Goal: Task Accomplishment & Management: Use online tool/utility

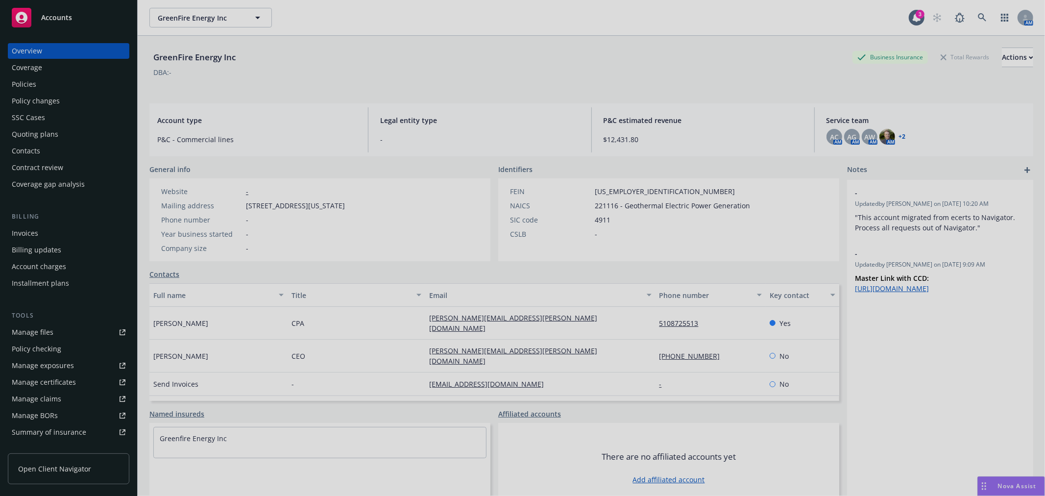
scroll to position [203, 0]
click at [1012, 481] on div at bounding box center [522, 248] width 1045 height 496
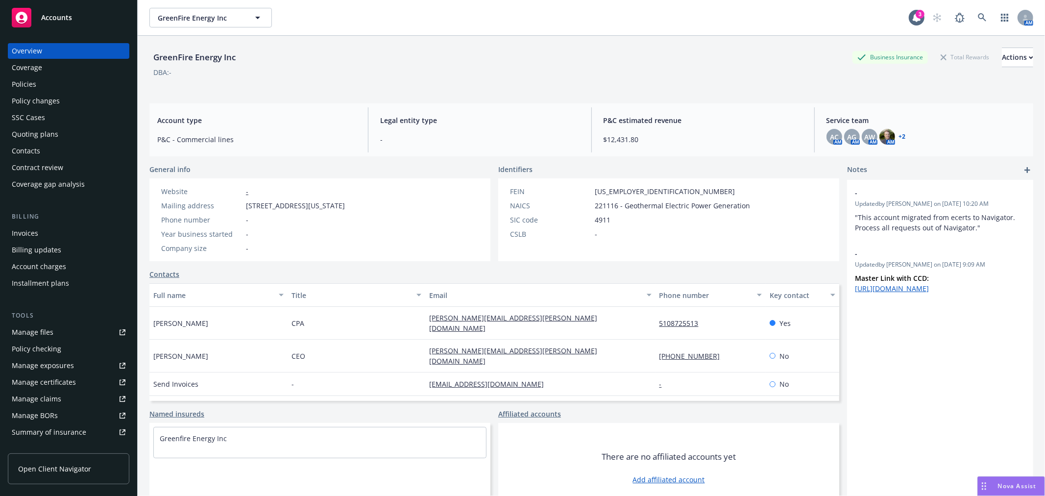
click at [998, 486] on span "Nova Assist" at bounding box center [1017, 486] width 39 height 8
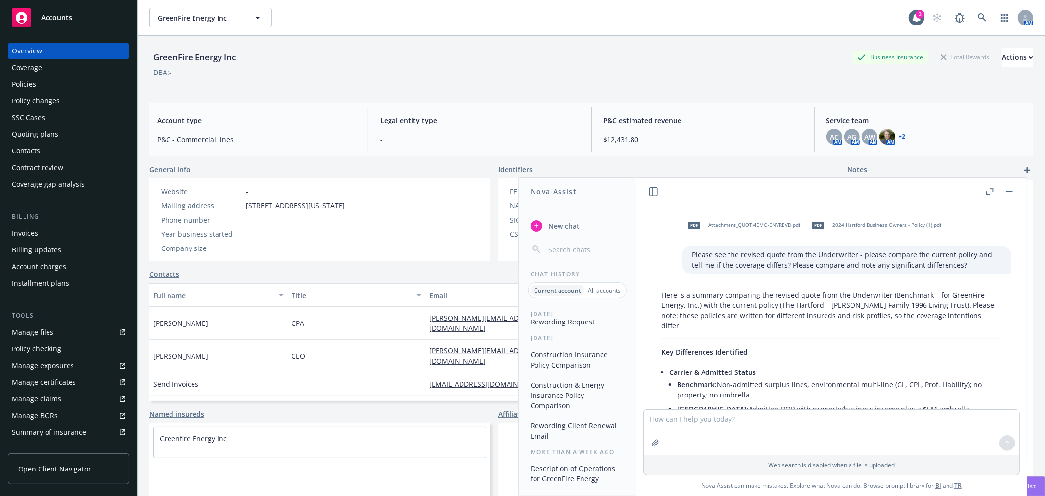
scroll to position [1312, 0]
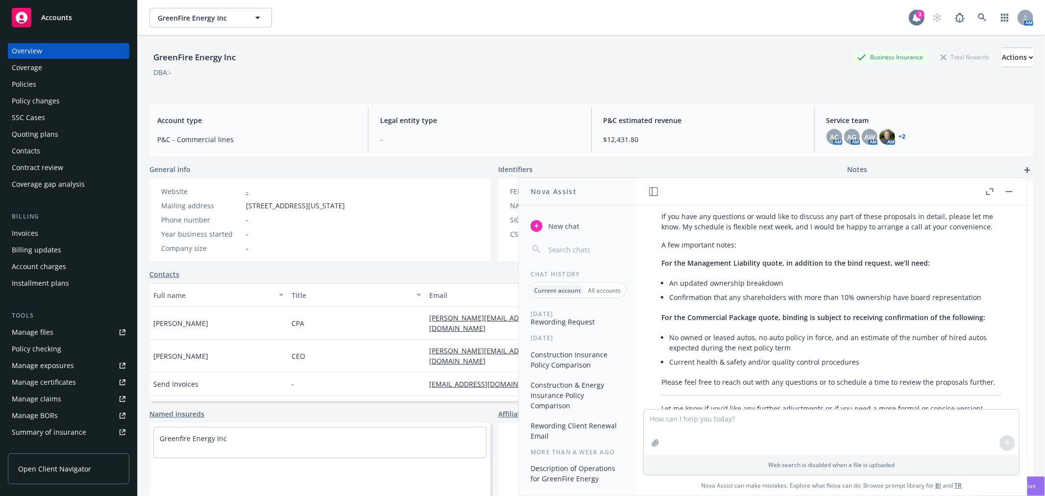
click at [916, 15] on div "3" at bounding box center [920, 14] width 9 height 9
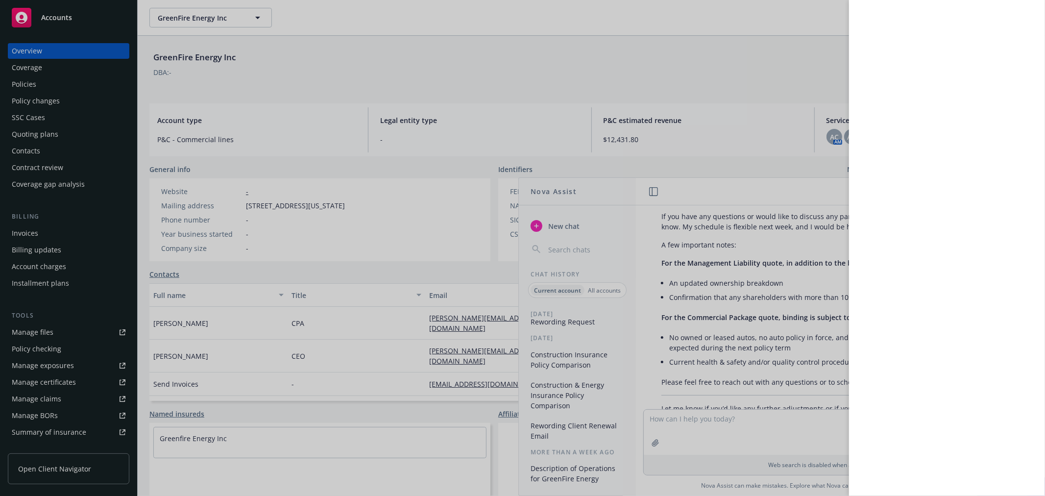
click at [749, 430] on div at bounding box center [522, 248] width 1045 height 496
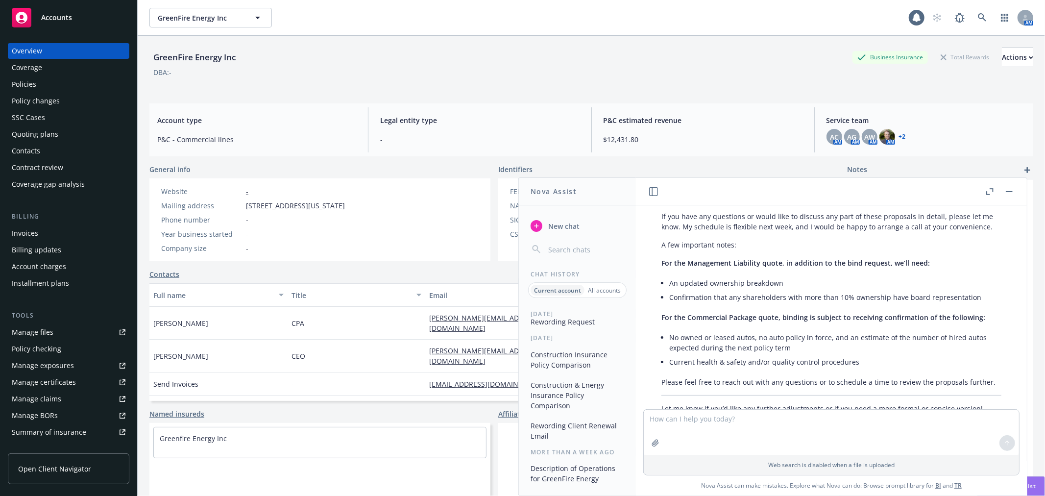
click at [1007, 190] on button "button" at bounding box center [1009, 192] width 12 height 12
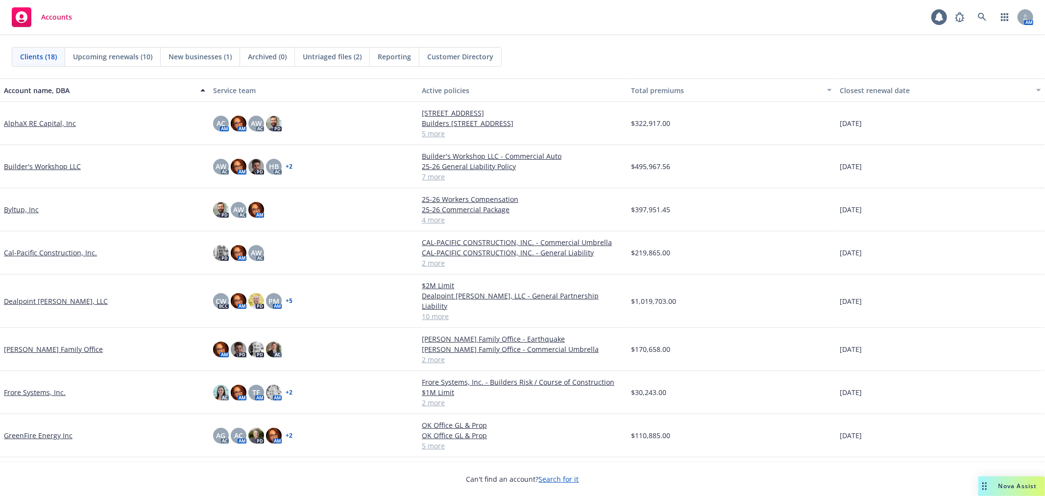
click at [1006, 485] on span "Nova Assist" at bounding box center [1017, 486] width 39 height 8
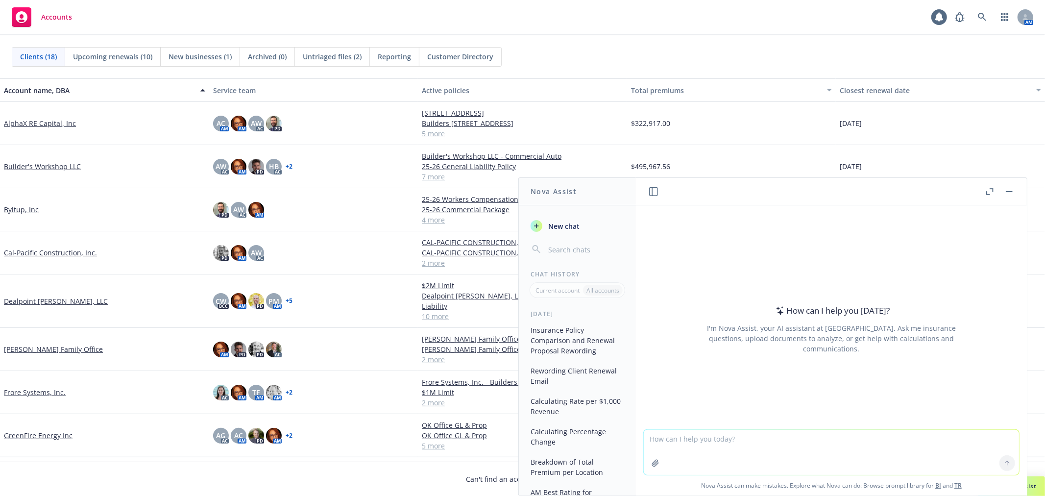
click at [779, 445] on textarea at bounding box center [831, 452] width 375 height 45
click at [557, 338] on button "Insurance Policy Comparison and Renewal Proposal Rewording" at bounding box center [577, 340] width 101 height 37
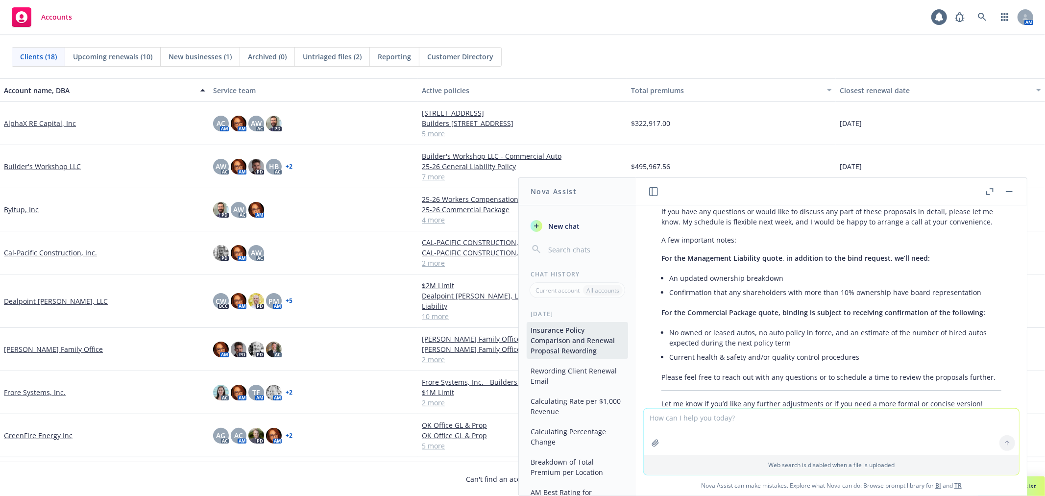
scroll to position [1344, 0]
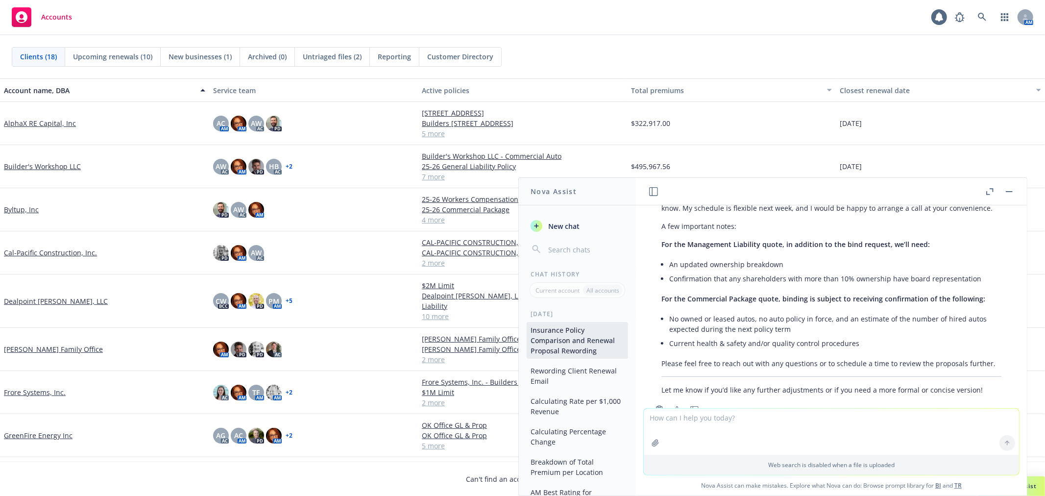
click at [675, 406] on icon "button" at bounding box center [677, 409] width 9 height 7
click at [1007, 188] on button "button" at bounding box center [1009, 192] width 12 height 12
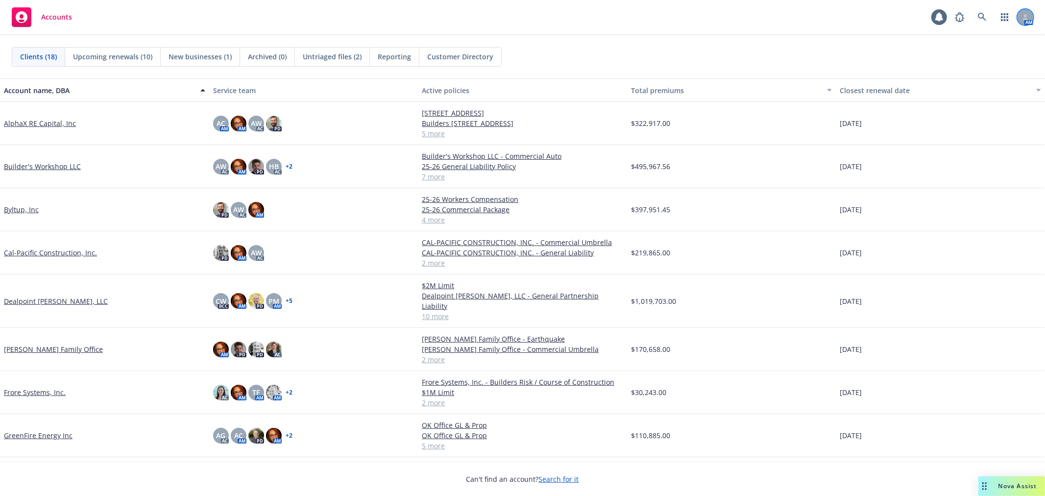
click at [1026, 18] on icon at bounding box center [1025, 19] width 5 height 2
click at [937, 18] on icon at bounding box center [939, 17] width 8 height 9
click at [17, 208] on link "Byltup, Inc" at bounding box center [21, 209] width 35 height 10
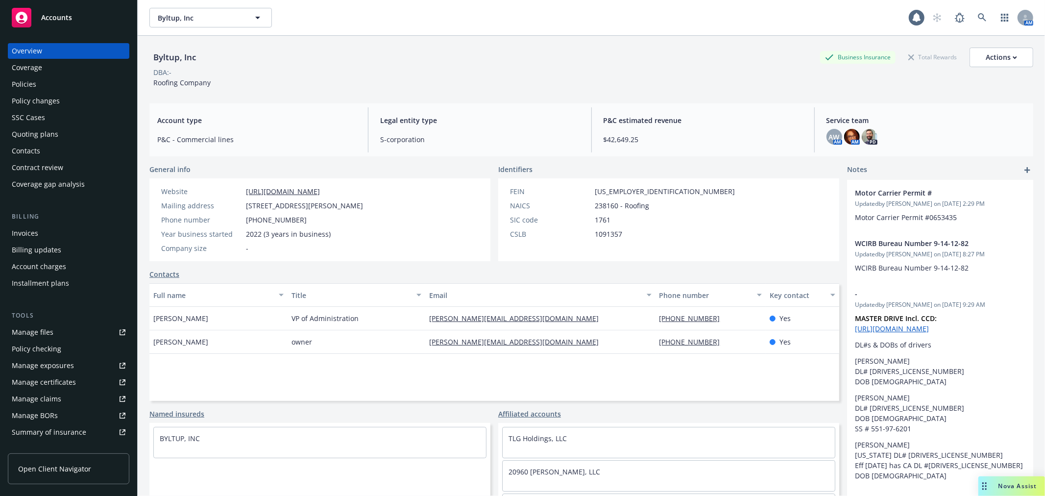
click at [61, 81] on div "Policies" at bounding box center [69, 84] width 114 height 16
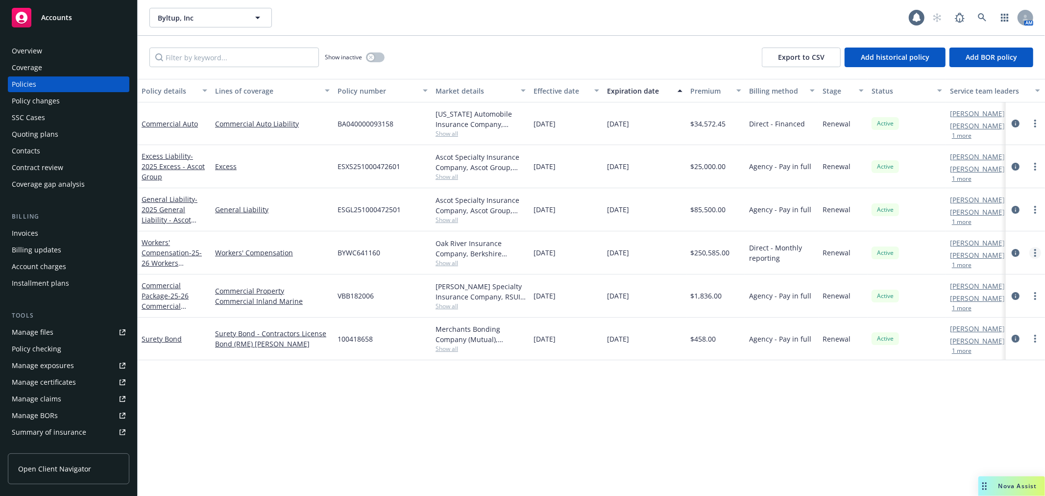
click at [1035, 252] on circle "more" at bounding box center [1035, 253] width 2 height 2
click at [968, 390] on link "Copy logging email" at bounding box center [982, 391] width 115 height 20
click at [79, 22] on div "Accounts" at bounding box center [69, 18] width 114 height 20
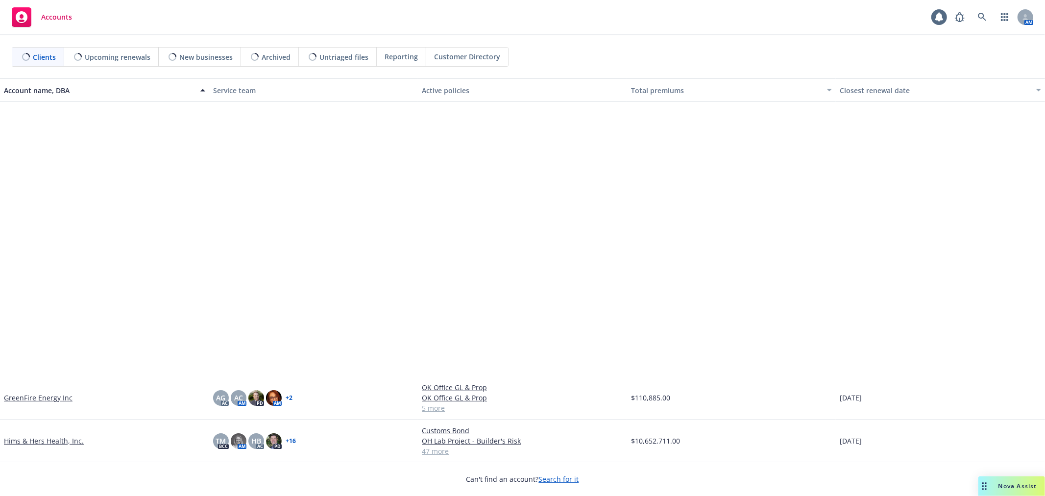
scroll to position [345, 0]
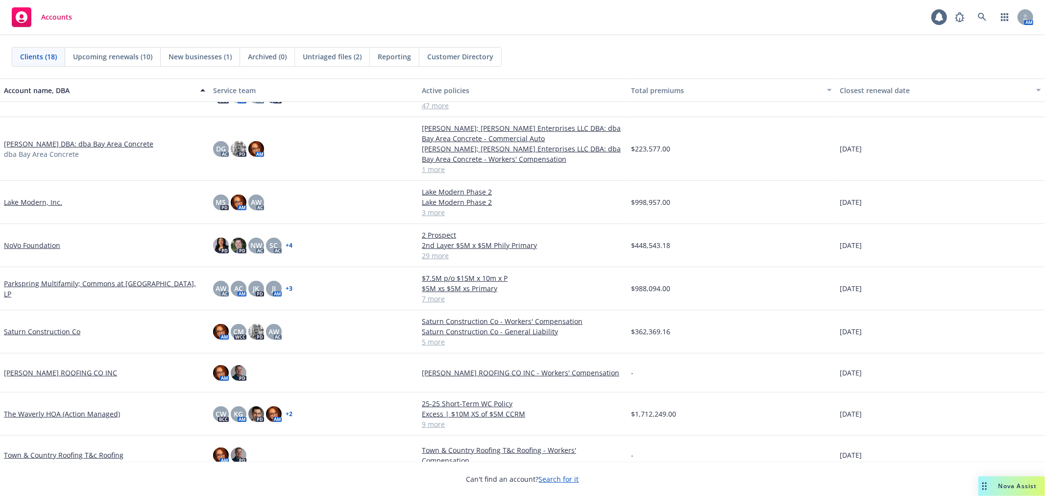
click at [38, 331] on link "Saturn Construction Co" at bounding box center [42, 331] width 76 height 10
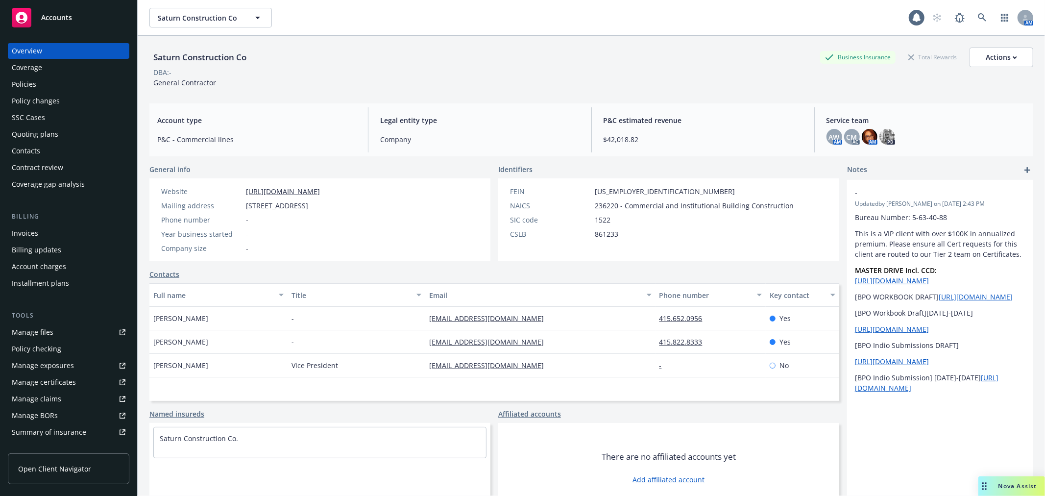
click at [990, 487] on div "Nova Assist" at bounding box center [1017, 486] width 54 height 8
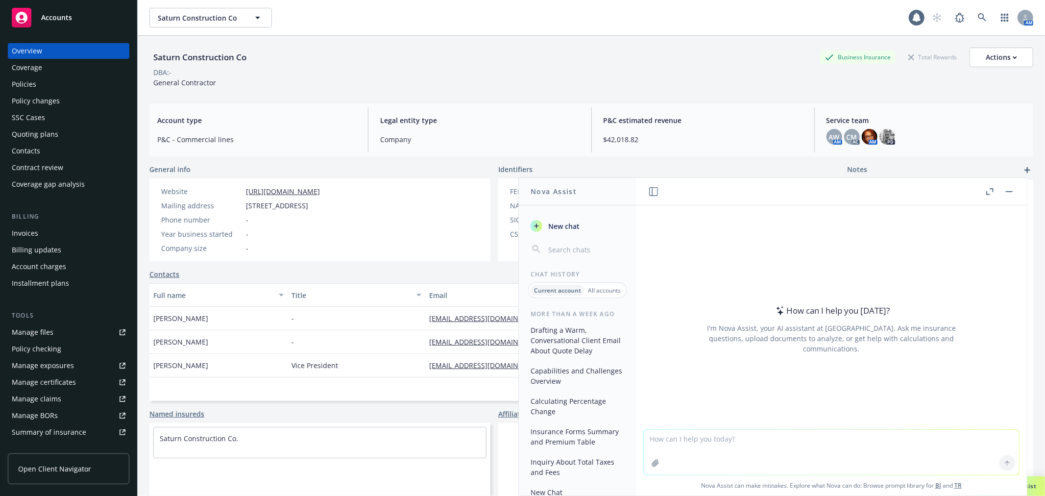
click at [772, 437] on textarea at bounding box center [831, 452] width 375 height 45
paste textarea "Hi Team, The carrier came back and is requesting a copy of your current sub con…"
type textarea "please reword/add to this client email - Hi Team, The carrier came back and is …"
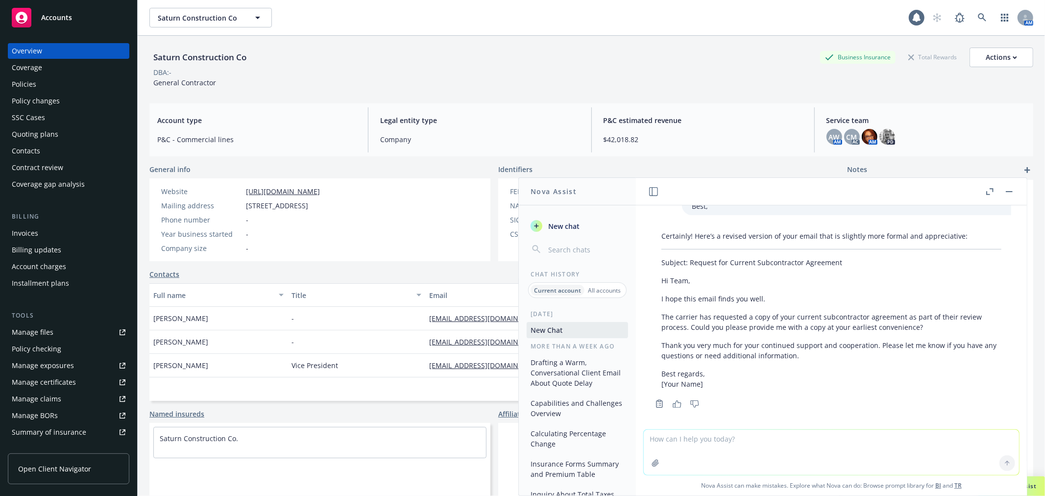
scroll to position [67, 0]
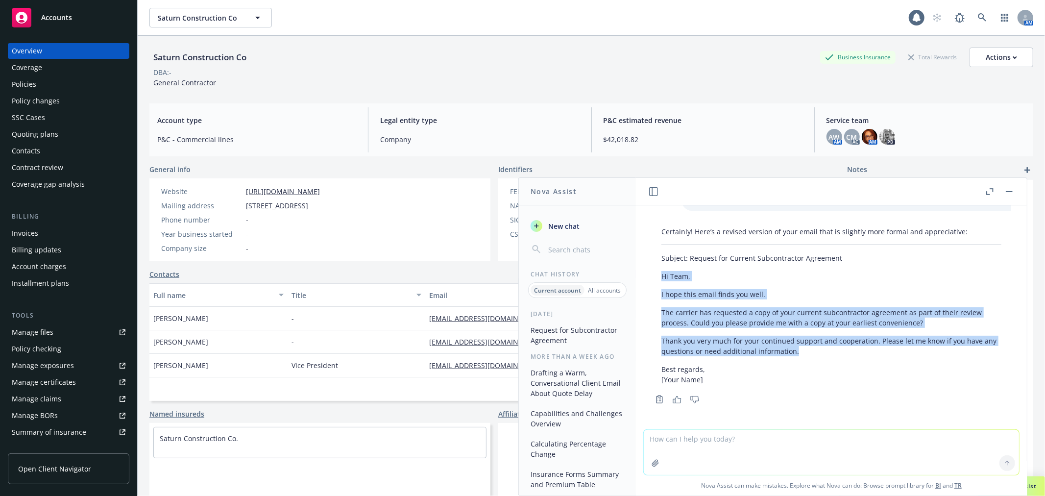
drag, startPoint x: 661, startPoint y: 273, endPoint x: 833, endPoint y: 358, distance: 191.0
click at [833, 358] on div "Certainly! Here’s a revised version of your email that is slightly more formal …" at bounding box center [831, 305] width 360 height 166
copy div "Hi Team, I hope this email finds you well. The carrier has requested a copy of …"
click at [821, 345] on p "Thank you very much for your continued support and cooperation. Please let me k…" at bounding box center [831, 346] width 340 height 21
drag, startPoint x: 875, startPoint y: 339, endPoint x: 661, endPoint y: 278, distance: 222.3
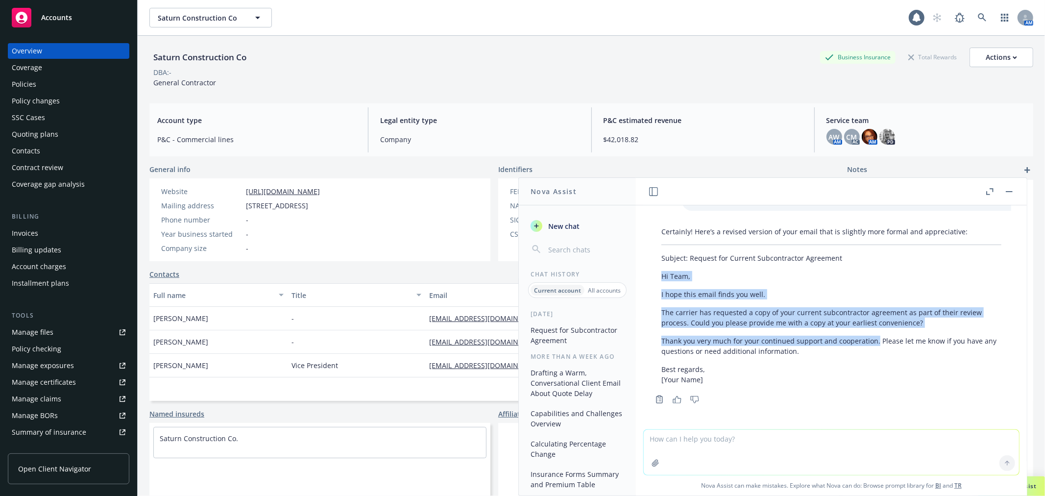
click at [661, 278] on div "Certainly! Here’s a revised version of your email that is slightly more formal …" at bounding box center [831, 305] width 360 height 166
copy div "Hi Team, I hope this email finds you well. The carrier has requested a copy of …"
click at [1008, 189] on button "button" at bounding box center [1009, 192] width 12 height 12
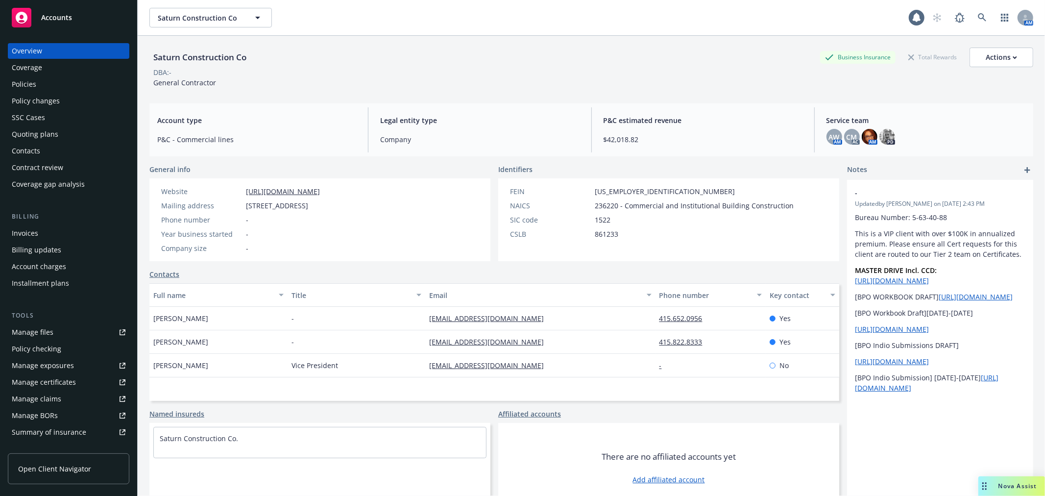
click at [62, 8] on div "Accounts" at bounding box center [69, 18] width 114 height 20
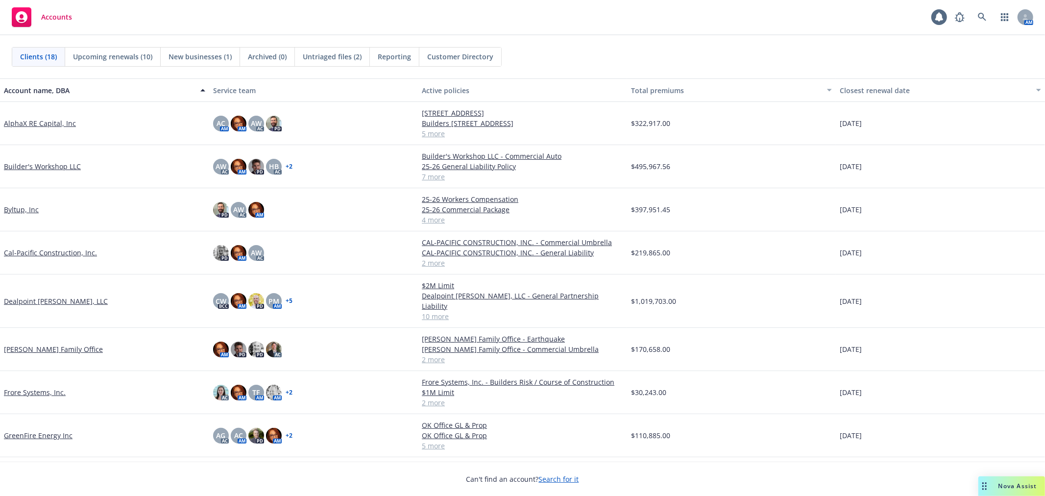
click at [18, 211] on link "Byltup, Inc" at bounding box center [21, 209] width 35 height 10
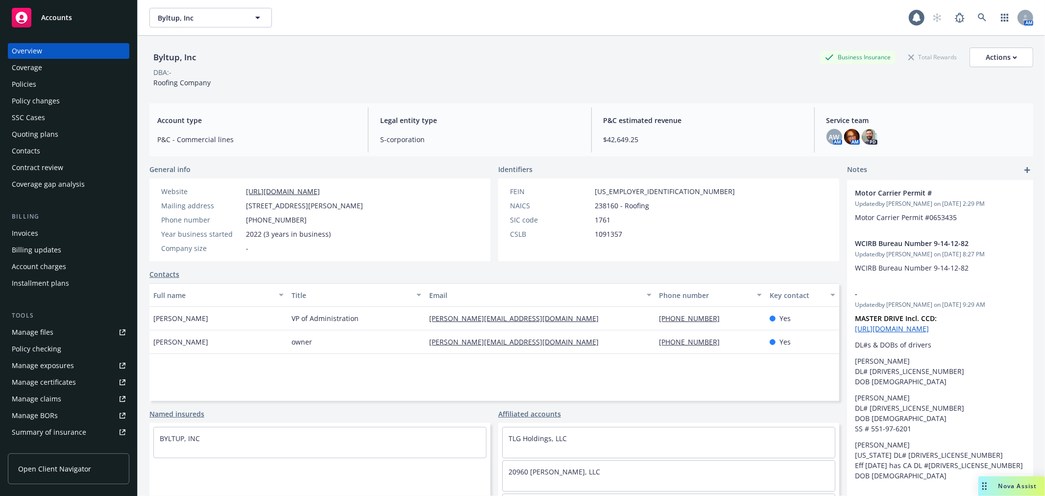
click at [61, 16] on span "Accounts" at bounding box center [56, 18] width 31 height 8
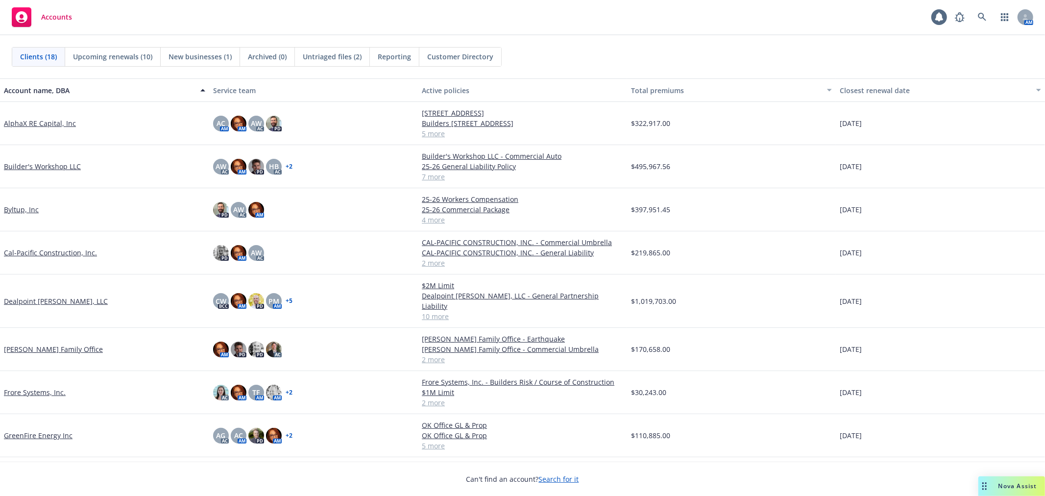
click at [30, 430] on link "GreenFire Energy Inc" at bounding box center [38, 435] width 69 height 10
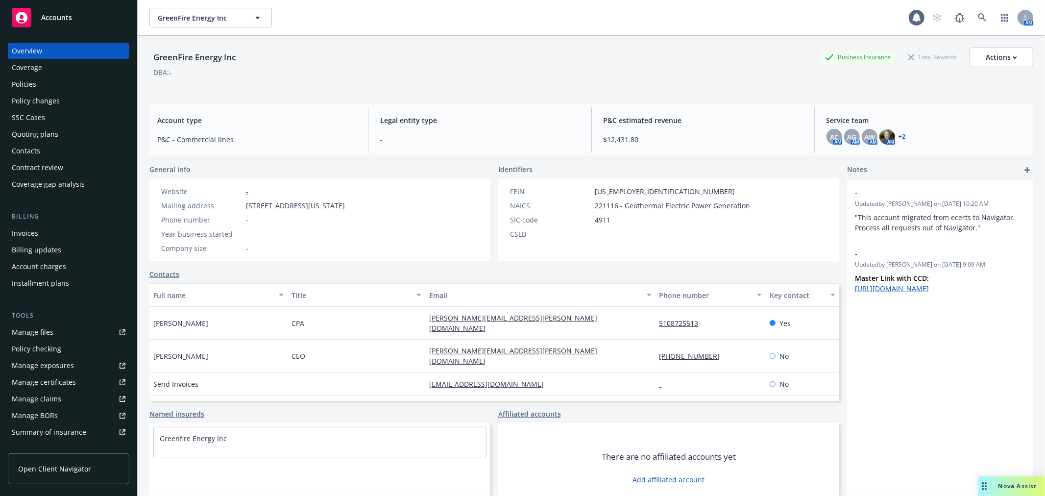
click at [53, 130] on div "Quoting plans" at bounding box center [35, 134] width 47 height 16
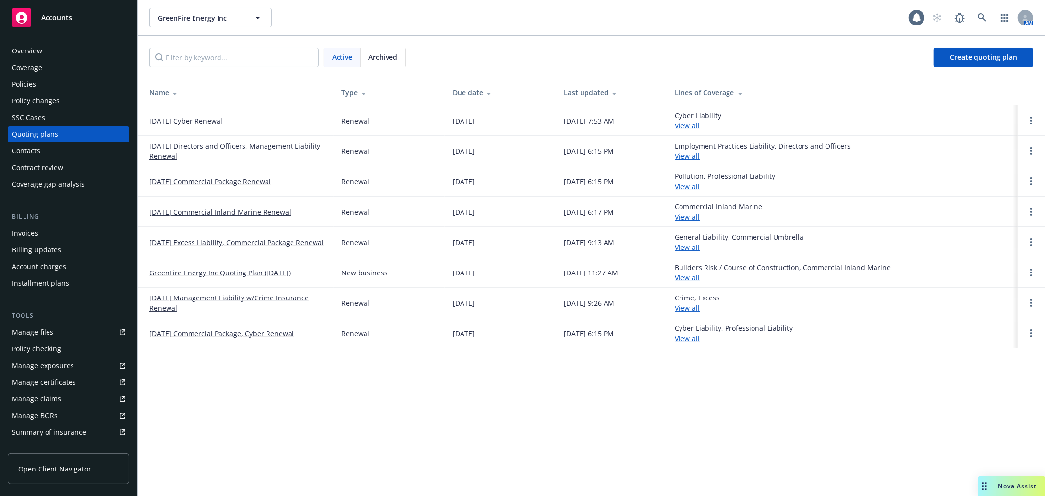
click at [191, 120] on link "[DATE] Cyber Renewal" at bounding box center [185, 121] width 73 height 10
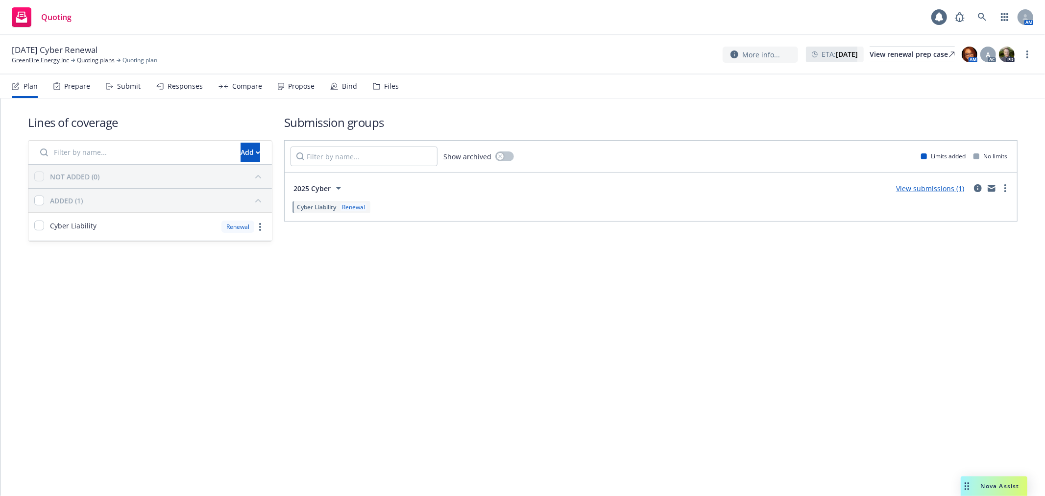
click at [932, 189] on link "View submissions (1)" at bounding box center [930, 188] width 68 height 9
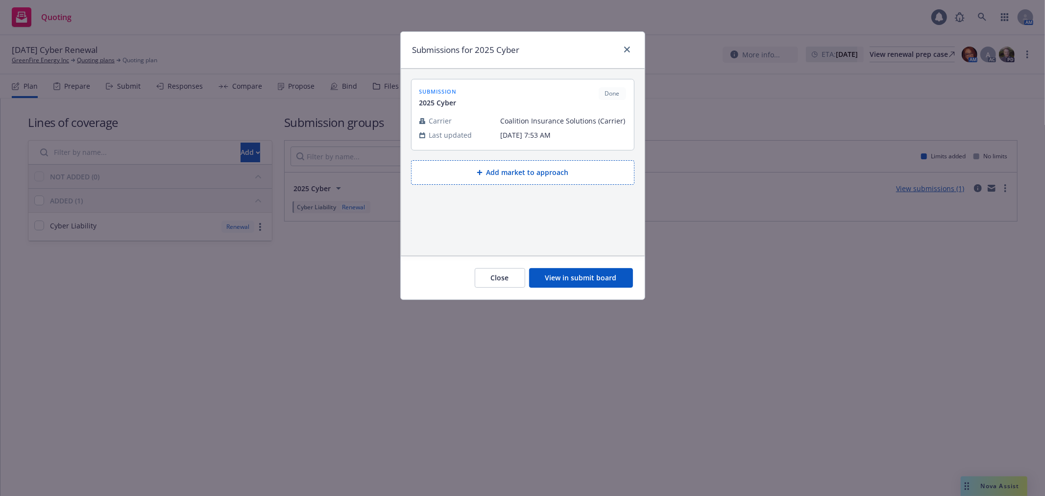
click at [561, 276] on button "View in submit board" at bounding box center [581, 278] width 104 height 20
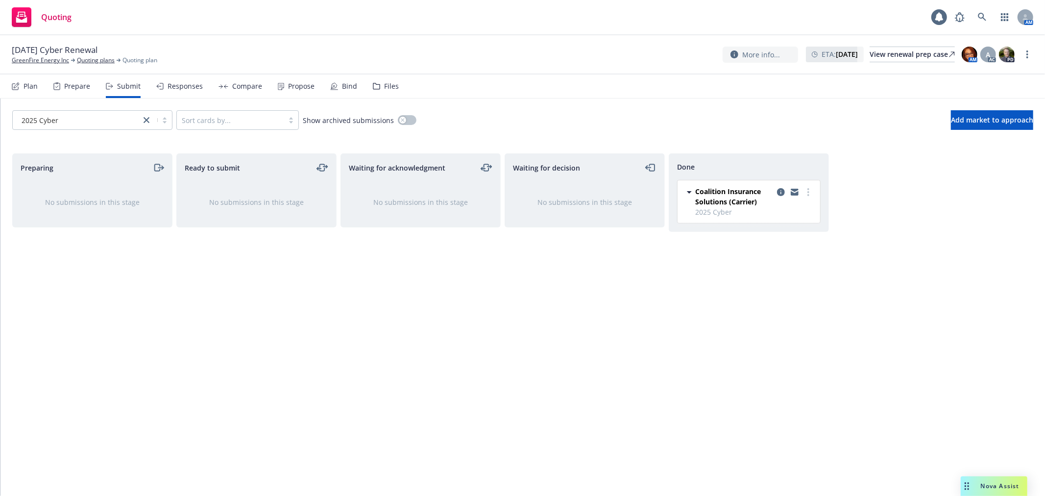
click at [194, 82] on div "Responses" at bounding box center [185, 86] width 35 height 8
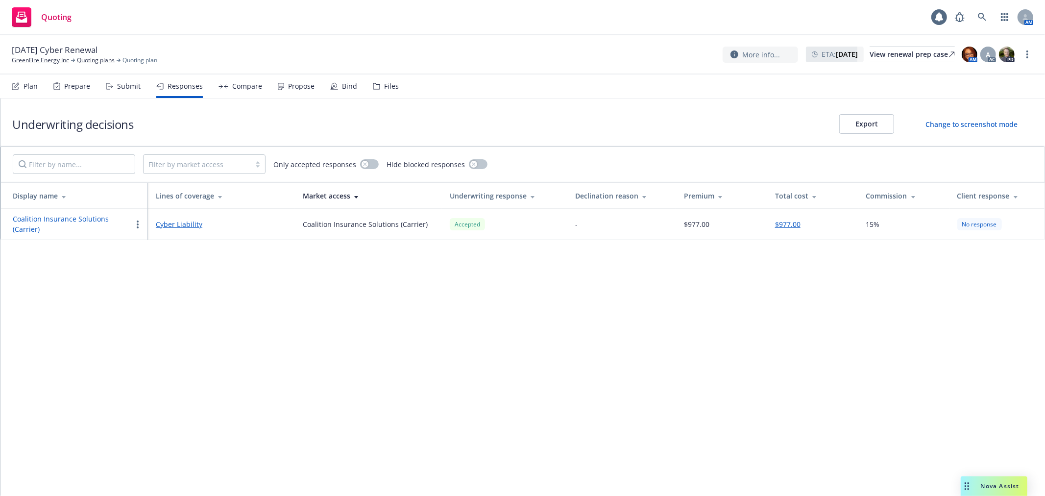
click at [252, 85] on div "Compare" at bounding box center [247, 86] width 30 height 8
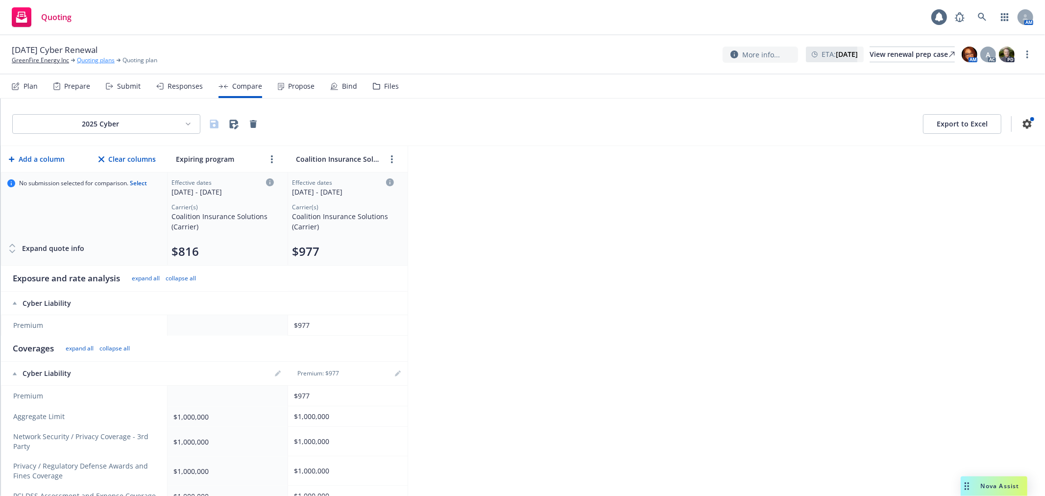
click at [96, 58] on link "Quoting plans" at bounding box center [96, 60] width 38 height 9
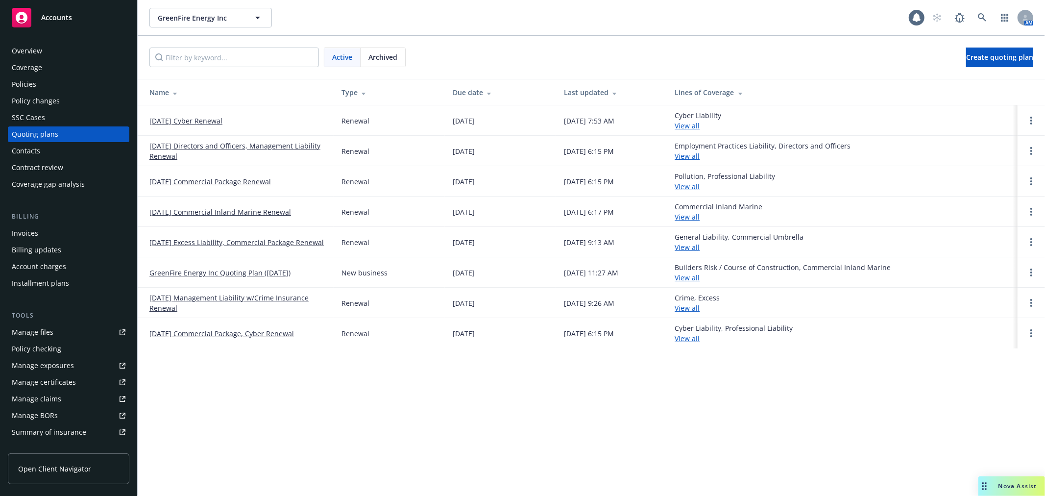
click at [221, 143] on link "09/19/25 Directors and Officers, Management Liability Renewal" at bounding box center [237, 151] width 176 height 21
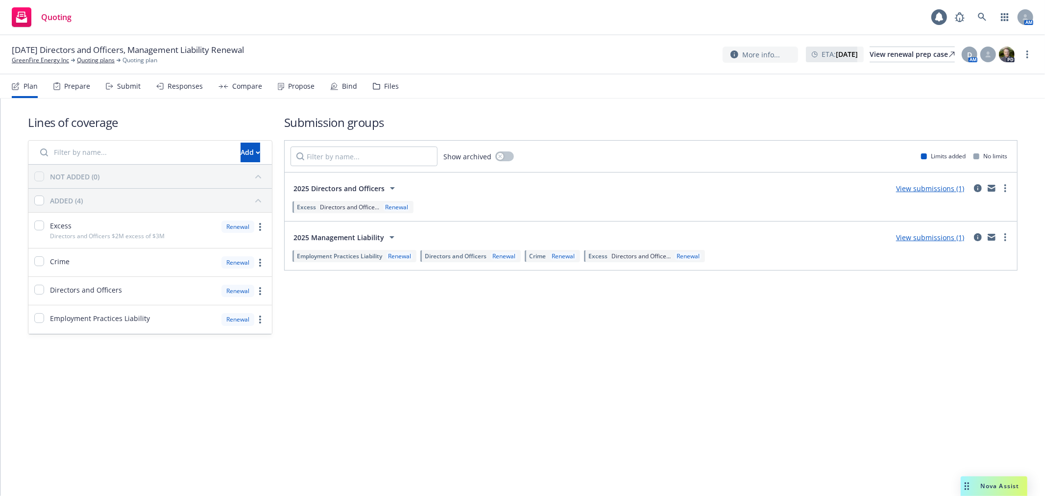
click at [128, 86] on div "Submit" at bounding box center [129, 86] width 24 height 8
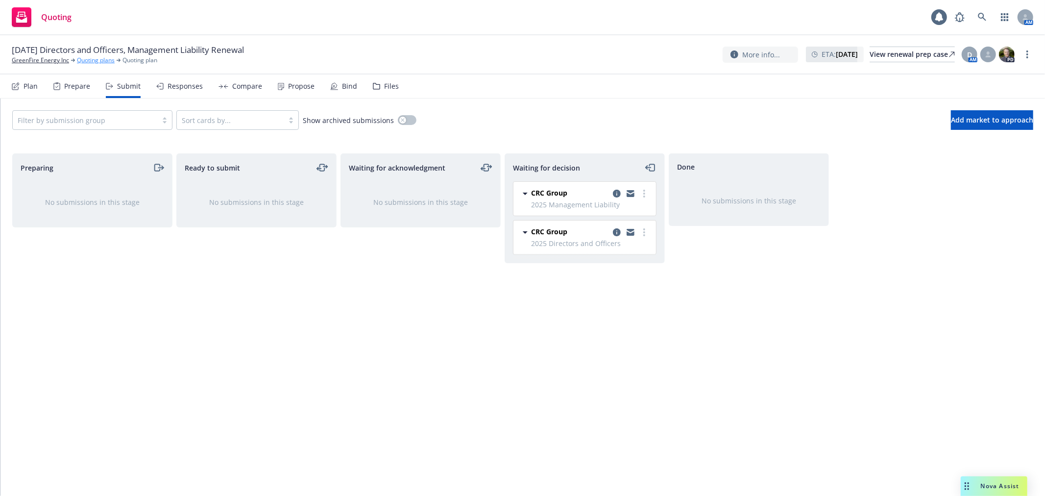
click at [84, 57] on link "Quoting plans" at bounding box center [96, 60] width 38 height 9
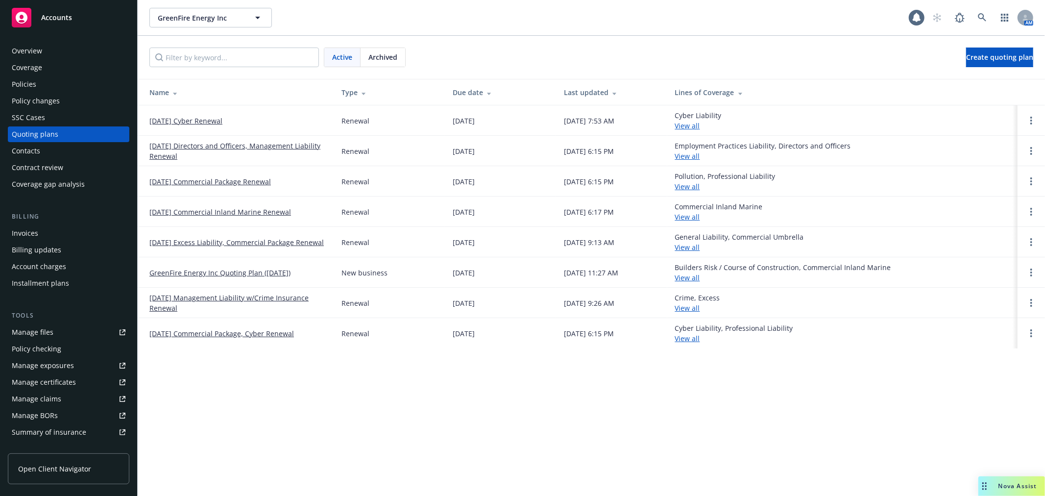
click at [224, 179] on link "[DATE] Commercial Package Renewal" at bounding box center [209, 181] width 121 height 10
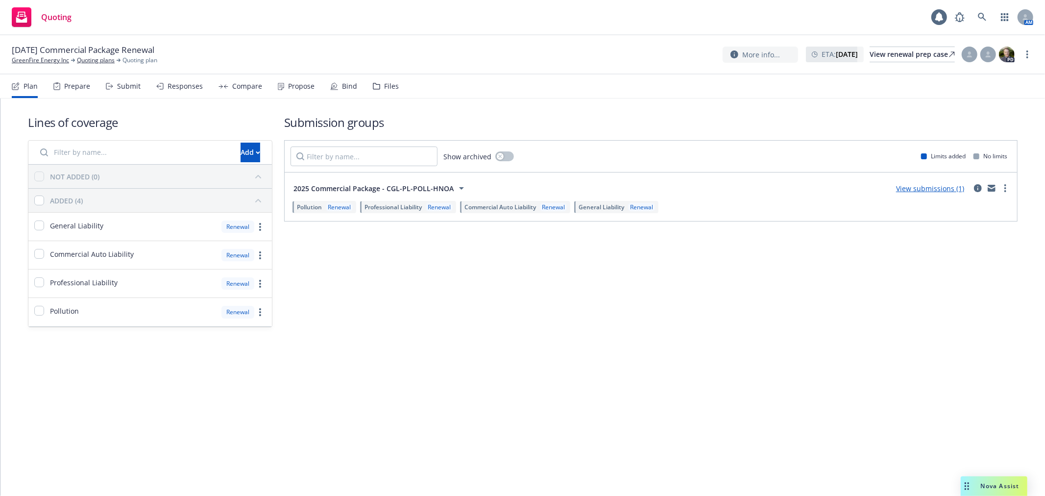
click at [122, 86] on div "Submit" at bounding box center [129, 86] width 24 height 8
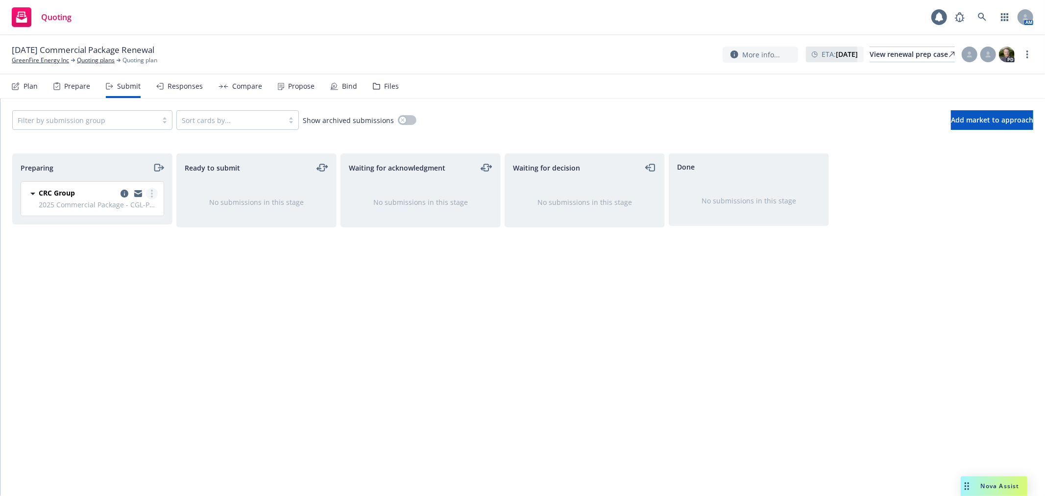
click at [153, 194] on link "more" at bounding box center [152, 194] width 12 height 12
click at [136, 272] on span "Add accepted decision" at bounding box center [108, 272] width 98 height 9
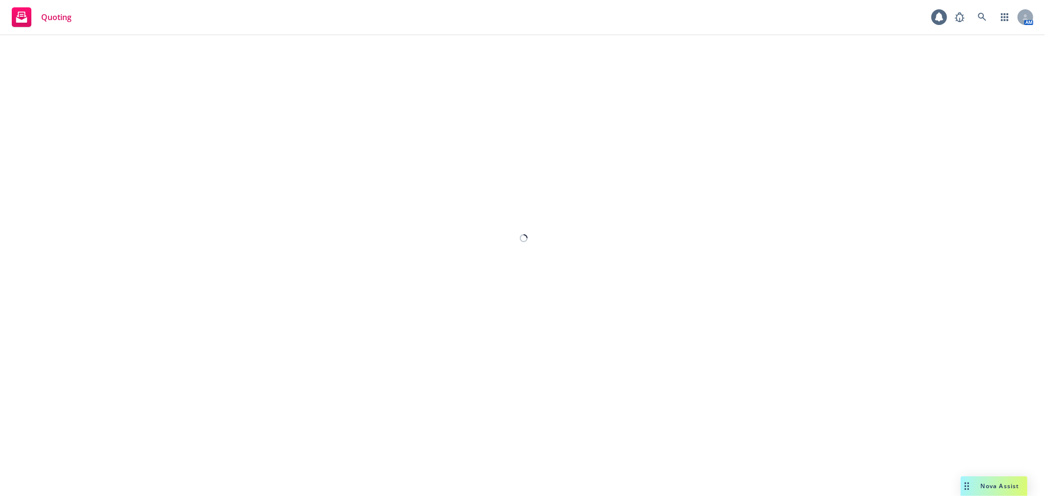
select select "12"
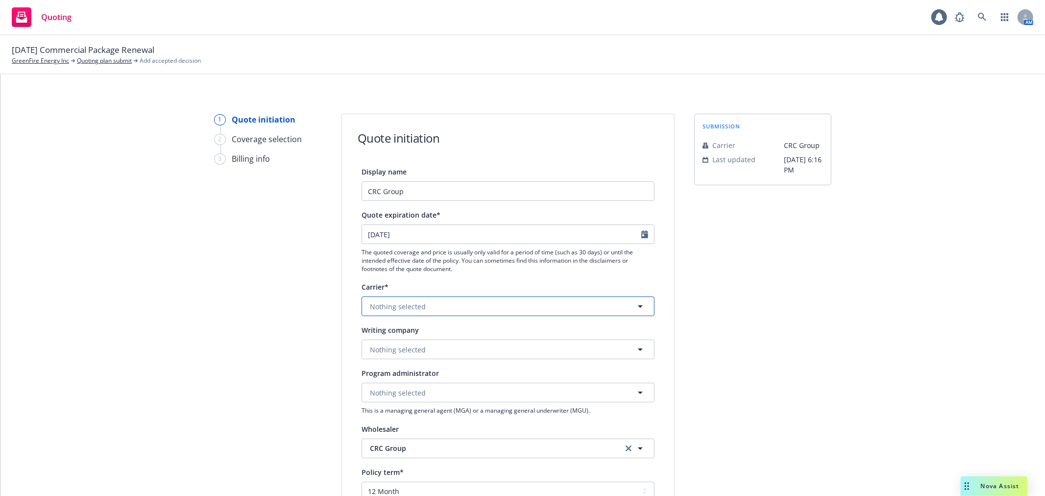
click at [488, 302] on button "Nothing selected" at bounding box center [508, 306] width 293 height 20
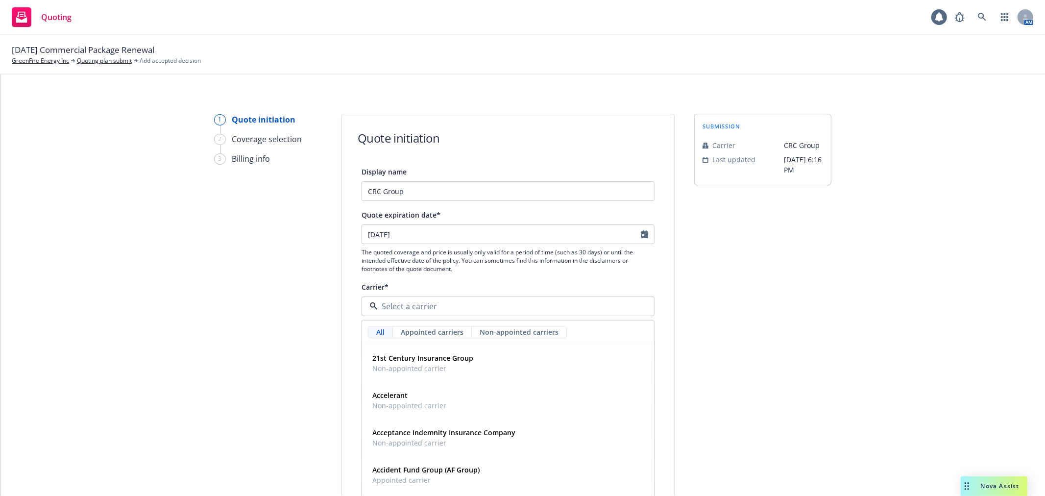
click at [507, 282] on div "Carrier*" at bounding box center [508, 287] width 293 height 12
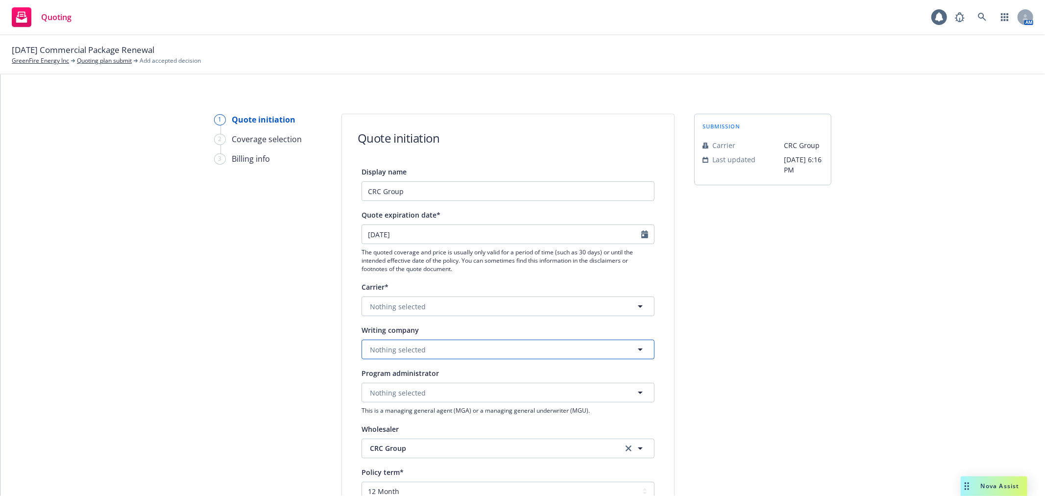
click at [428, 346] on button "Nothing selected" at bounding box center [508, 349] width 293 height 20
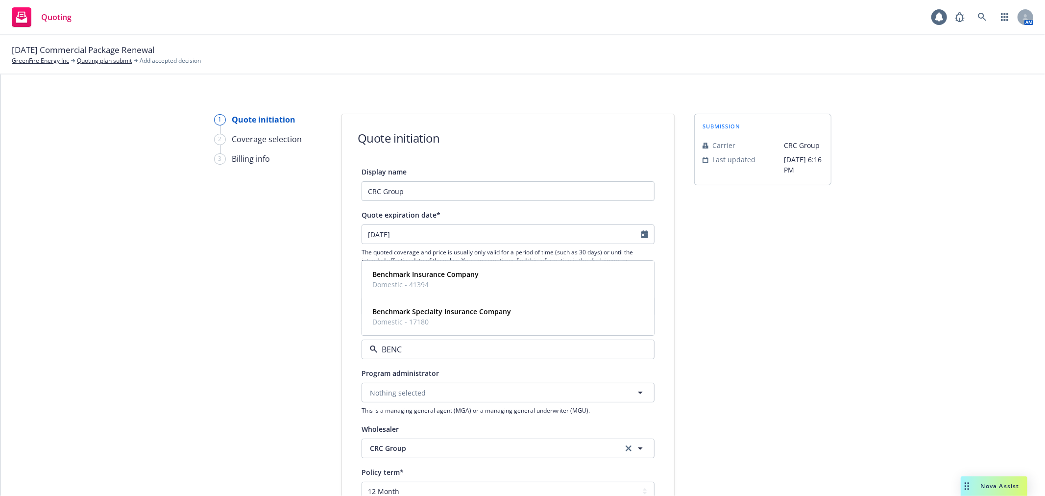
type input "BENCH"
click at [436, 277] on strong "Benchmark Insurance Company" at bounding box center [425, 274] width 106 height 9
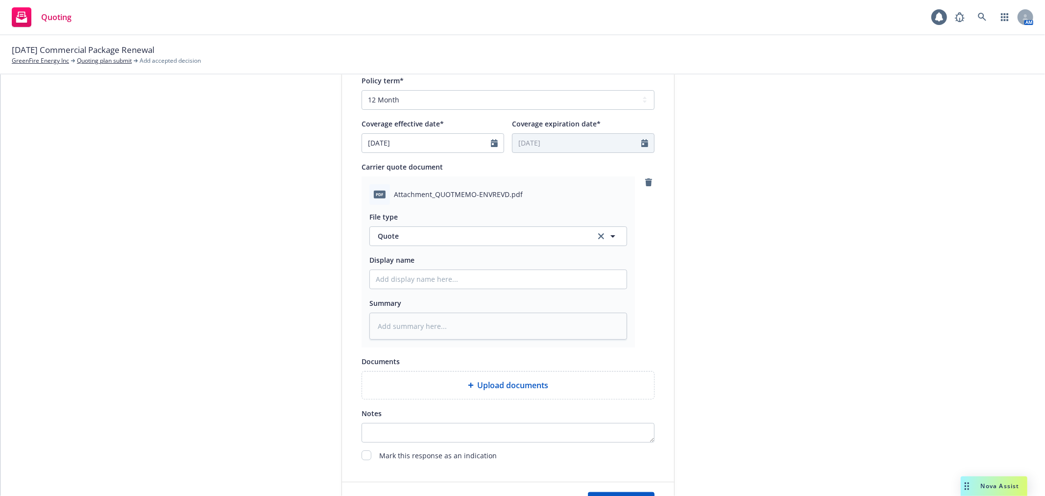
scroll to position [435, 0]
click at [401, 281] on input "Display name" at bounding box center [498, 276] width 257 height 19
type textarea "x"
type input "2"
type textarea "x"
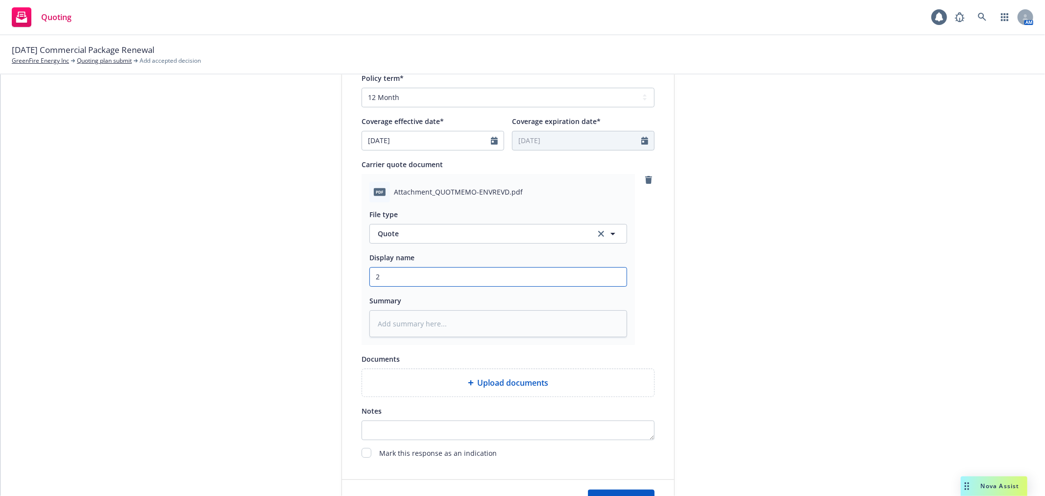
type input "25"
type textarea "x"
type input "25-"
type textarea "x"
type input "25-2"
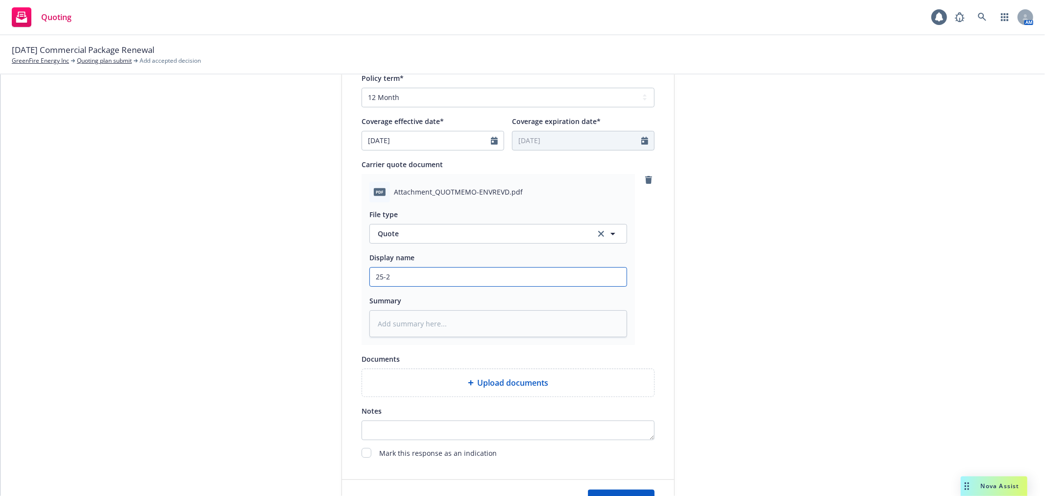
type textarea "x"
type input "25-26"
type textarea "x"
type input "25-26"
type textarea "x"
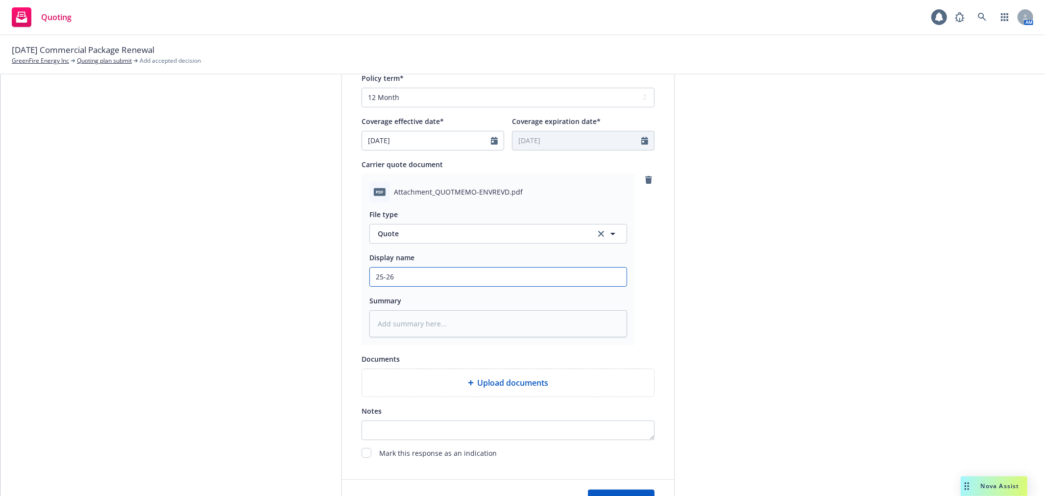
type input "25-26 C"
type textarea "x"
type input "25-26 CP"
type textarea "x"
type input "25-26 CPK"
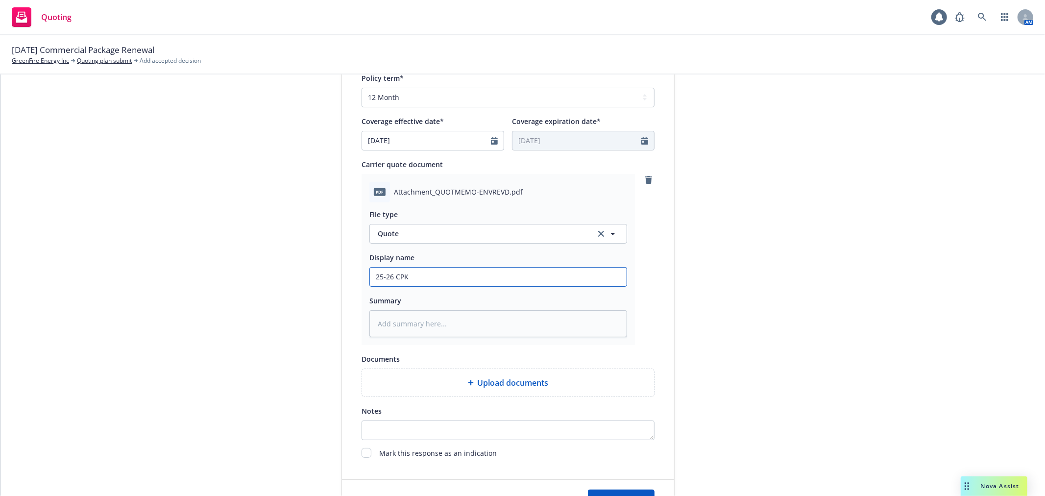
type textarea "x"
type input "25-26 CPKG"
type textarea "x"
type input "25-26 CPKG"
type textarea "x"
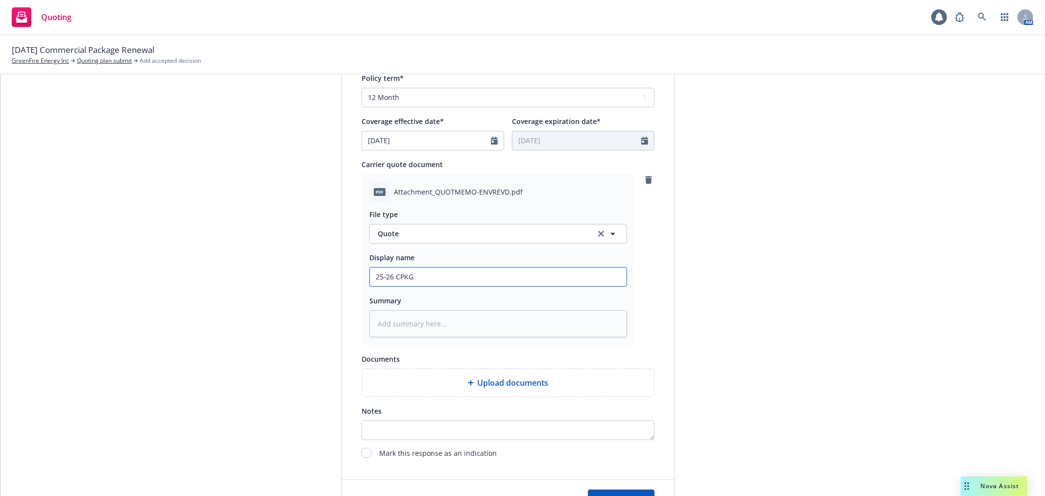
type input "25-26 CPKG Q"
type textarea "x"
type input "25-26 CPKG Qu"
type textarea "x"
type input "25-26 CPKG Quo"
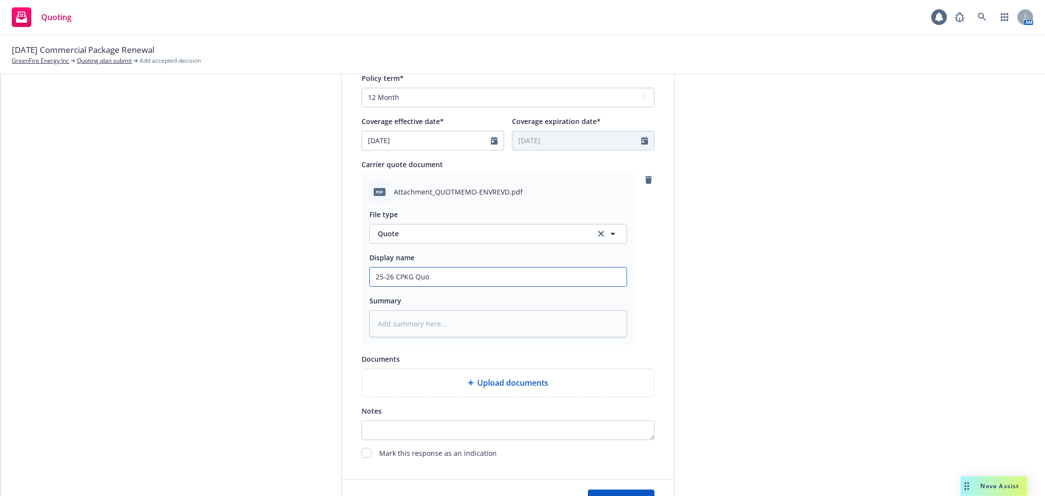
type textarea "x"
type input "25-26 CPKG Quot"
type textarea "x"
type input "25-26 CPKG Quote"
click at [389, 275] on input "25-26 CPKG Quote" at bounding box center [498, 276] width 257 height 19
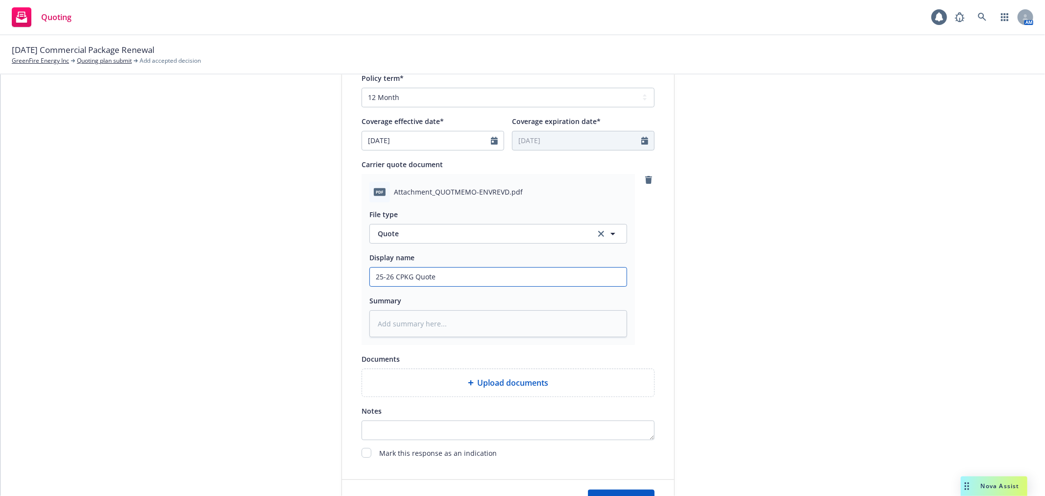
type textarea "x"
type input "25-26 CPKG Quote"
type textarea "x"
type input "25-26 Be CPKG Quote"
type textarea "x"
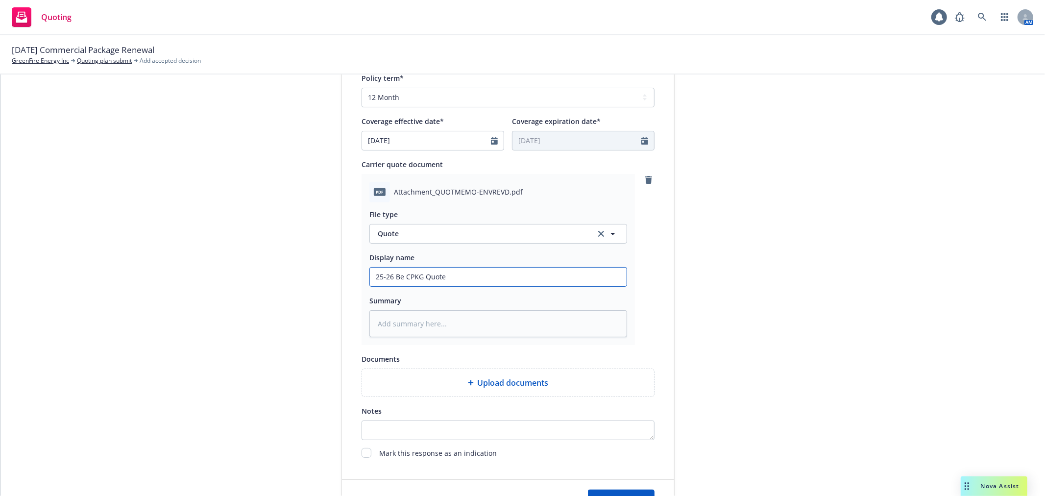
type input "25-26 Ben CPKG Quote"
type textarea "x"
type input "25-26 Benc CPKG Quote"
type textarea "x"
type input "25-26 Bench CPKG Quote"
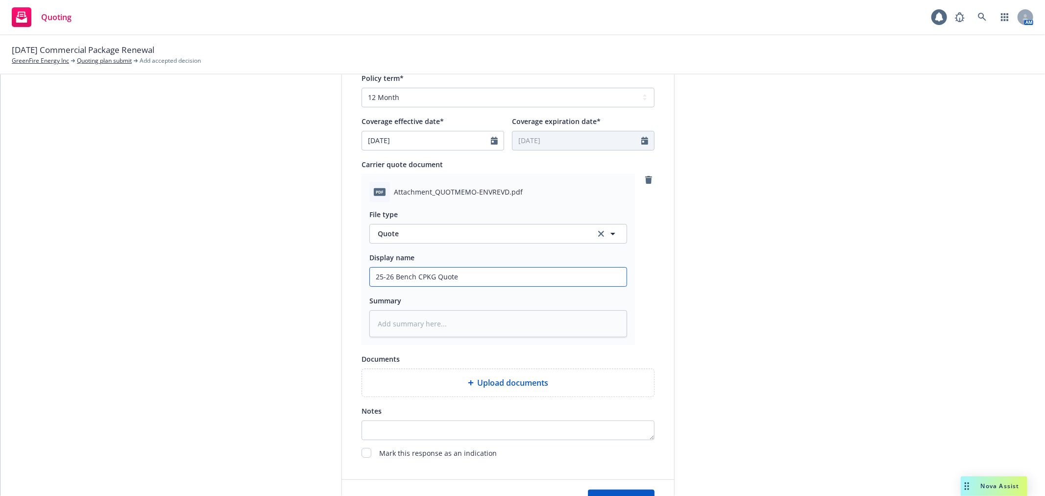
type textarea "x"
type input "25-26 Benchm CPKG Quote"
type textarea "x"
type input "25-26 Benchma CPKG Quote"
type textarea "x"
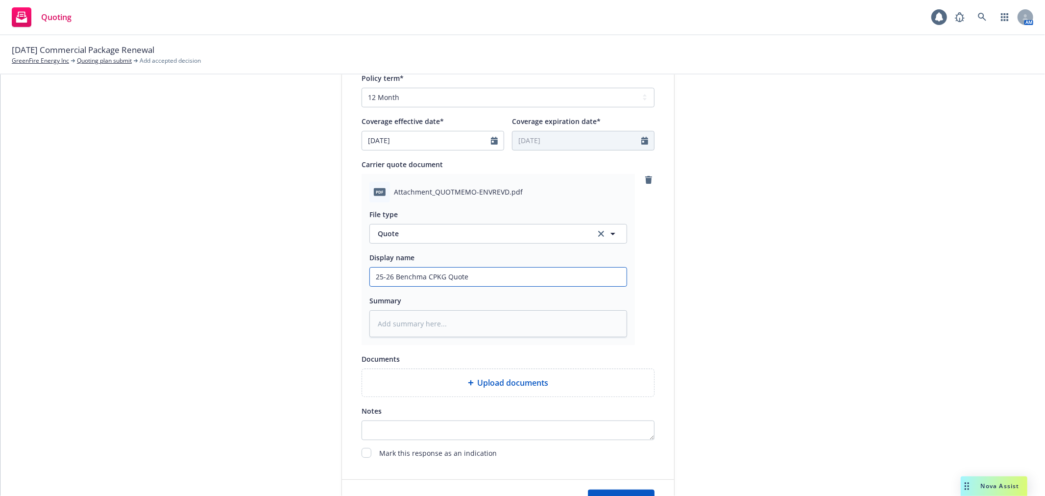
type input "25-26 Benchmar CPKG Quote"
type textarea "x"
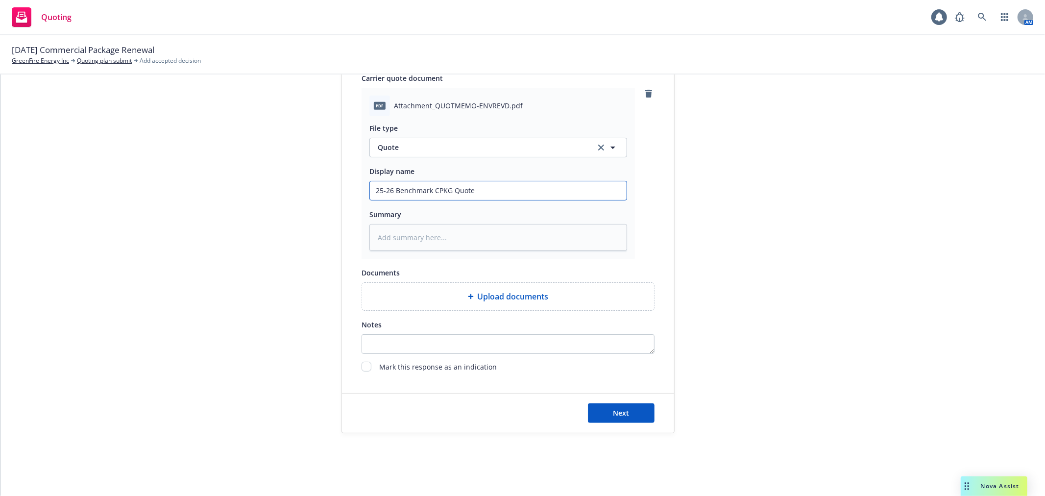
scroll to position [523, 0]
type input "25-26 Benchmark CPKG Quote"
click at [621, 403] on button "Next" at bounding box center [621, 413] width 67 height 20
type textarea "x"
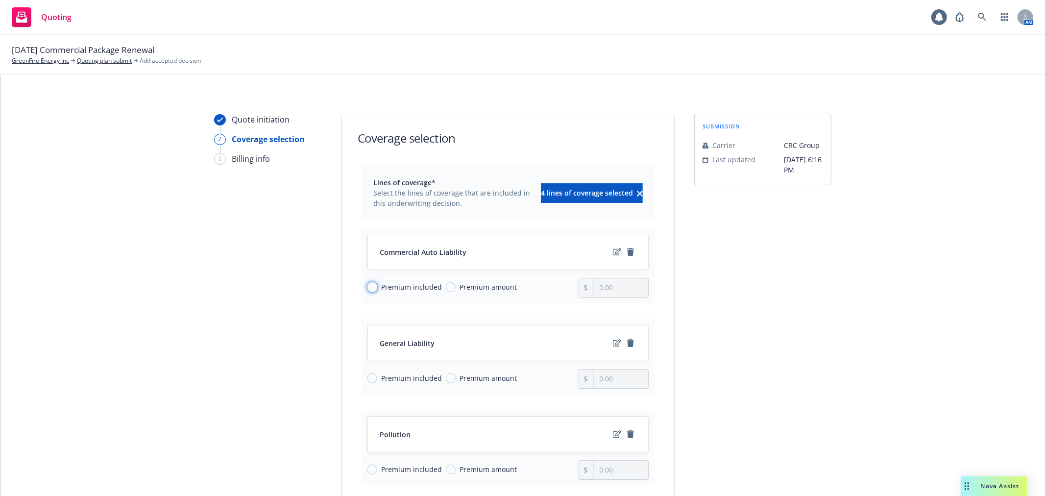
drag, startPoint x: 369, startPoint y: 286, endPoint x: 371, endPoint y: 291, distance: 5.3
click at [369, 287] on input "Premium included" at bounding box center [372, 287] width 10 height 10
radio input "true"
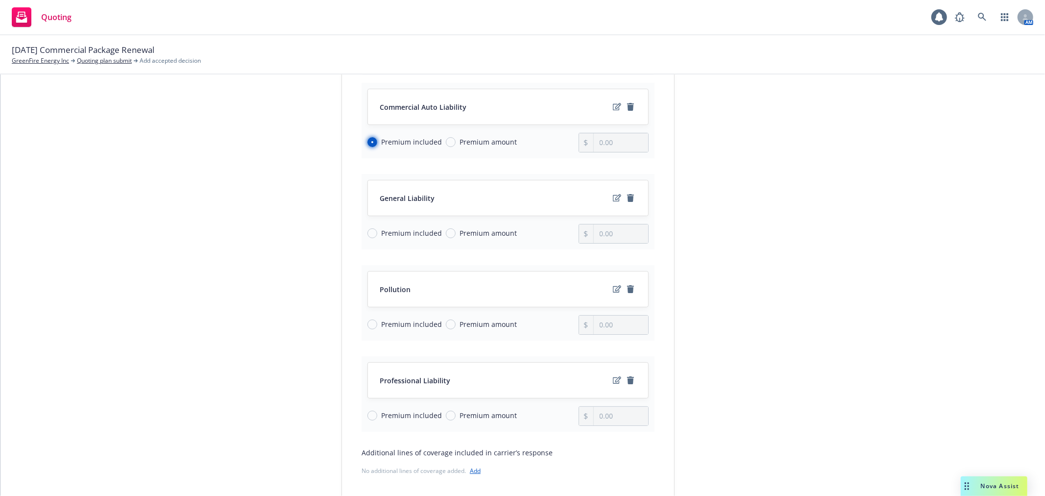
scroll to position [163, 0]
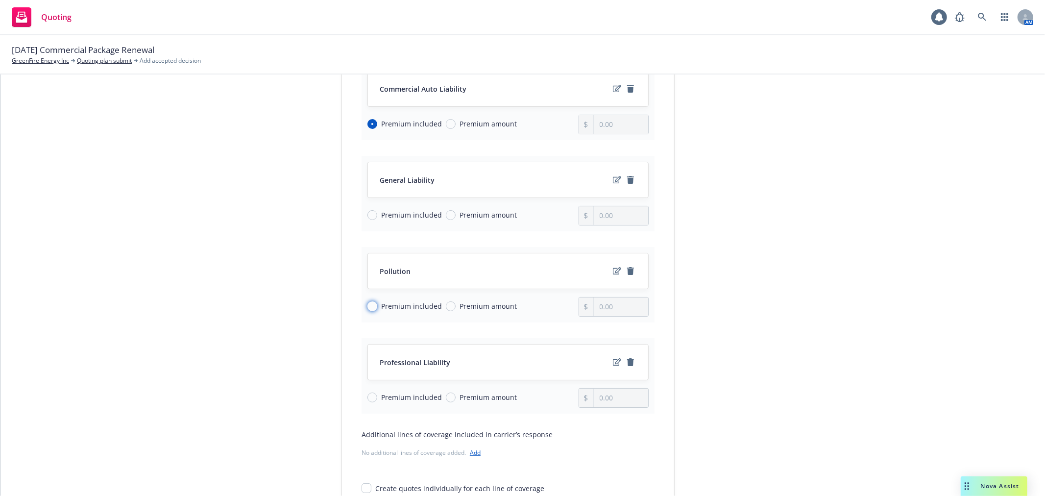
click at [367, 307] on input "Premium included" at bounding box center [372, 306] width 10 height 10
radio input "true"
click at [367, 395] on input "Premium included" at bounding box center [372, 397] width 10 height 10
radio input "true"
click at [446, 213] on input "Premium amount" at bounding box center [451, 215] width 10 height 10
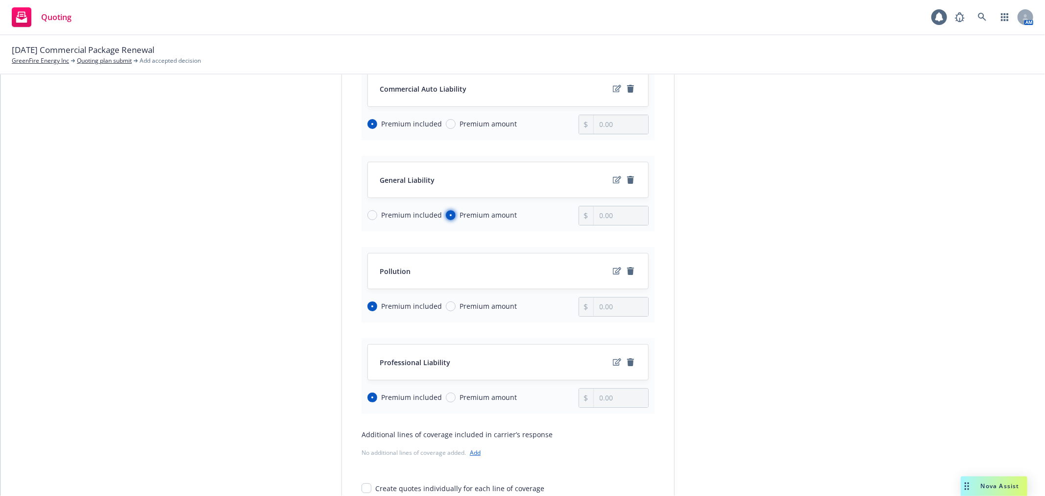
radio input "true"
click at [611, 218] on input "0.00" at bounding box center [621, 215] width 54 height 19
drag, startPoint x: 624, startPoint y: 214, endPoint x: 284, endPoint y: 229, distance: 340.3
click at [284, 229] on div "Quote initiation 2 Coverage selection 3 Billing info Coverage selection Lines o…" at bounding box center [522, 252] width 1021 height 603
type input "26,015.00"
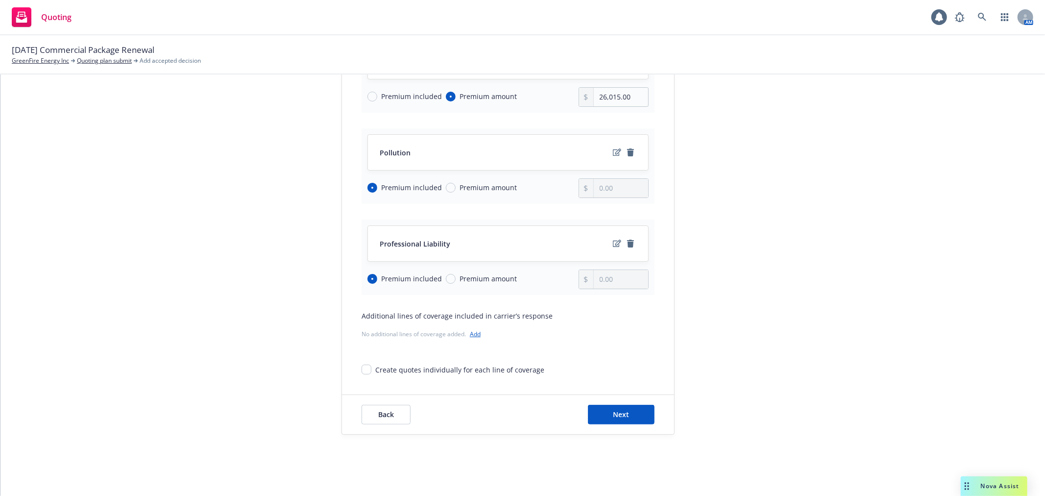
scroll to position [284, 0]
click at [626, 412] on button "Next" at bounding box center [621, 413] width 67 height 20
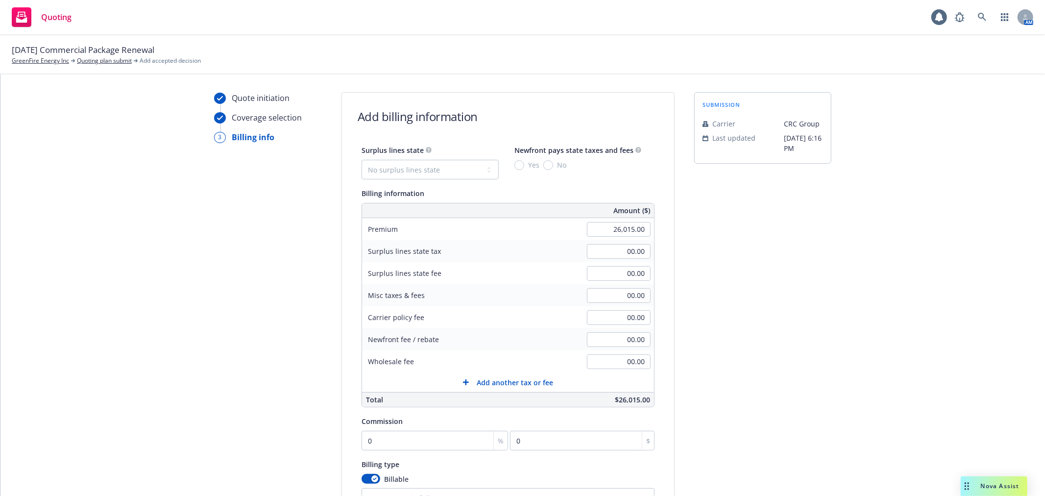
scroll to position [19, 0]
click at [610, 321] on input "00.00" at bounding box center [619, 320] width 64 height 15
type input "819.00"
click at [610, 279] on input "00.00" at bounding box center [619, 276] width 64 height 15
click at [605, 253] on input "00.00" at bounding box center [619, 254] width 64 height 15
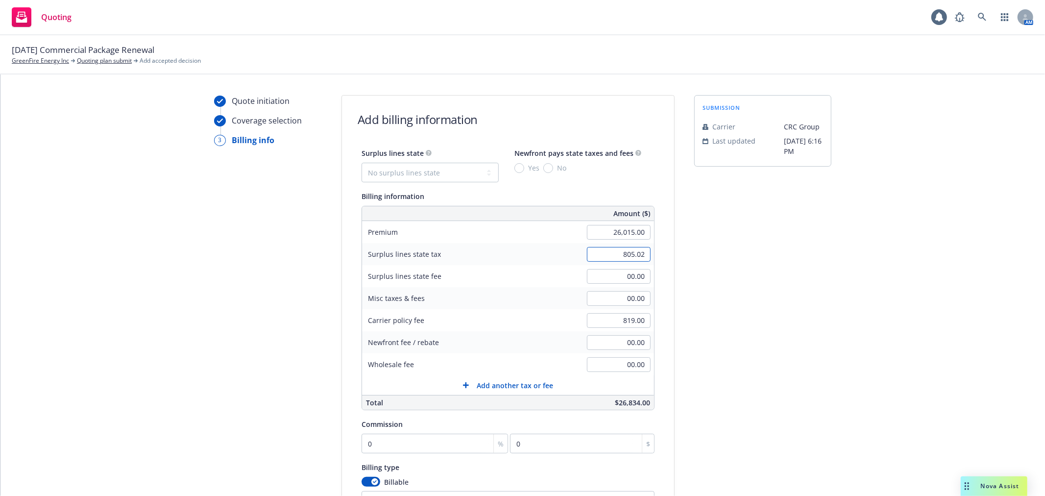
type input "805.02"
type input "48.30"
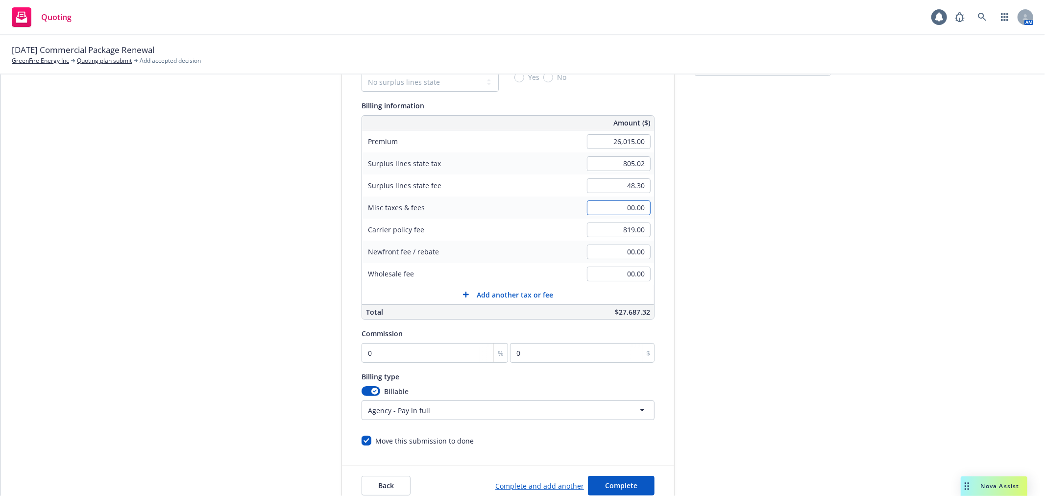
scroll to position [128, 0]
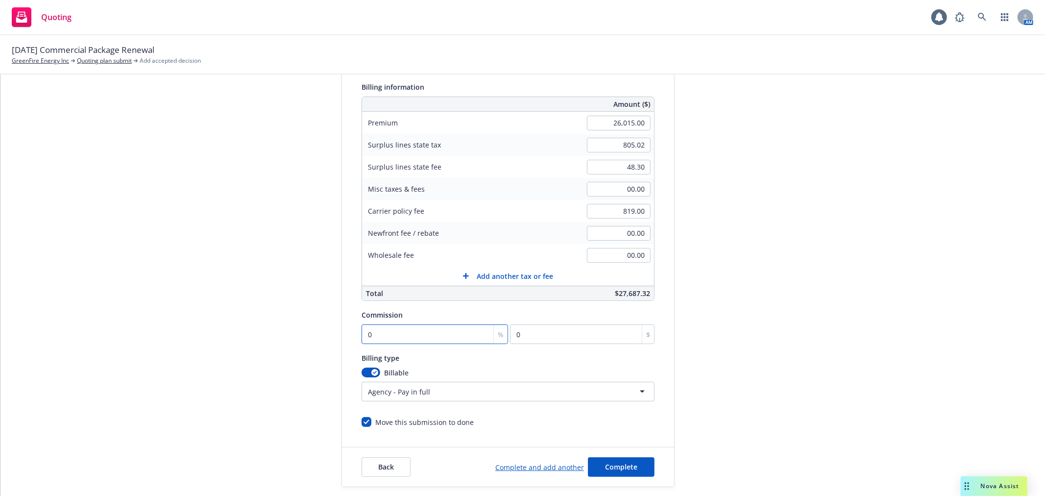
click at [423, 333] on input "0" at bounding box center [435, 334] width 146 height 20
type input "1"
type input "260.15"
type input "10"
type input "2601.5"
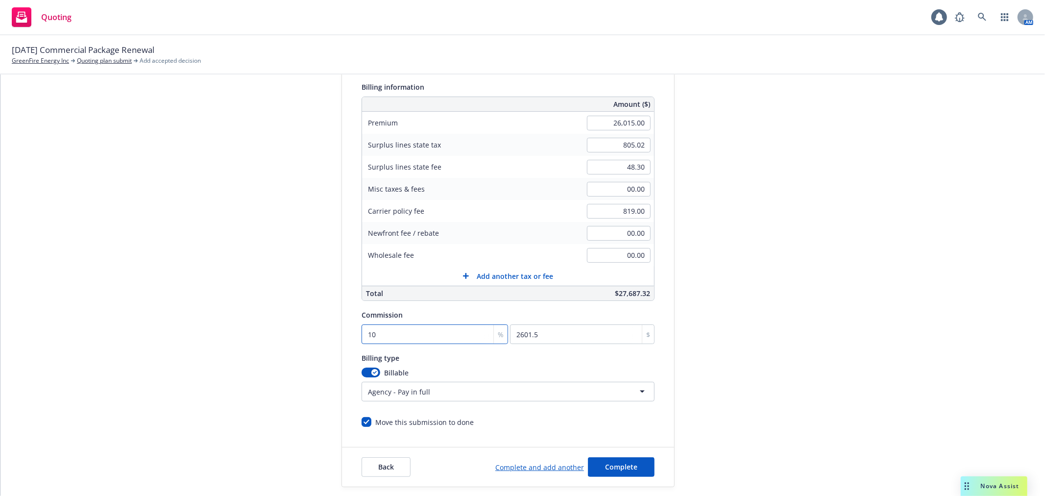
type input "10"
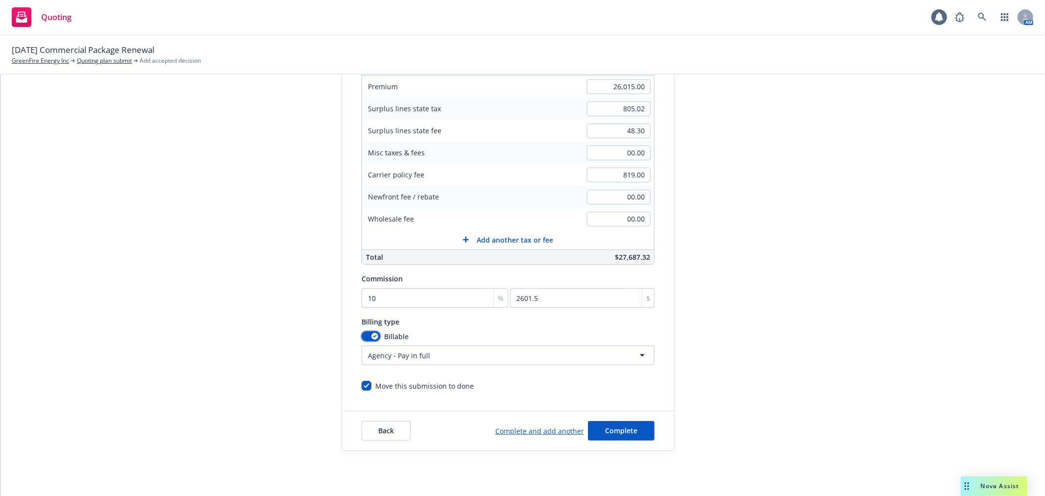
scroll to position [182, 0]
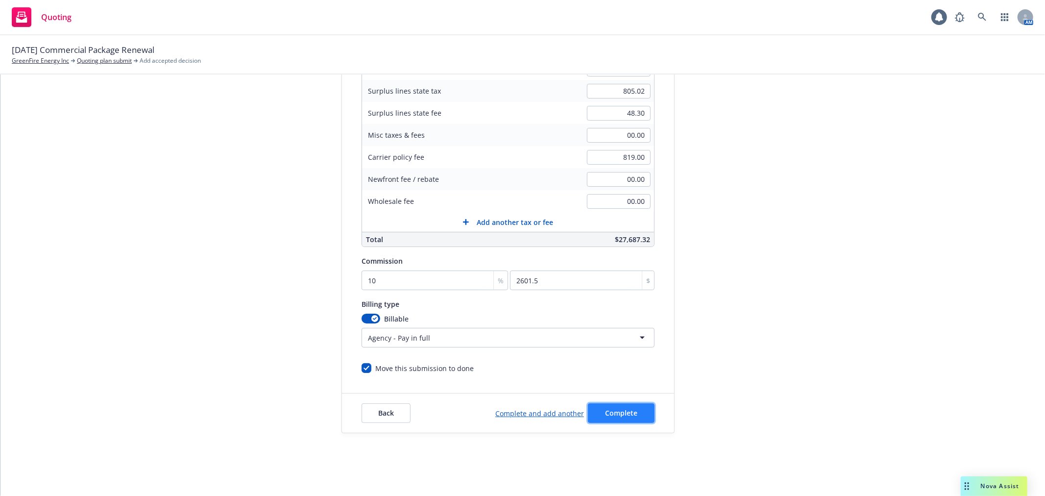
click at [626, 413] on span "Complete" at bounding box center [621, 412] width 32 height 9
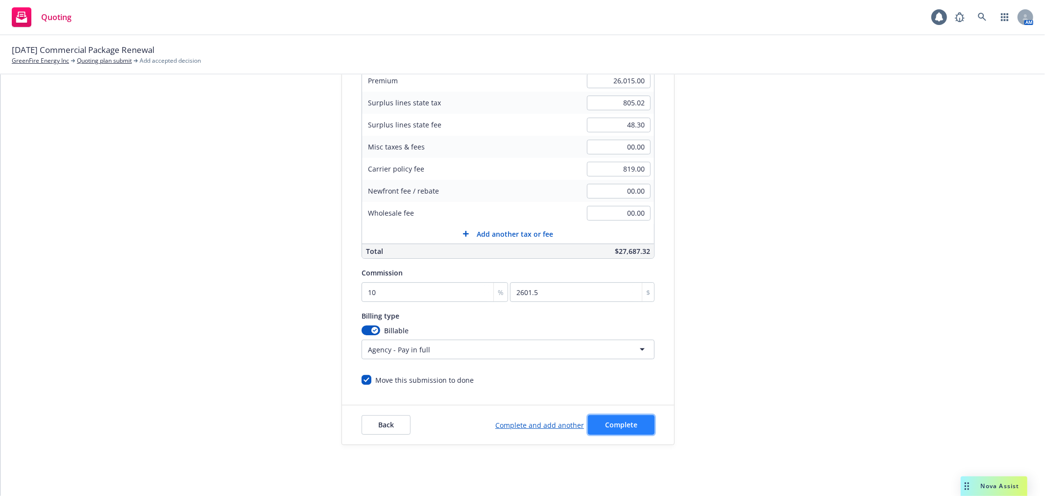
click at [610, 425] on span "Complete" at bounding box center [621, 424] width 32 height 9
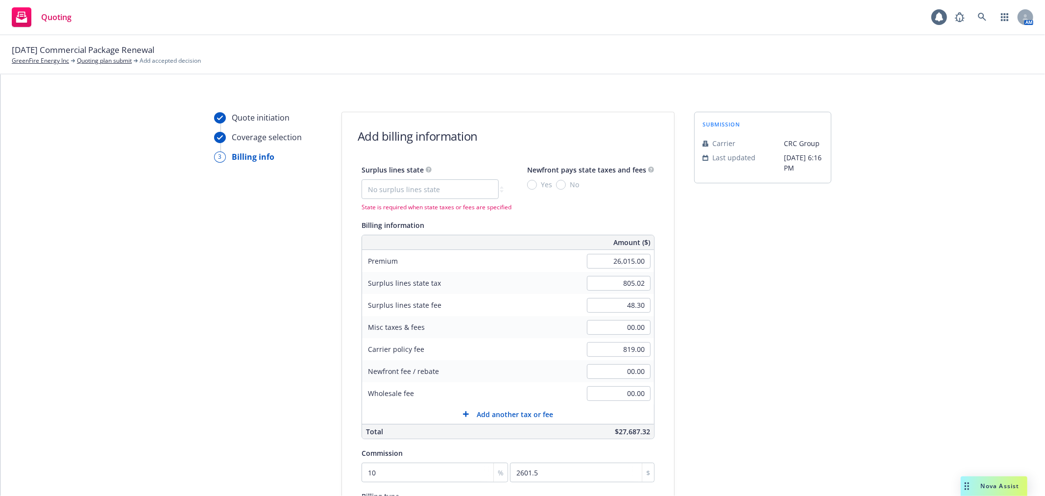
scroll to position [0, 0]
click at [401, 189] on select "No surplus lines state Alaska Alabama Arkansas Arizona California Colorado Conn…" at bounding box center [430, 191] width 137 height 20
select select "CA"
click at [362, 181] on select "No surplus lines state Alaska Alabama Arkansas Arizona California Colorado Conn…" at bounding box center [430, 191] width 137 height 20
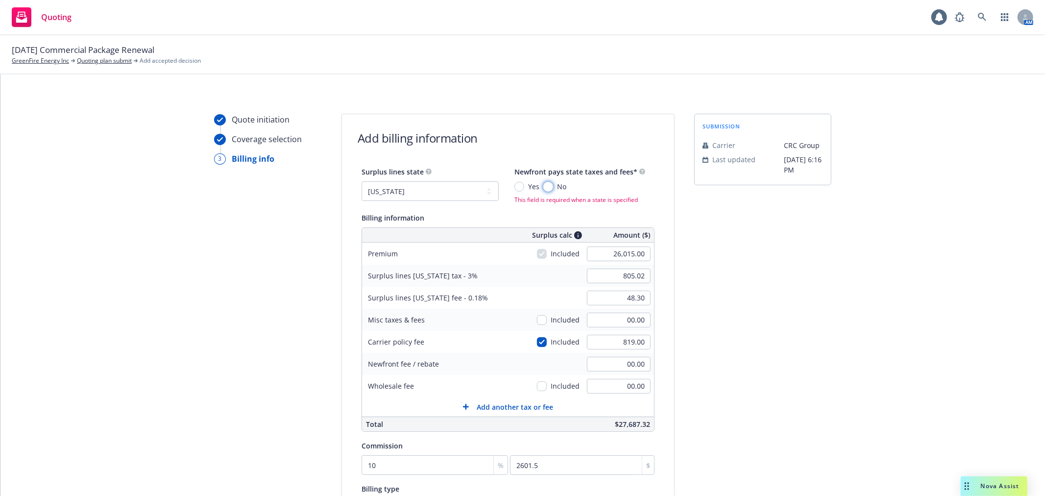
click at [543, 187] on input "No" at bounding box center [548, 187] width 10 height 10
radio input "true"
click at [603, 273] on input "805.02" at bounding box center [619, 272] width 64 height 15
click at [497, 308] on div "Misc taxes & fees" at bounding box center [435, 317] width 147 height 22
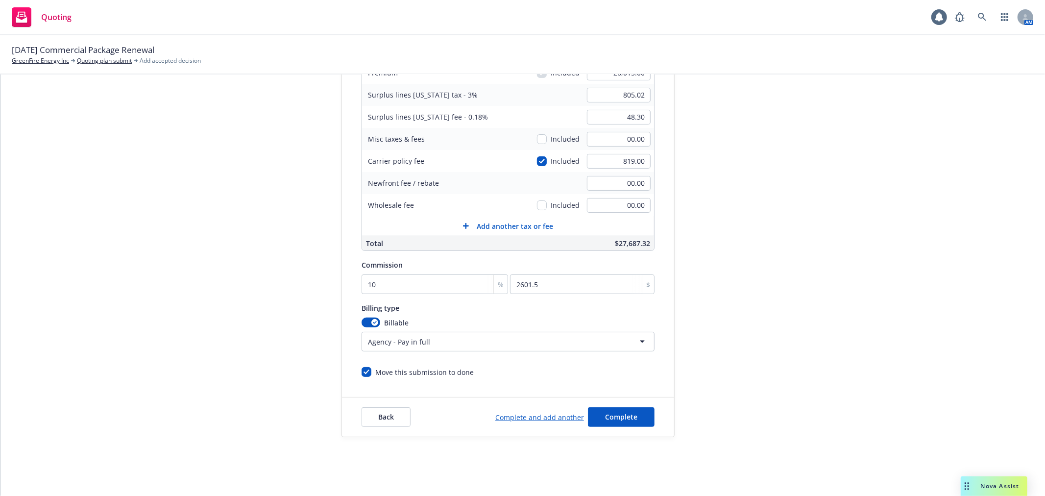
scroll to position [182, 0]
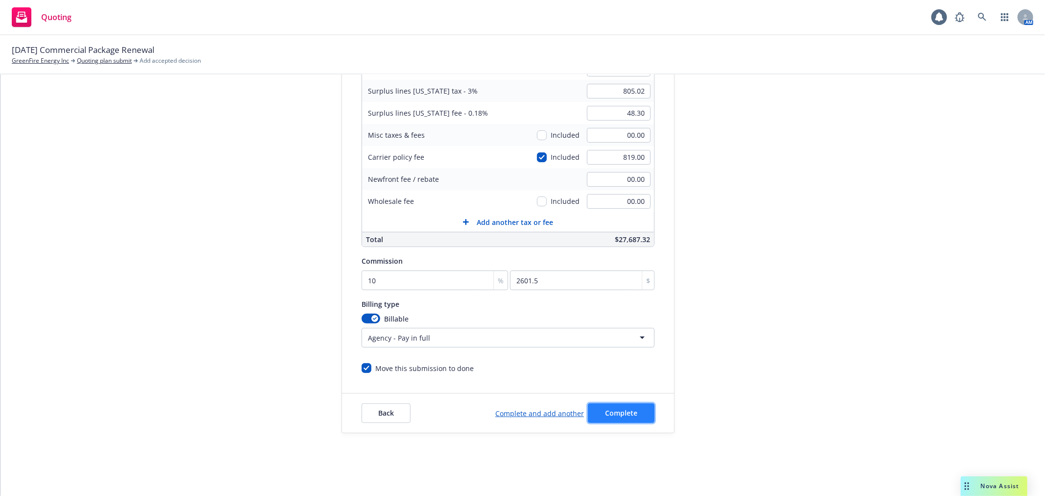
click at [605, 409] on span "Complete" at bounding box center [621, 412] width 32 height 9
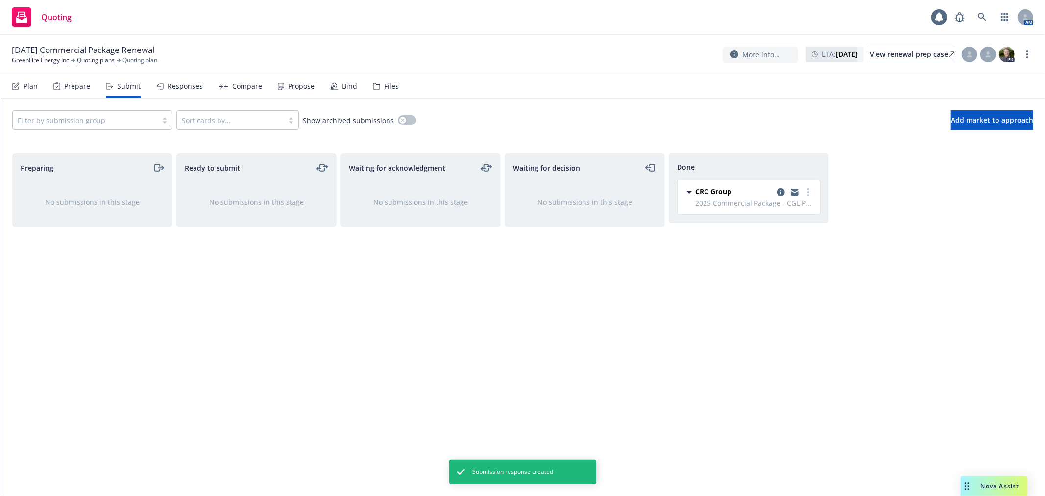
click at [300, 86] on div "Propose" at bounding box center [301, 86] width 26 height 8
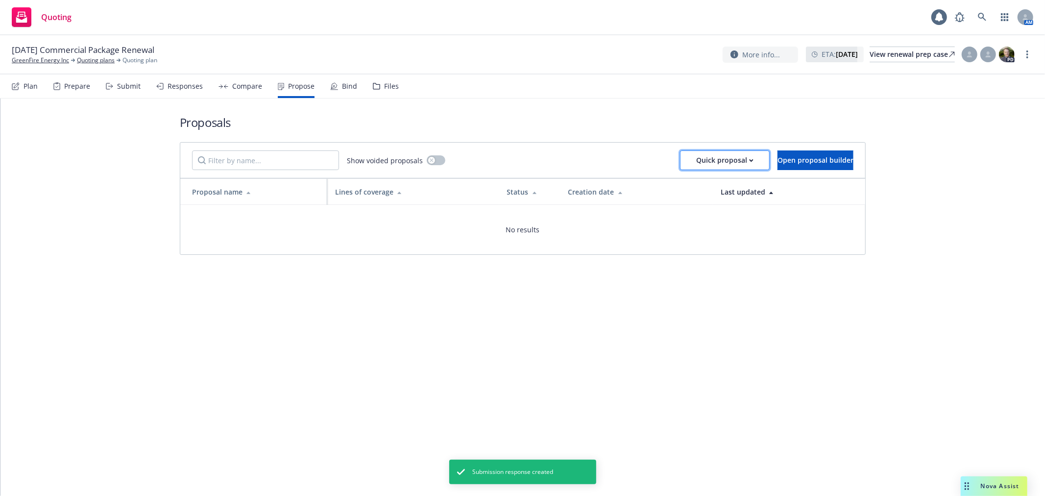
click at [724, 158] on button "Quick proposal" at bounding box center [725, 160] width 90 height 20
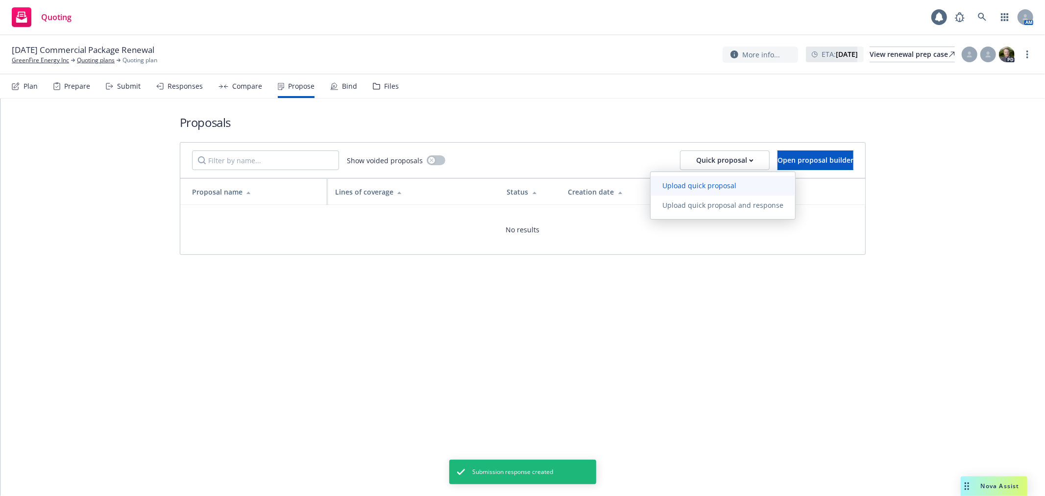
click at [725, 185] on span "Upload quick proposal" at bounding box center [699, 185] width 97 height 9
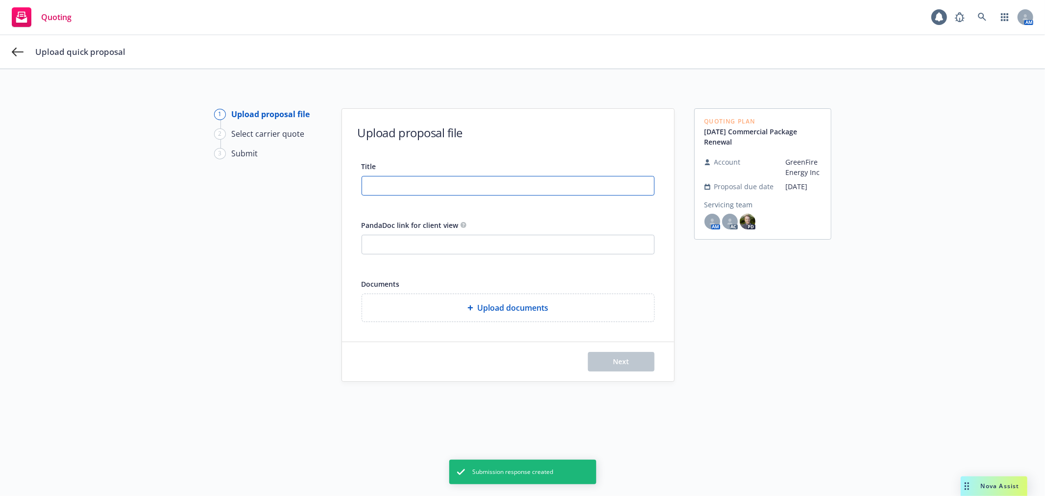
click at [493, 188] on input "Title" at bounding box center [508, 185] width 292 height 19
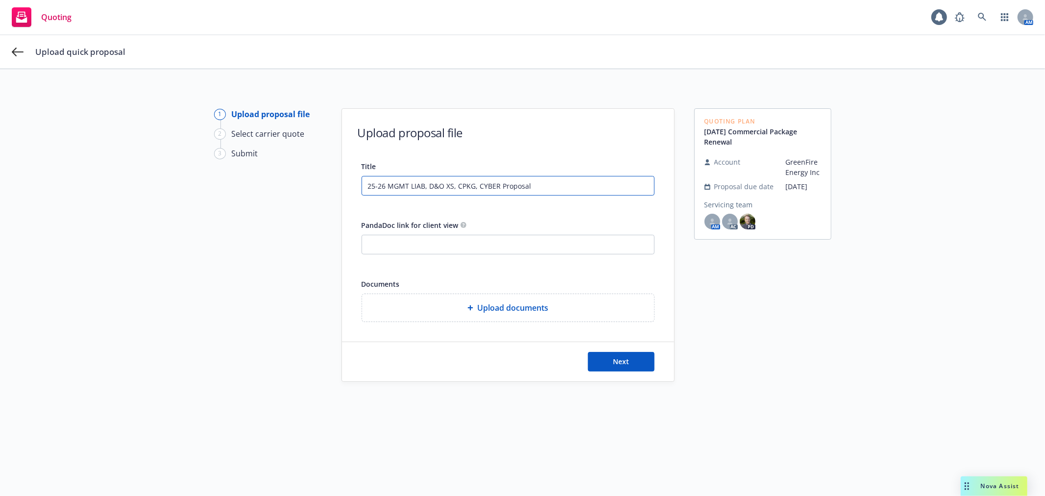
click at [498, 186] on input "25-26 MGMT LIAB, D&O XS, CPKG, CYBER Proposal" at bounding box center [508, 185] width 292 height 19
type input "25-26 MGMT LIAB, D&O XS, CPKG, CYBER Renewal Proposal"
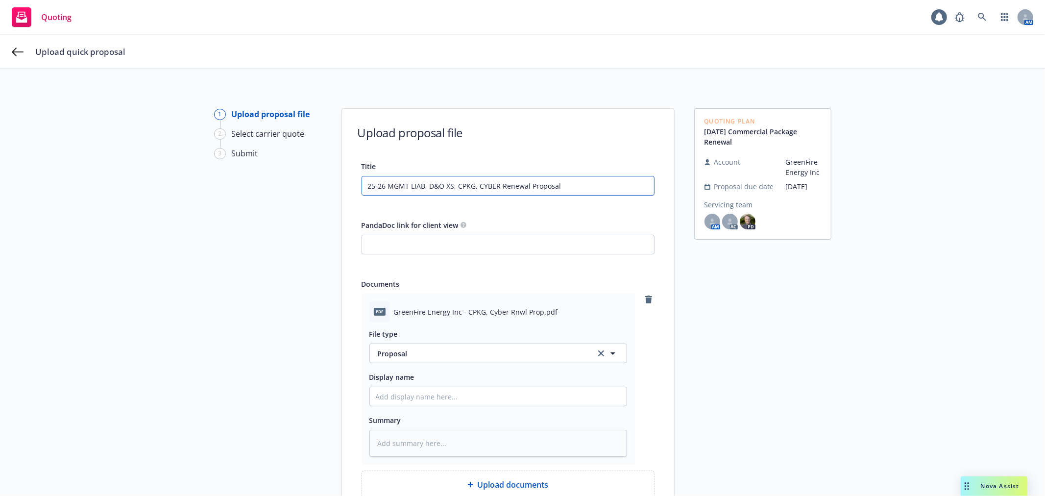
drag, startPoint x: 600, startPoint y: 185, endPoint x: -271, endPoint y: 147, distance: 871.8
click at [0, 147] on html "Quoting 1 AM Upload quick proposal 1 Upload proposal file 2 Select carrier quot…" at bounding box center [522, 248] width 1045 height 496
click at [458, 389] on input "Display name" at bounding box center [498, 396] width 257 height 19
paste input "25-26 MGMT LIAB, D&O XS, CPKG, CYBER Renewal Proposal"
type textarea "x"
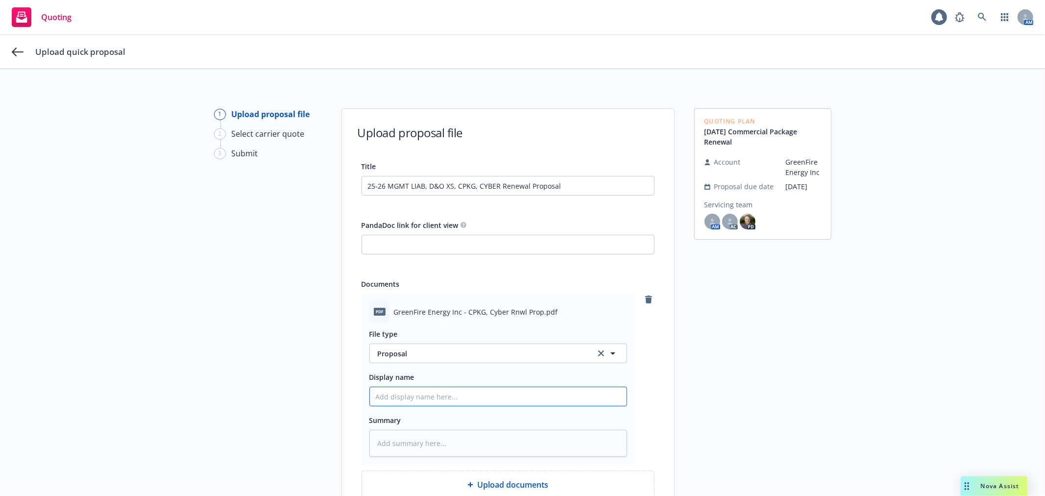
type input "25-26 MGMT LIAB, D&O XS, CPKG, CYBER Renewal Proposal"
drag, startPoint x: 391, startPoint y: 395, endPoint x: 461, endPoint y: 397, distance: 70.6
click at [461, 397] on input "25-26 MGMT LIAB, D&O XS, CPKG, CYBER Renewal Proposal" at bounding box center [498, 396] width 257 height 19
type textarea "x"
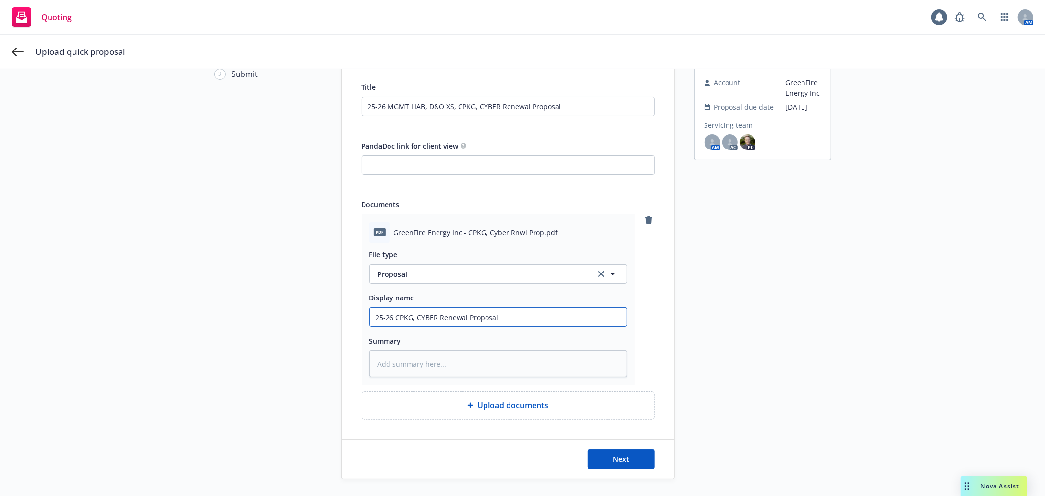
scroll to position [109, 0]
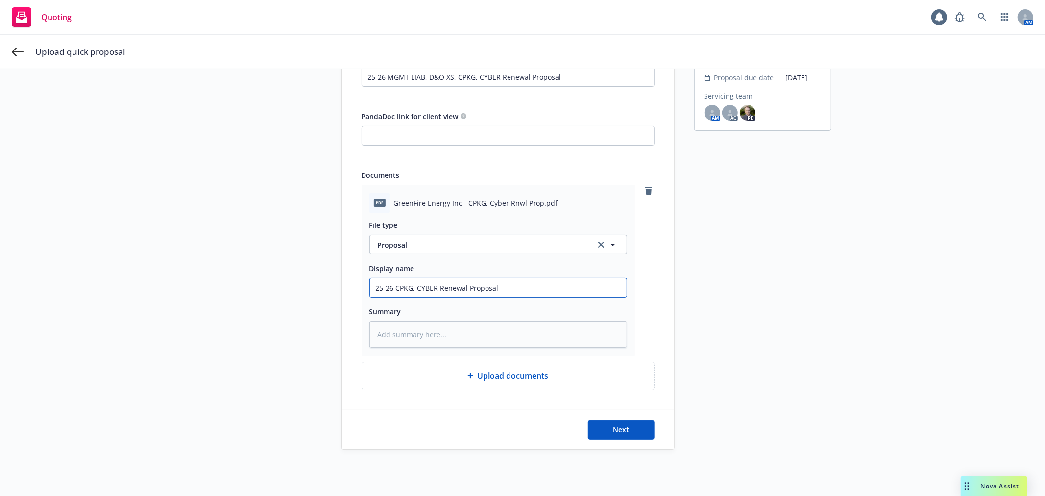
type input "25-26 CPKG, CYBER Renewal Proposal"
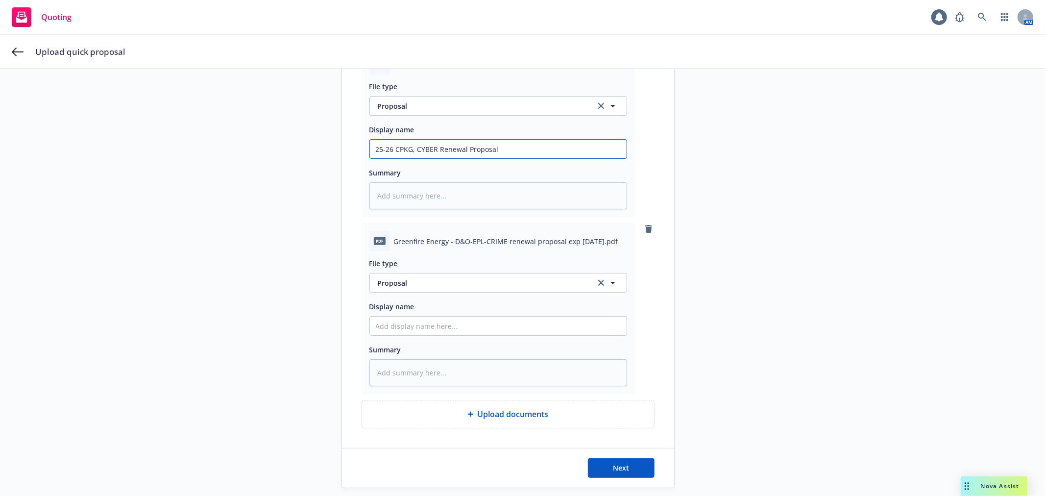
scroll to position [272, 0]
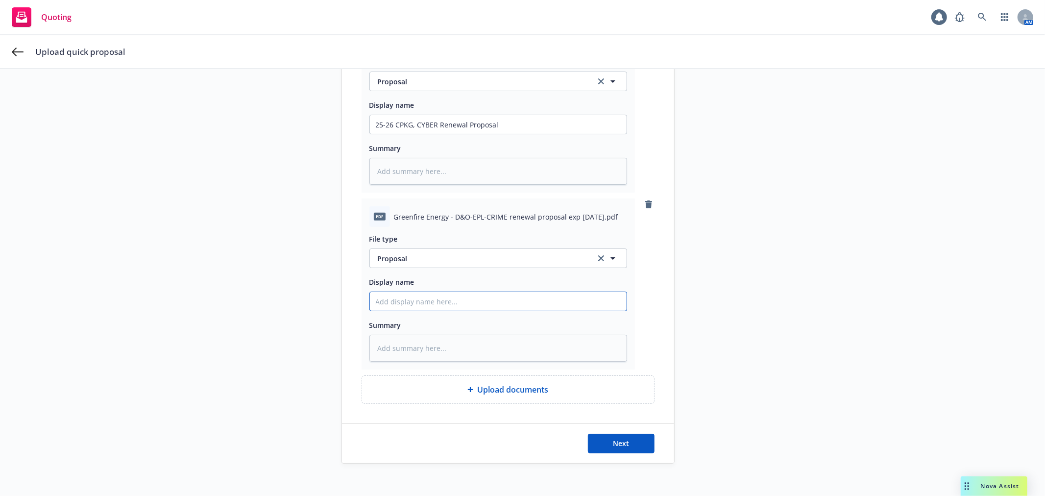
click at [462, 306] on input "Display name" at bounding box center [498, 301] width 257 height 19
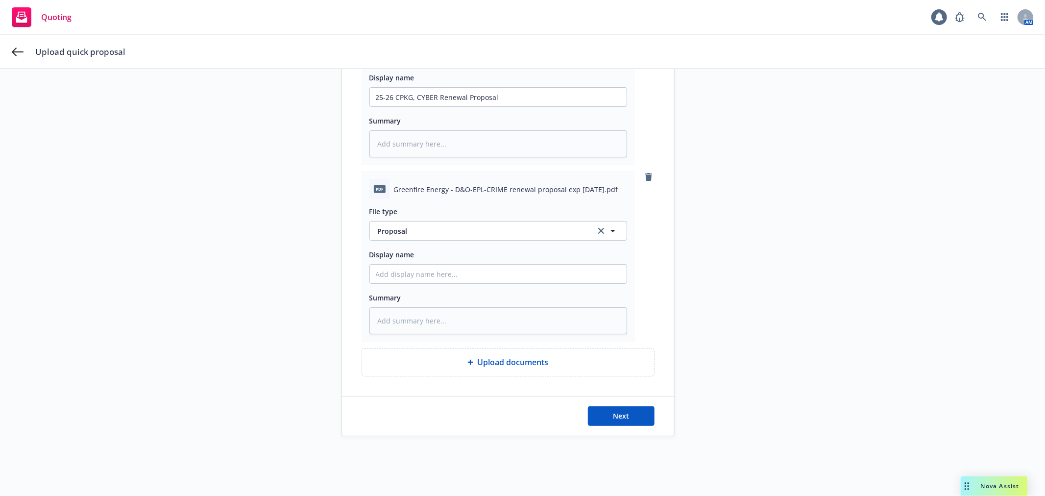
scroll to position [304, 0]
click at [493, 268] on input "Display name" at bounding box center [498, 271] width 257 height 19
paste input "25-26 MGMT LIAB, D&O XS, CPKG, CYBER Renewal Proposal"
type textarea "x"
type input "25-26 MGMT LIAB, D&O XS, CPKG, CYBER Renewal Proposal"
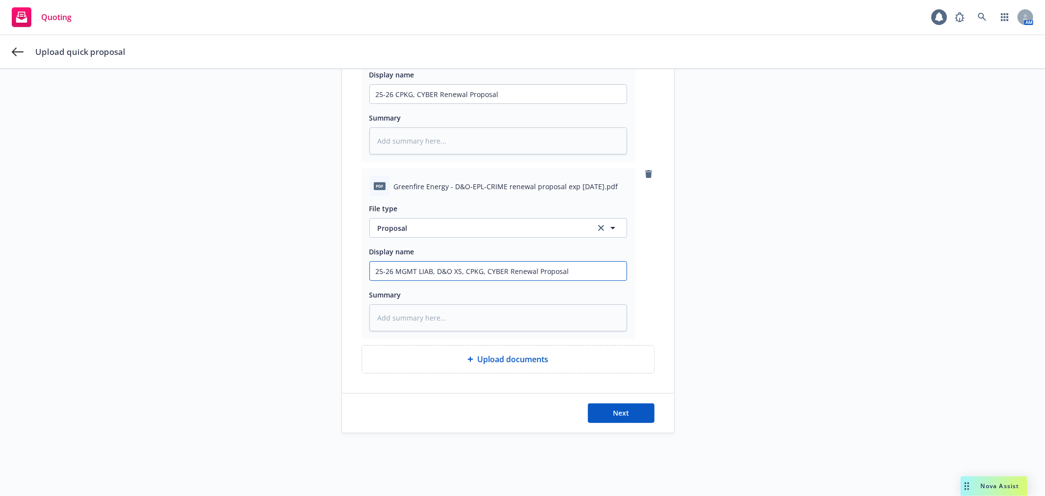
drag, startPoint x: 456, startPoint y: 271, endPoint x: 501, endPoint y: 275, distance: 45.7
click at [501, 275] on input "25-26 MGMT LIAB, D&O XS, CPKG, CYBER Renewal Proposal" at bounding box center [498, 271] width 257 height 19
type textarea "x"
type input "25-26 MGMT LIAB, D&O XS Renewal Proposal"
click at [630, 412] on button "Next" at bounding box center [621, 413] width 67 height 20
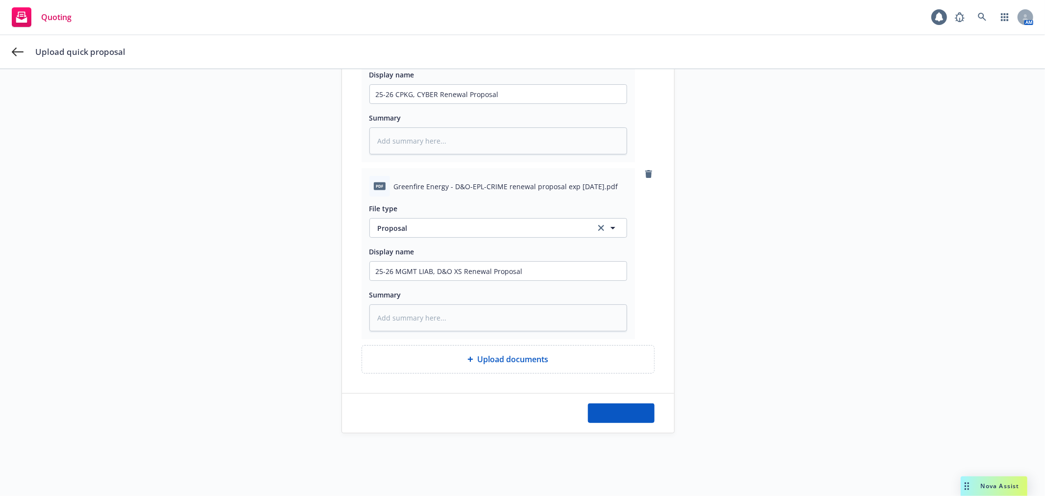
type textarea "x"
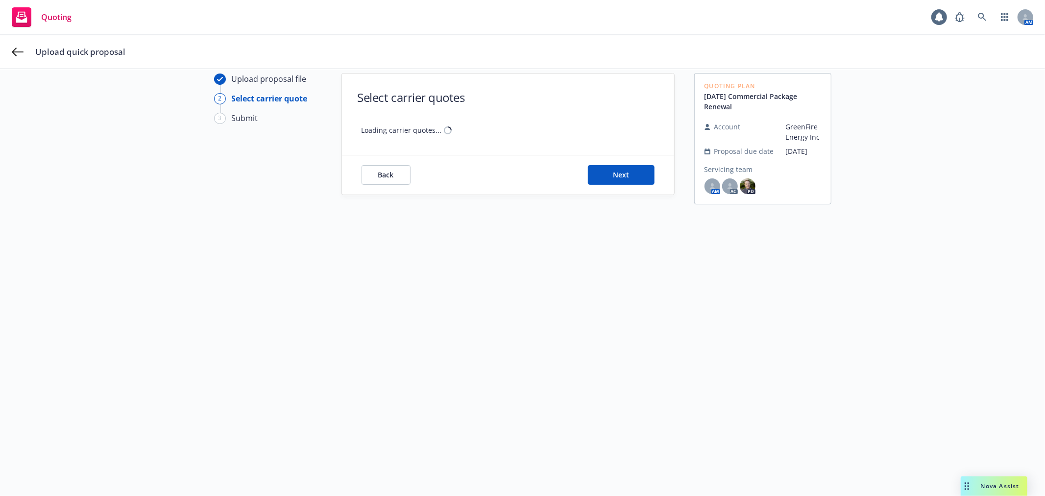
scroll to position [35, 0]
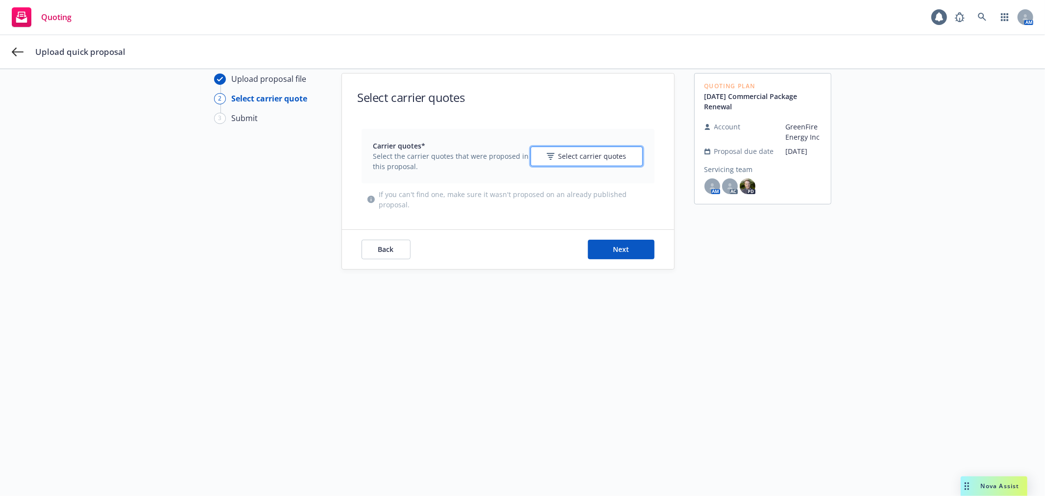
click at [604, 156] on span "Select carrier quotes" at bounding box center [592, 156] width 68 height 10
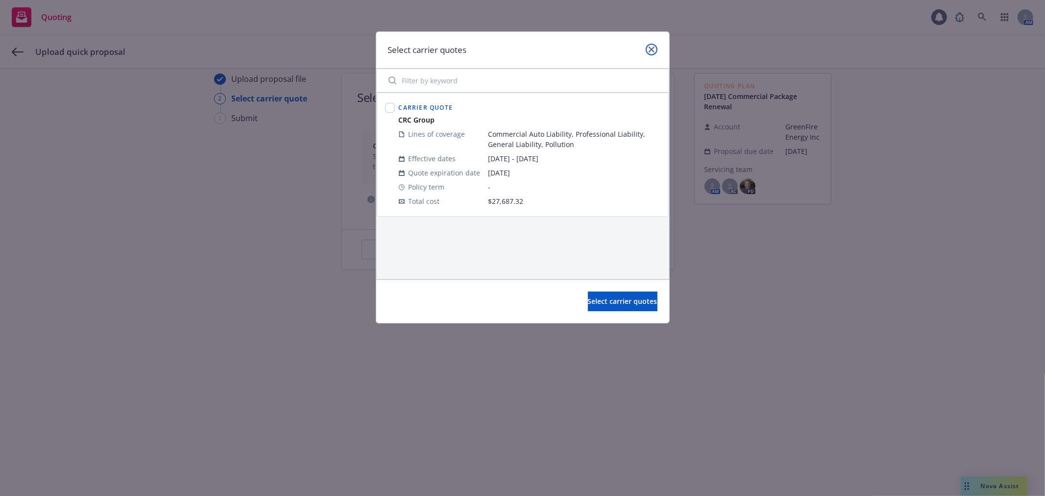
click at [652, 48] on icon "close" at bounding box center [652, 50] width 6 height 6
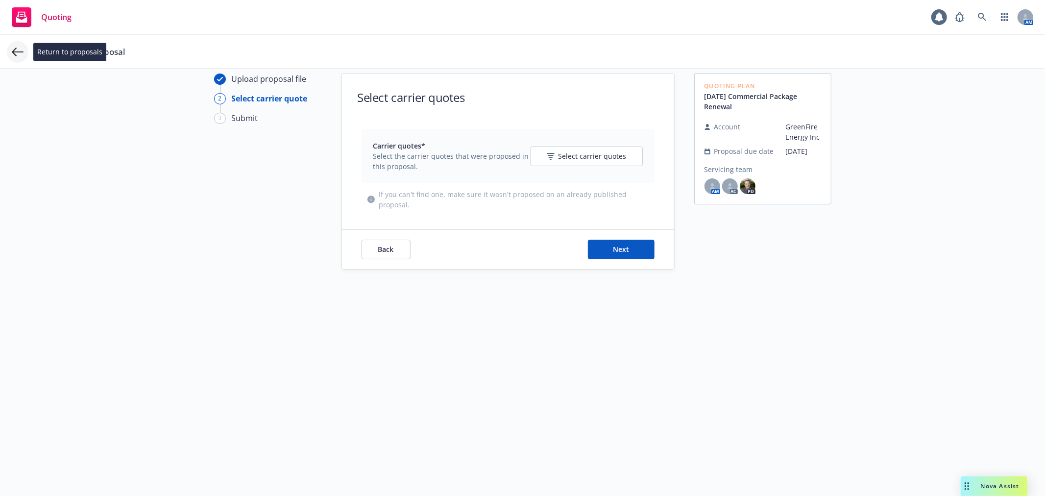
click at [16, 50] on icon at bounding box center [18, 52] width 12 height 12
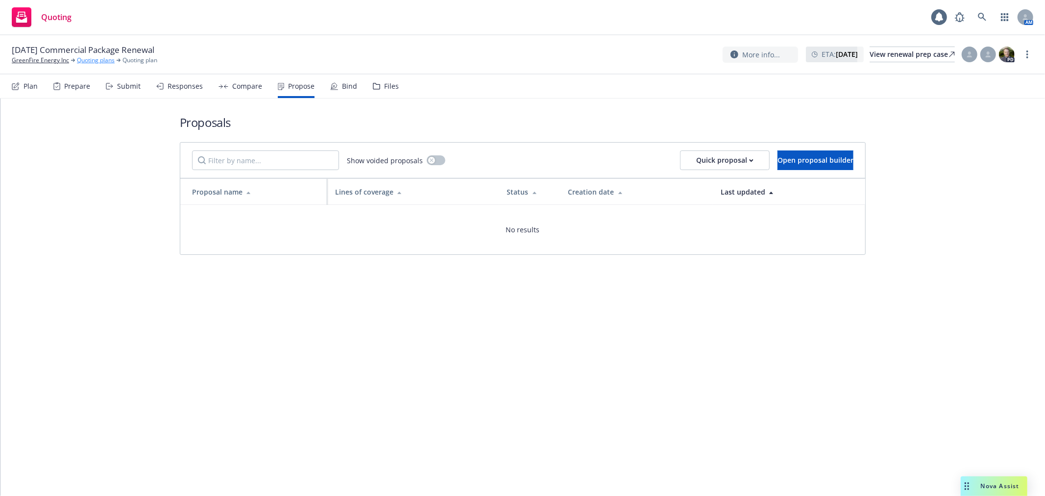
click at [97, 59] on link "Quoting plans" at bounding box center [96, 60] width 38 height 9
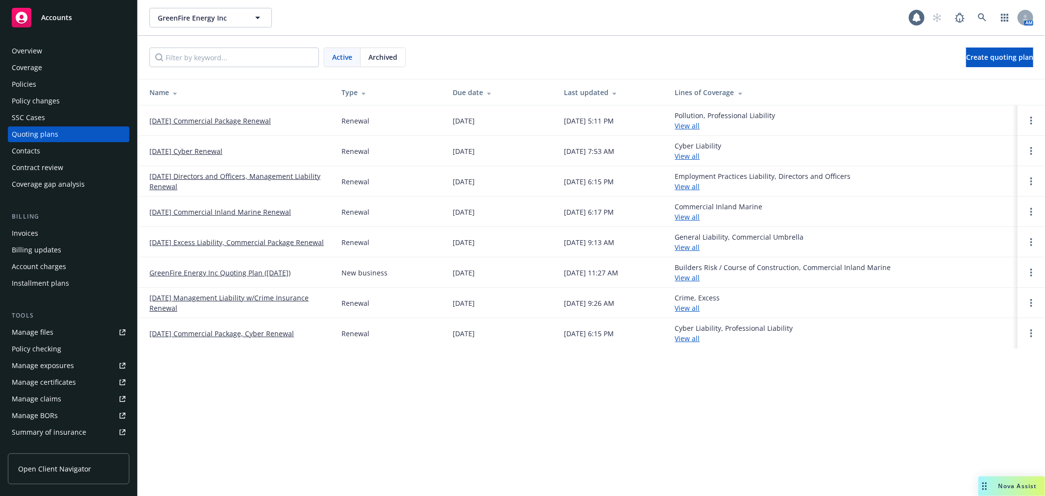
click at [194, 177] on link "09/19/25 Directors and Officers, Management Liability Renewal" at bounding box center [237, 181] width 176 height 21
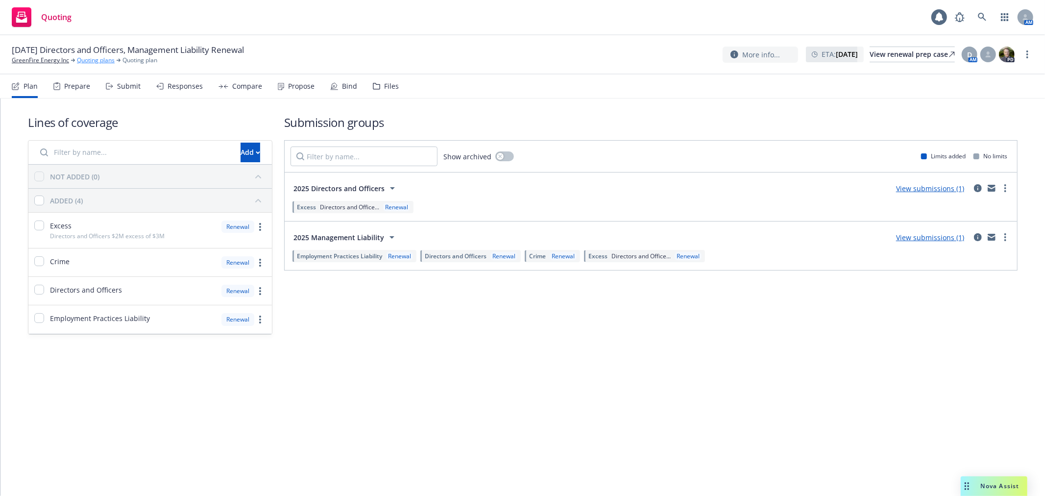
click at [94, 57] on link "Quoting plans" at bounding box center [96, 60] width 38 height 9
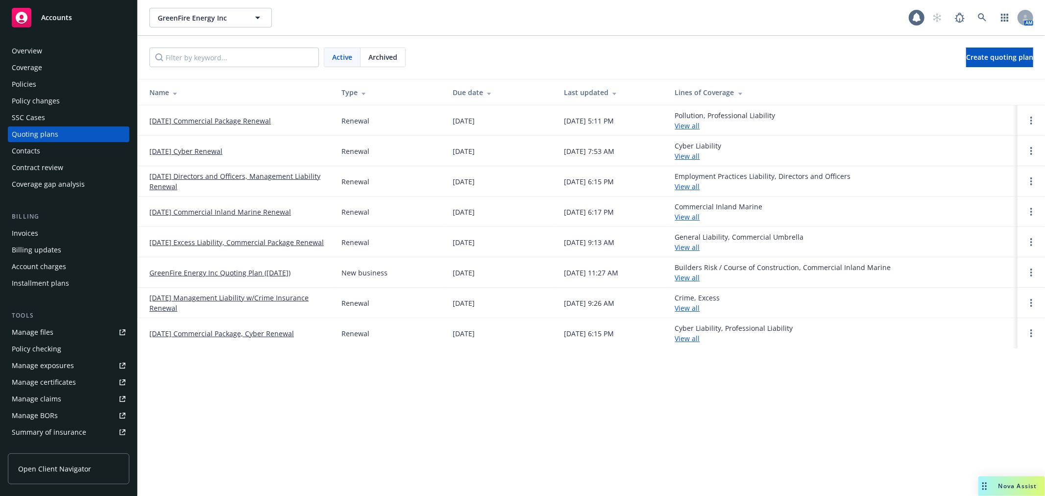
click at [227, 117] on link "09/19/25 Commercial Package Renewal" at bounding box center [209, 121] width 121 height 10
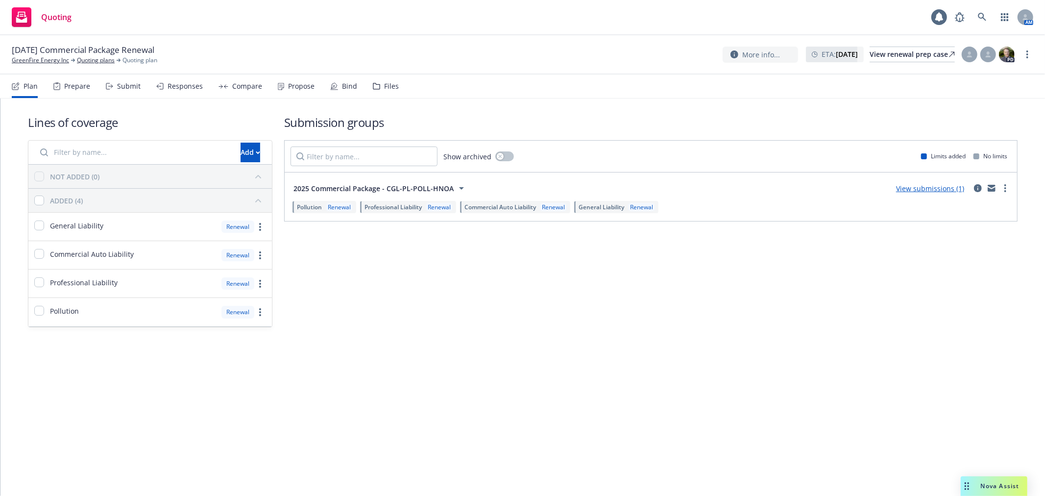
click at [288, 90] on div "Propose" at bounding box center [296, 86] width 37 height 24
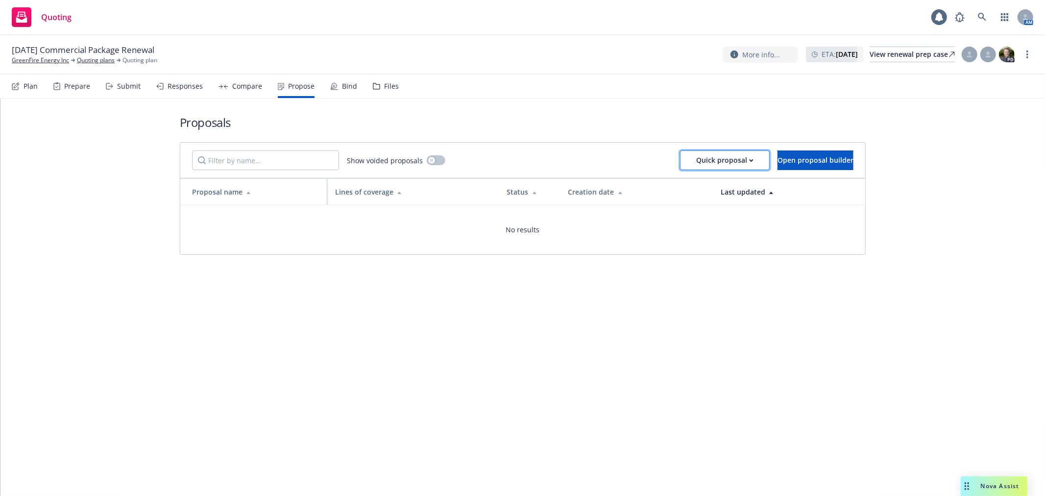
click at [696, 163] on div "Quick proposal" at bounding box center [724, 160] width 57 height 19
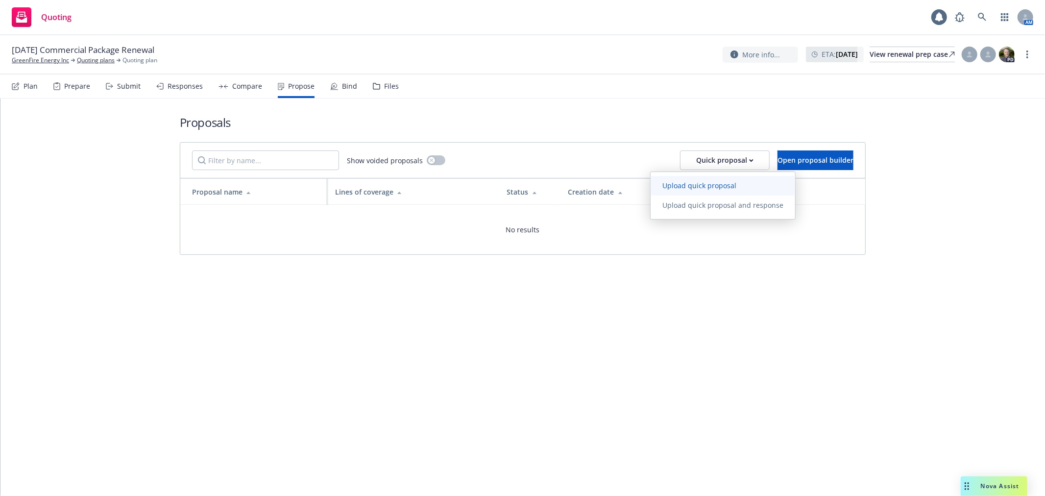
click at [689, 185] on span "Upload quick proposal" at bounding box center [699, 185] width 97 height 9
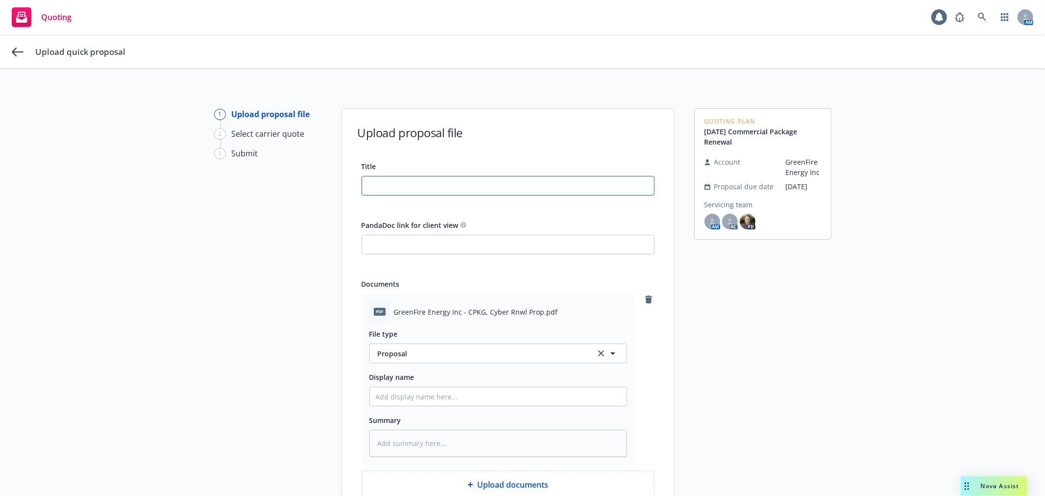
click at [423, 184] on input "Title" at bounding box center [508, 185] width 292 height 19
paste input "25-26 MGMT LIAB, D&O XS, CPKG, CYBER Renewal Proposal"
type input "25-26 MGMT LIAB, D&O XS, CPKG, CYBER Renewal Proposal"
type textarea "x"
drag, startPoint x: 383, startPoint y: 185, endPoint x: 454, endPoint y: 194, distance: 71.1
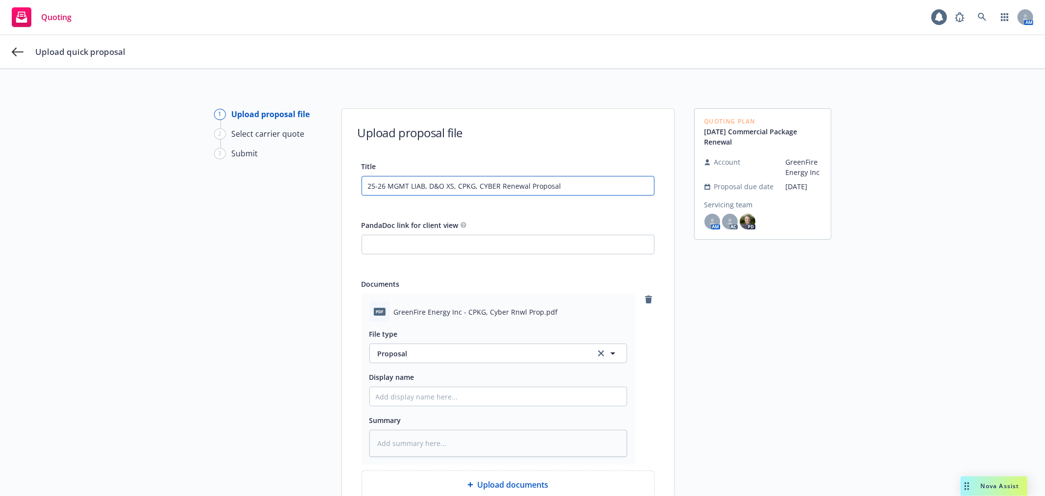
click at [454, 194] on input "25-26 MGMT LIAB, D&O XS, CPKG, CYBER Renewal Proposal" at bounding box center [508, 185] width 292 height 19
type input "25-26 CPKG, CYBER Renewal Proposal"
type textarea "x"
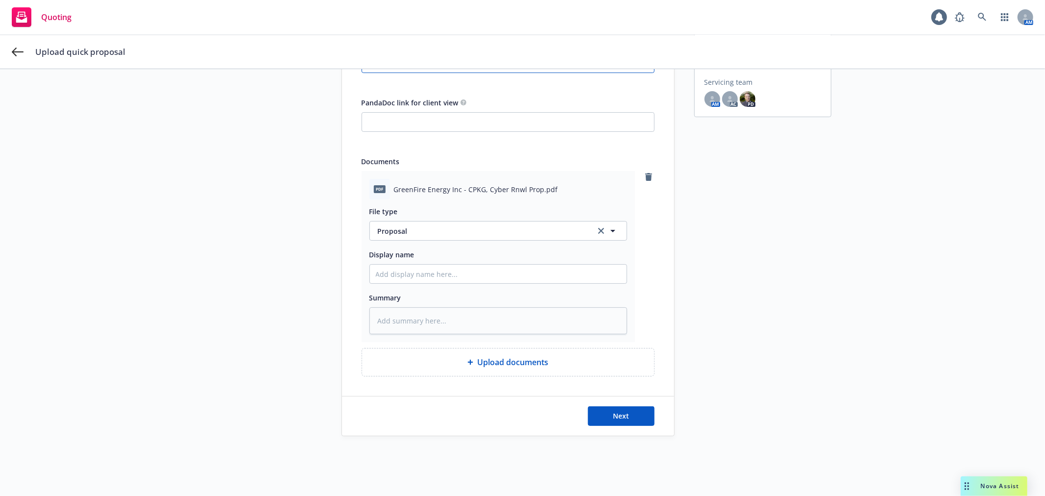
scroll to position [126, 0]
type input "25-26 CPKG, CYBER Renewal Proposal"
click at [473, 266] on input "Display name" at bounding box center [498, 271] width 257 height 19
paste input "25-26 MGMT LIAB, D&O XS, CPKG, CYBER Renewal Proposal"
type textarea "x"
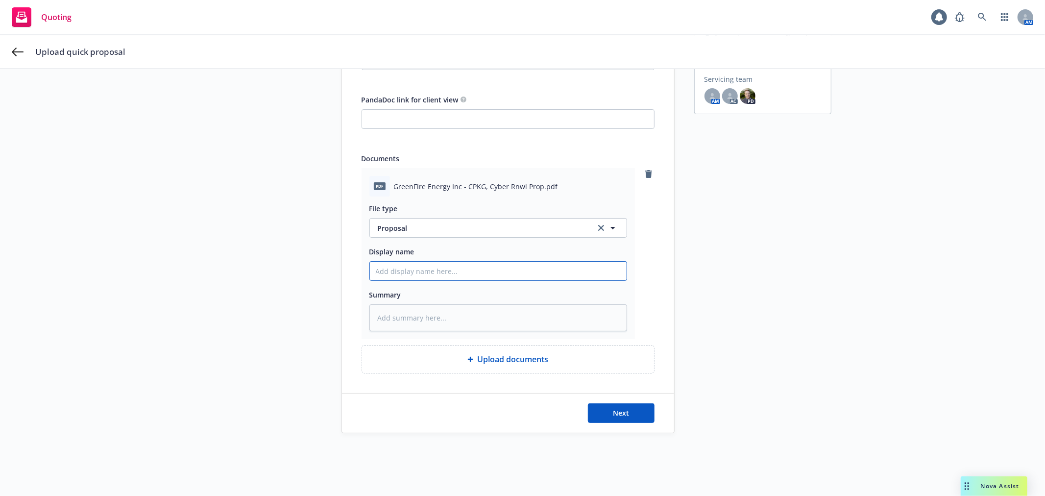
type input "25-26 MGMT LIAB, D&O XS, CPKG, CYBER Renewal Proposal"
drag, startPoint x: 460, startPoint y: 271, endPoint x: 393, endPoint y: 273, distance: 67.6
click at [393, 273] on input "25-26 MGMT LIAB, D&O XS, CPKG, CYBER Renewal Proposal" at bounding box center [498, 271] width 257 height 19
type textarea "x"
type input "25-26 CPKG, CYBER Renewal Proposal"
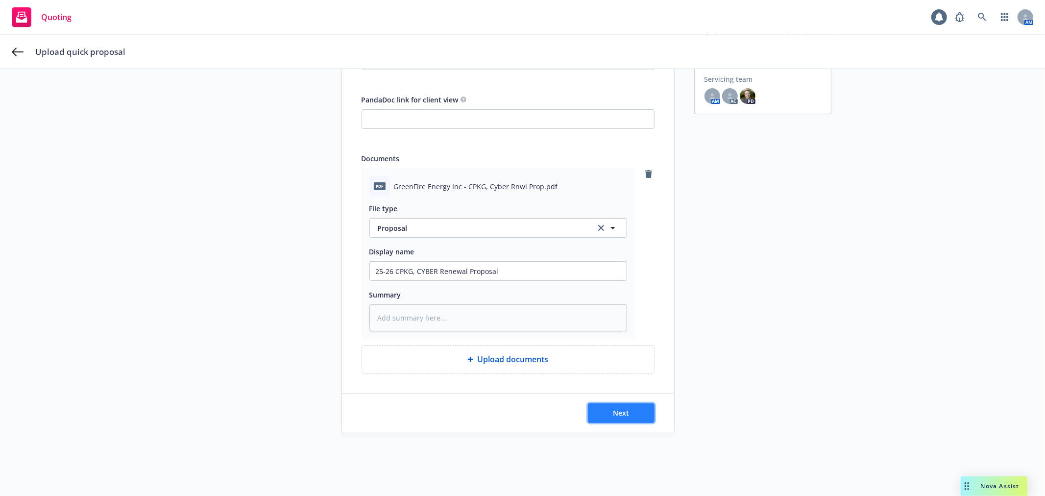
click at [628, 411] on button "Next" at bounding box center [621, 413] width 67 height 20
type textarea "x"
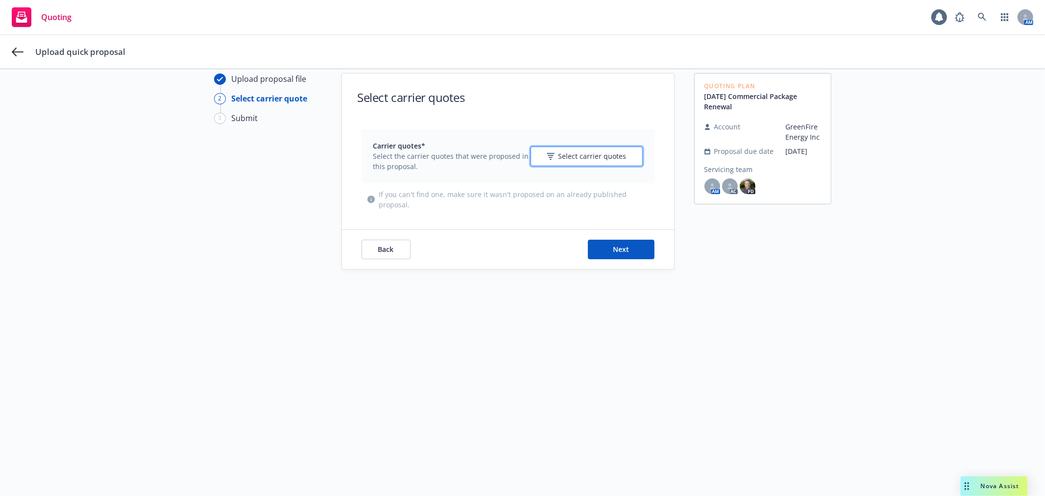
click at [597, 153] on span "Select carrier quotes" at bounding box center [592, 156] width 68 height 10
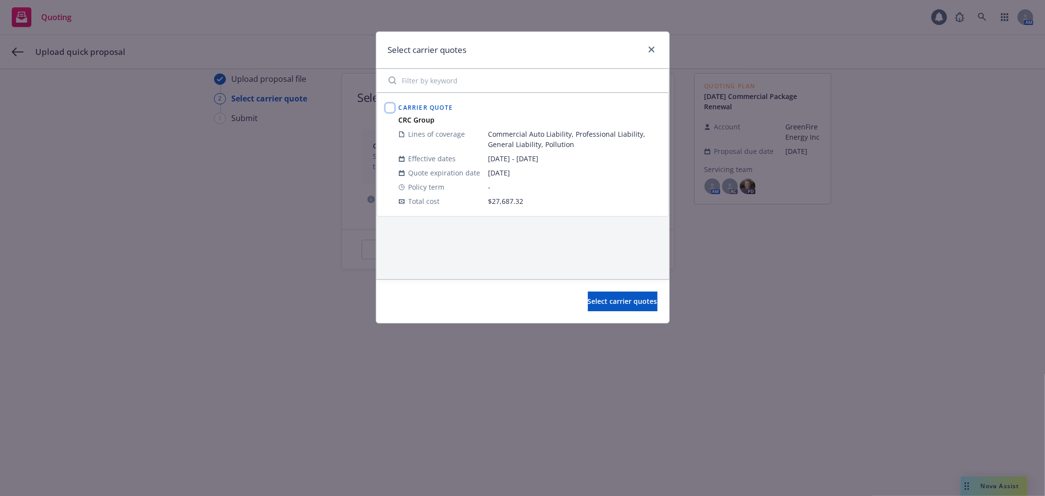
click at [388, 109] on input "checkbox" at bounding box center [390, 108] width 10 height 10
checkbox input "true"
click at [620, 300] on span "Select carrier quotes" at bounding box center [623, 300] width 70 height 9
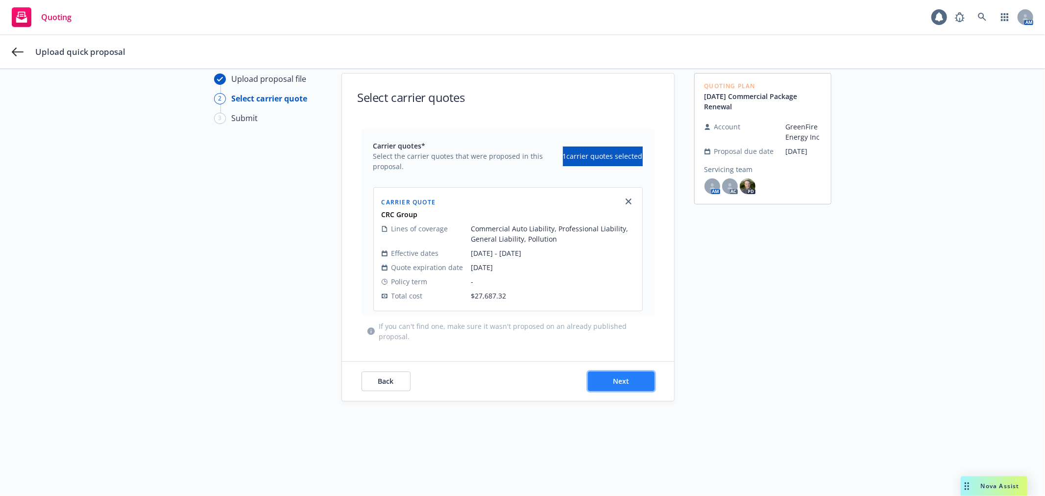
click at [621, 379] on span "Next" at bounding box center [621, 380] width 16 height 9
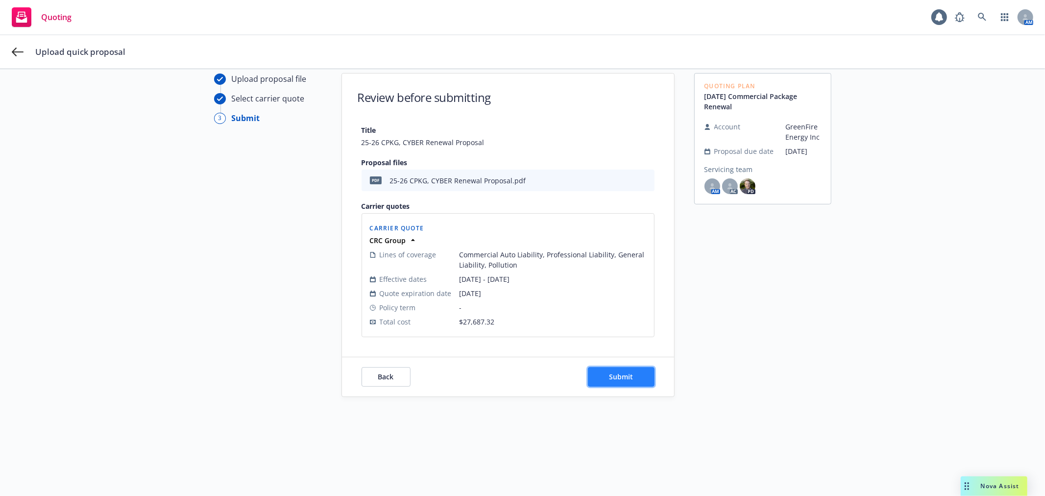
click at [623, 374] on span "Submit" at bounding box center [621, 376] width 24 height 9
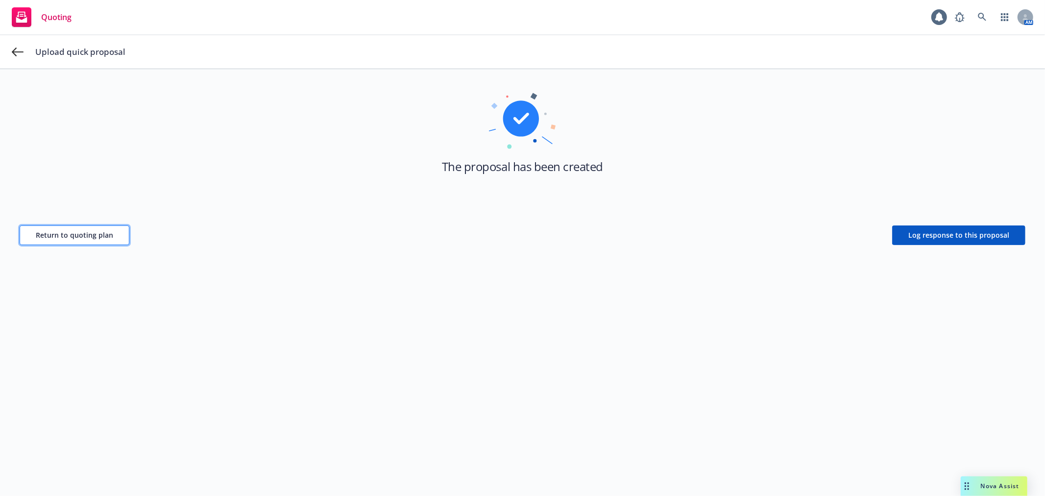
click at [93, 238] on span "Return to quoting plan" at bounding box center [74, 234] width 77 height 9
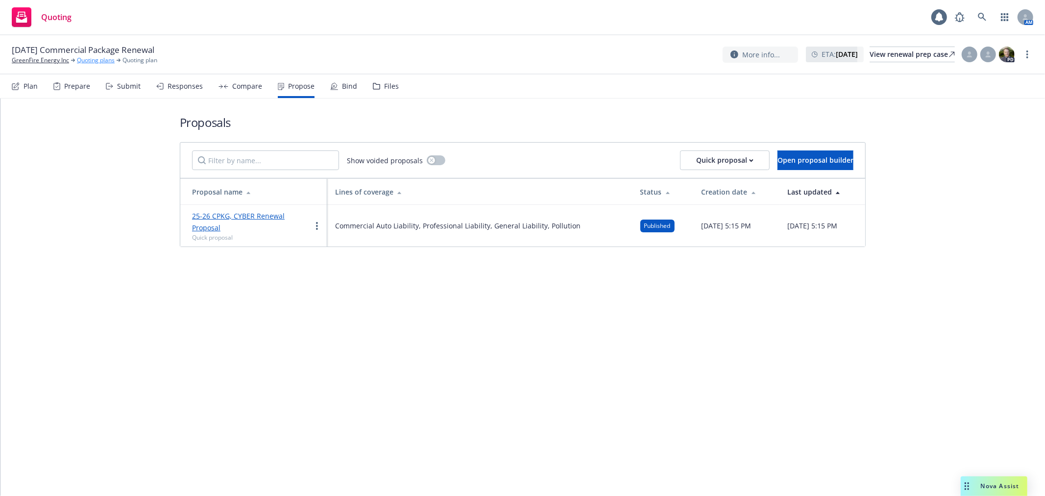
click at [92, 60] on link "Quoting plans" at bounding box center [96, 60] width 38 height 9
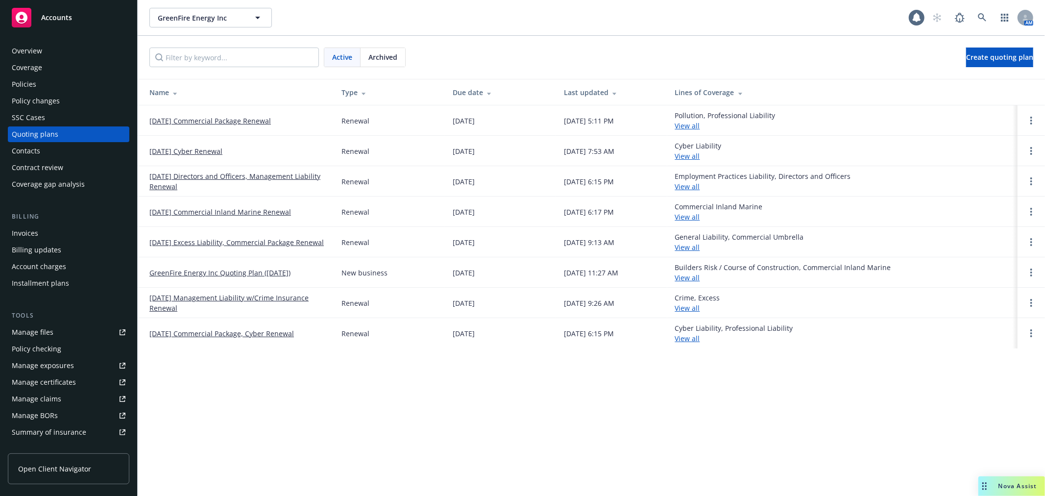
click at [198, 148] on link "09/19/25 Cyber Renewal" at bounding box center [185, 151] width 73 height 10
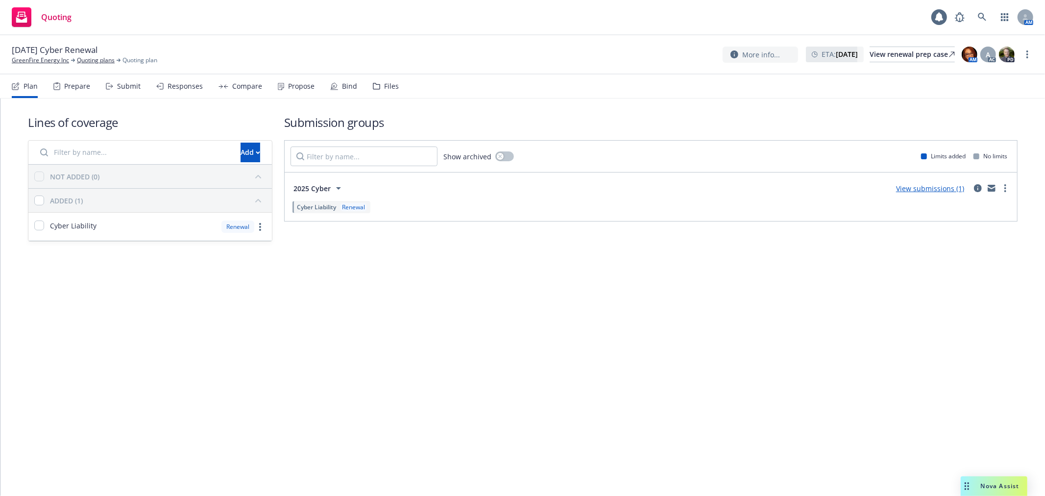
click at [292, 82] on div "Propose" at bounding box center [301, 86] width 26 height 8
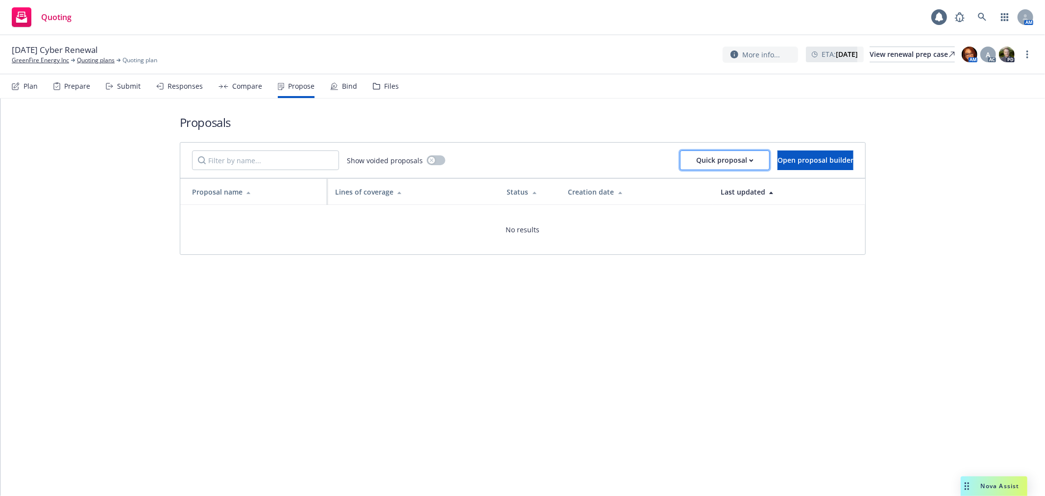
click at [704, 155] on div "Quick proposal" at bounding box center [724, 160] width 57 height 19
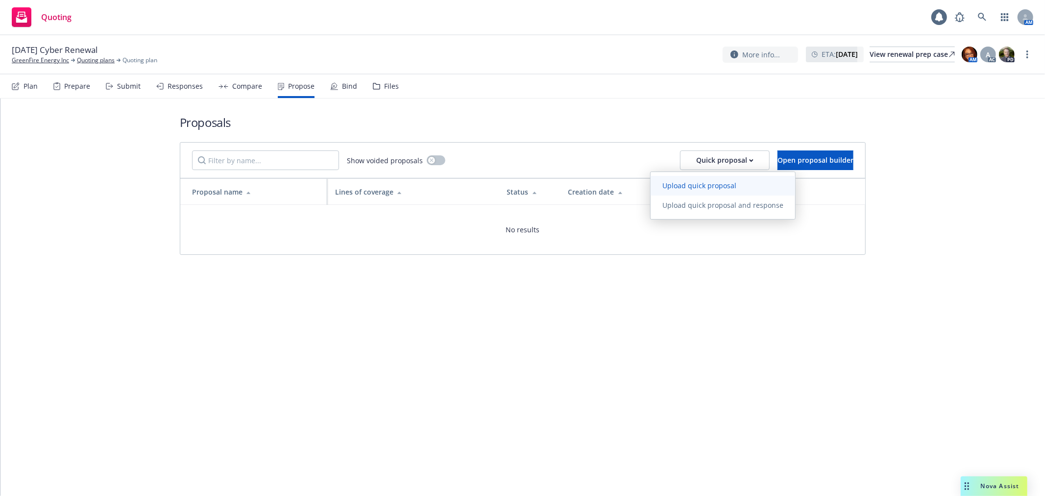
click at [698, 190] on span "Upload quick proposal" at bounding box center [699, 185] width 97 height 9
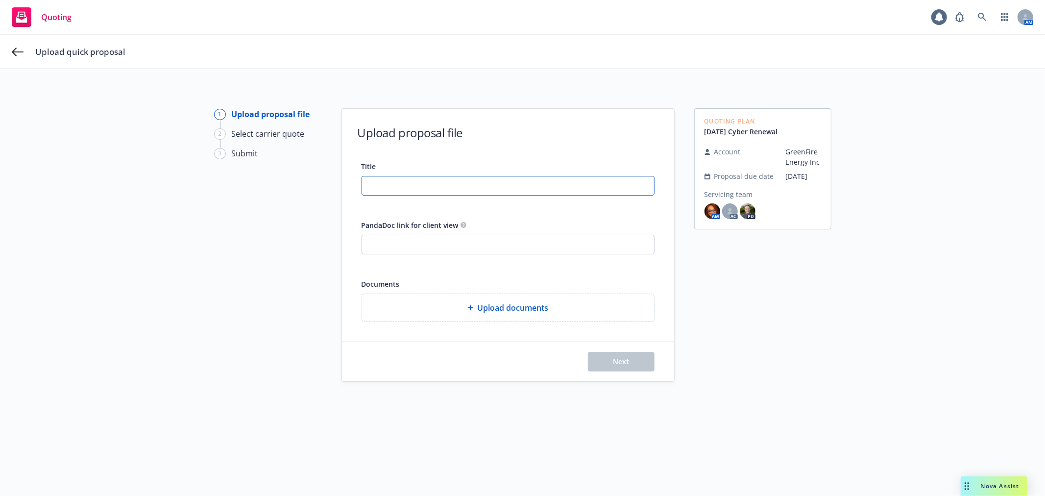
click at [384, 187] on input "Title" at bounding box center [508, 185] width 292 height 19
paste input "25-26 MGMT LIAB, D&O XS, CPKG, CYBER Renewal Proposal"
drag, startPoint x: 383, startPoint y: 185, endPoint x: 453, endPoint y: 195, distance: 70.8
click at [453, 195] on div "25-26 MGMT LIAB, D&O XS, CPKG, CYBER Renewal Proposal" at bounding box center [508, 186] width 293 height 20
type input "25-26 CPKG, CYBER Renewal Proposal"
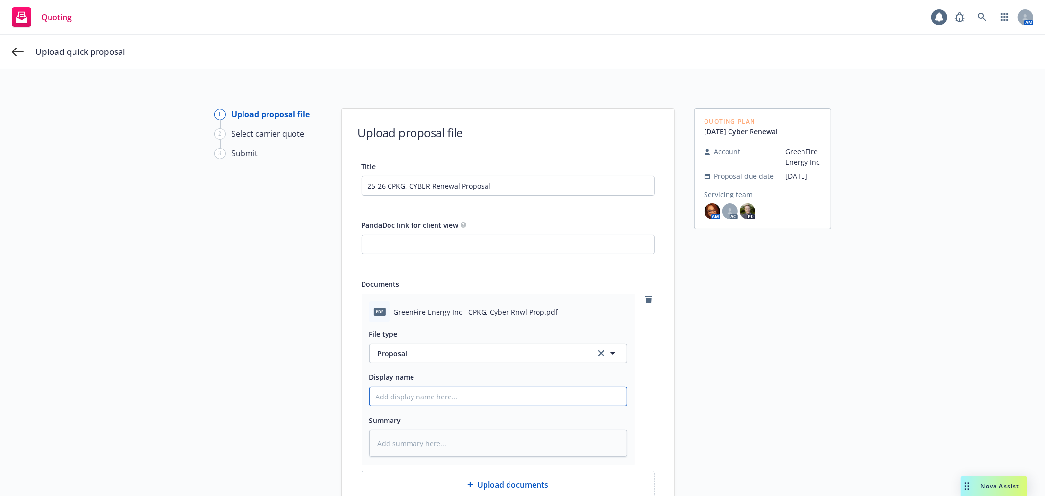
click at [429, 398] on input "Display name" at bounding box center [498, 396] width 257 height 19
paste input "25-26 MGMT LIAB, D&O XS, CPKG, CYBER Renewal Proposal"
type textarea "x"
type input "25-26 MGMT LIAB, D&O XS, CPKG, CYBER Renewal Proposal"
drag, startPoint x: 389, startPoint y: 397, endPoint x: 461, endPoint y: 410, distance: 73.1
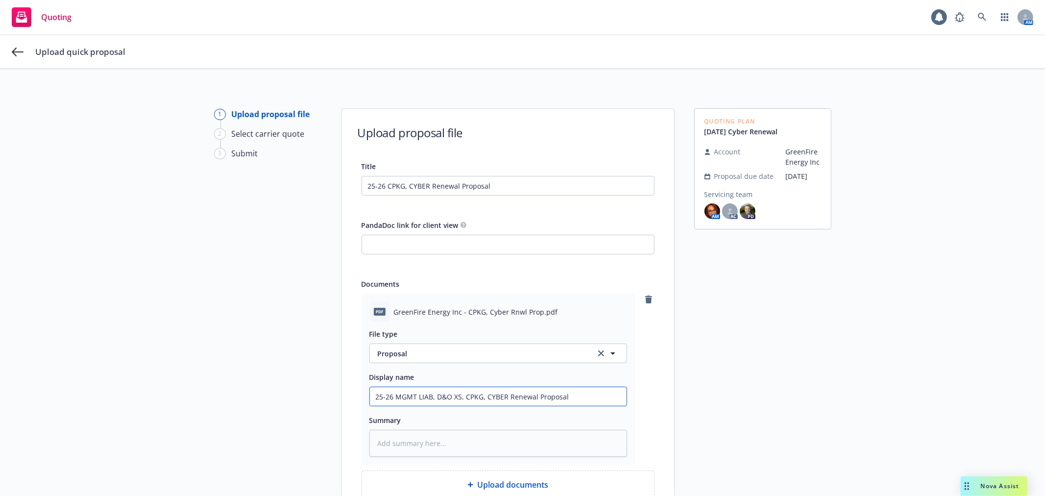
click at [461, 410] on div "File type Proposal Proposal Display name 25-26 MGMT LIAB, D&O XS, CPKG, CYBER R…" at bounding box center [498, 389] width 258 height 135
type textarea "x"
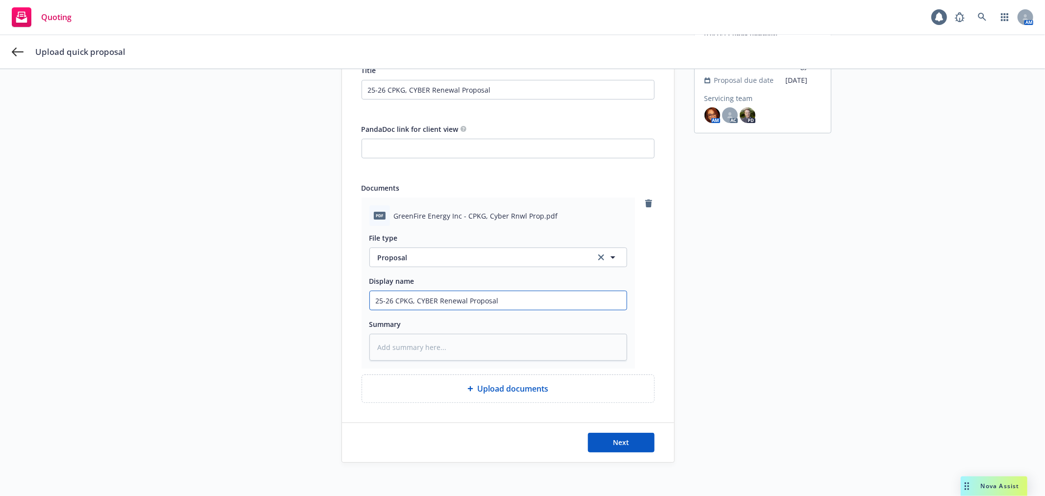
scroll to position [109, 0]
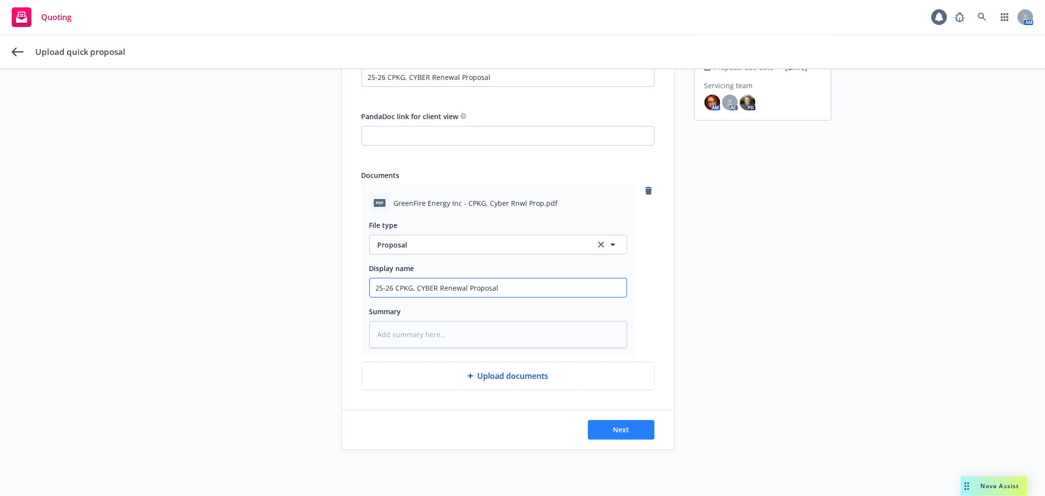
type input "25-26 CPKG, CYBER Renewal Proposal"
click at [625, 430] on button "Next" at bounding box center [621, 430] width 67 height 20
type textarea "x"
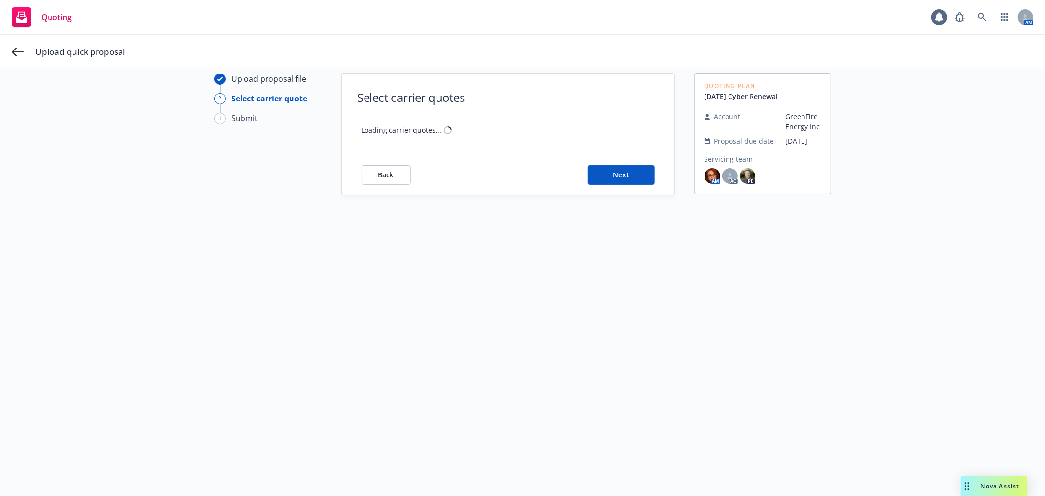
scroll to position [35, 0]
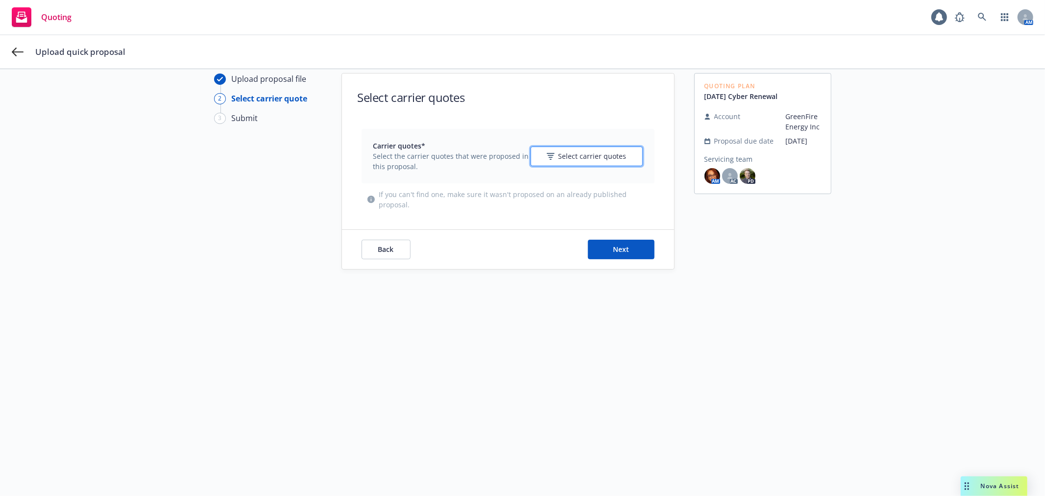
click at [565, 151] on span "Select carrier quotes" at bounding box center [592, 156] width 68 height 10
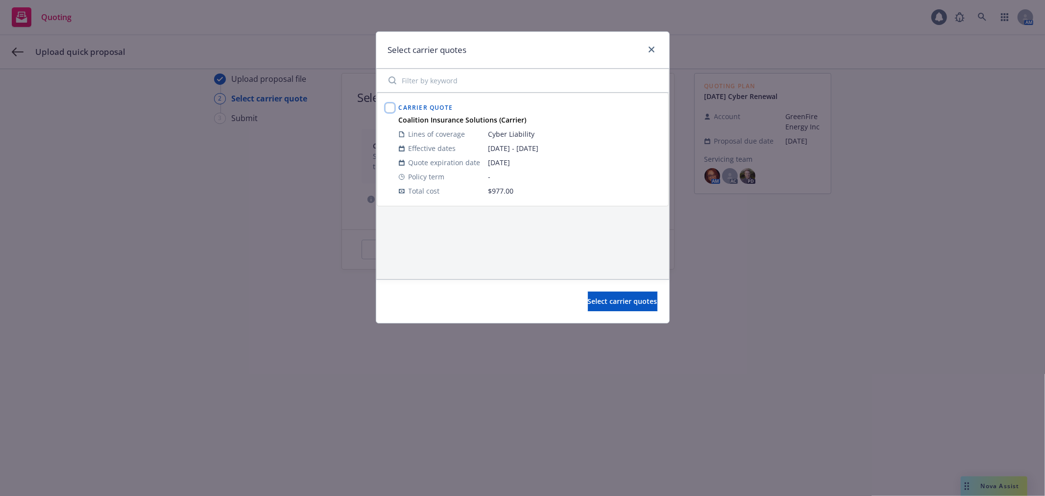
drag, startPoint x: 388, startPoint y: 108, endPoint x: 405, endPoint y: 127, distance: 25.7
click at [389, 108] on input "checkbox" at bounding box center [390, 108] width 10 height 10
checkbox input "true"
click at [588, 301] on span "Select carrier quotes" at bounding box center [623, 300] width 70 height 9
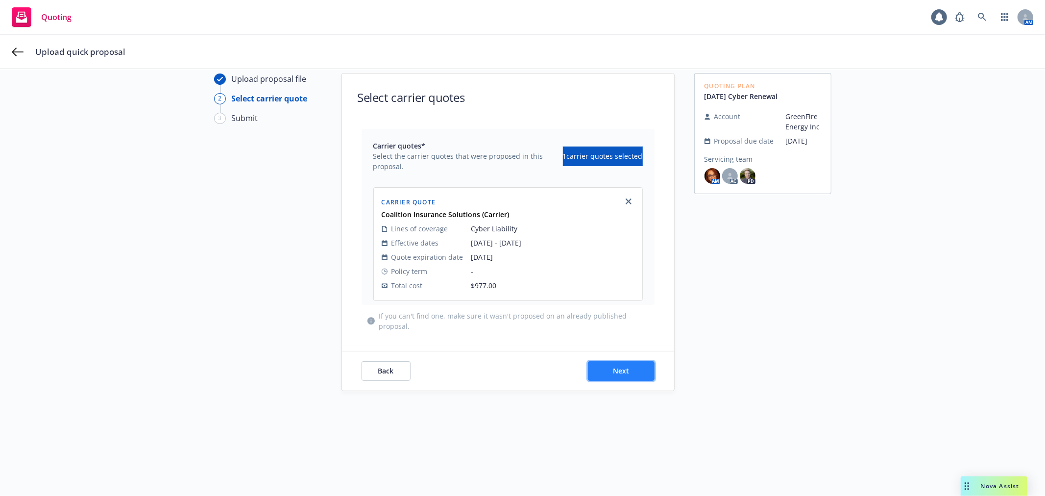
click at [615, 367] on span "Next" at bounding box center [621, 370] width 16 height 9
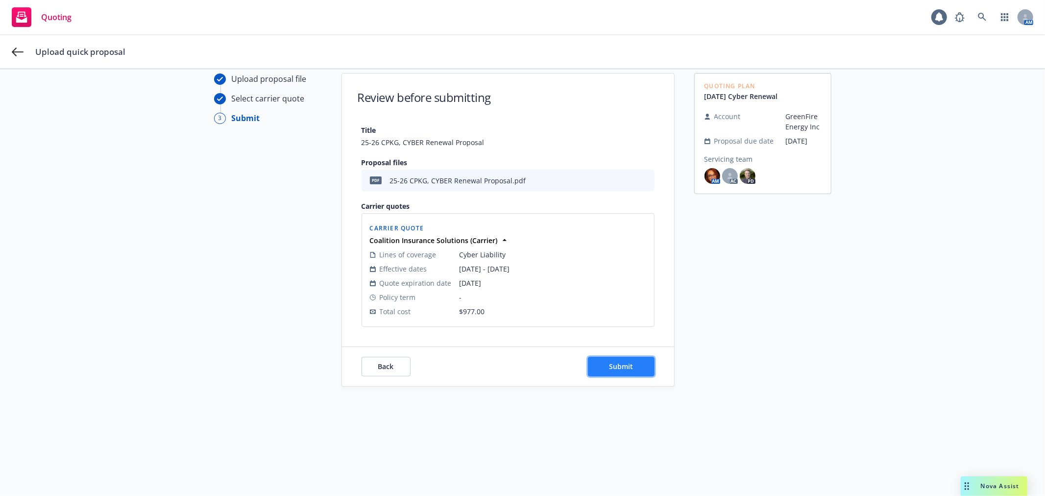
click at [620, 366] on span "Submit" at bounding box center [621, 366] width 24 height 9
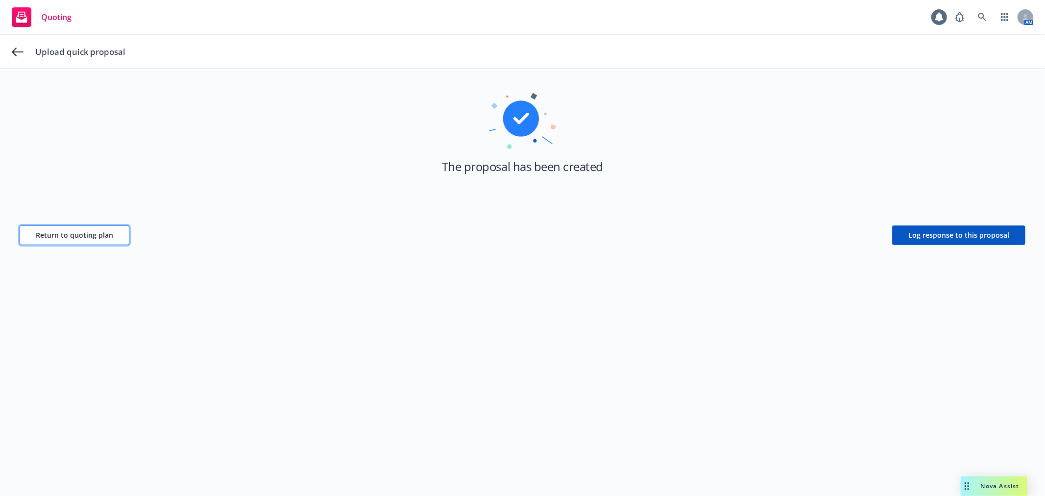
click at [80, 231] on span "Return to quoting plan" at bounding box center [74, 234] width 77 height 9
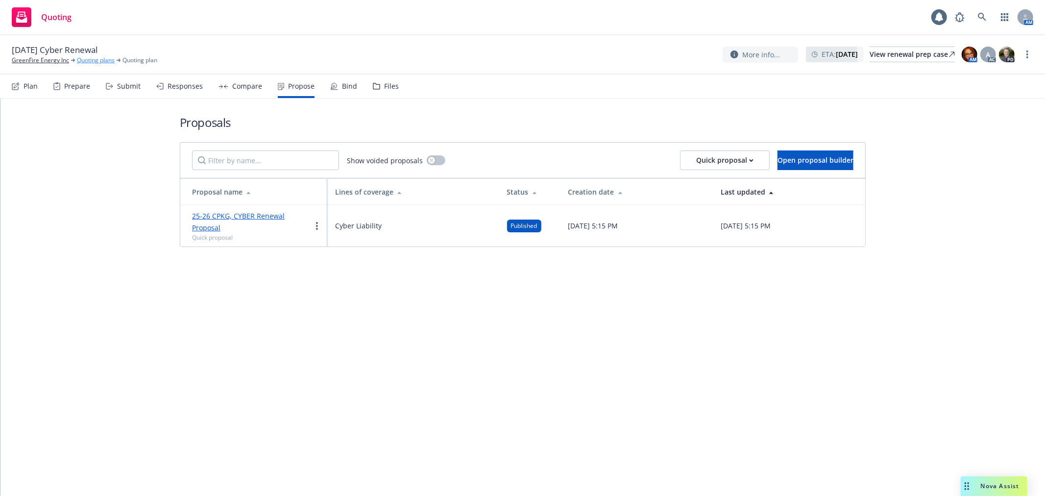
click at [87, 58] on link "Quoting plans" at bounding box center [96, 60] width 38 height 9
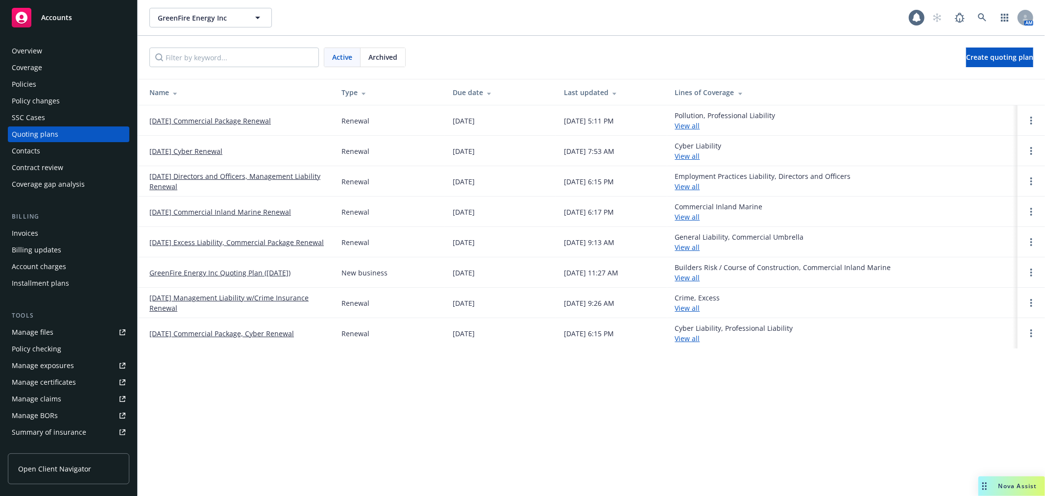
click at [215, 172] on link "[DATE] Directors and Officers, Management Liability Renewal" at bounding box center [237, 181] width 176 height 21
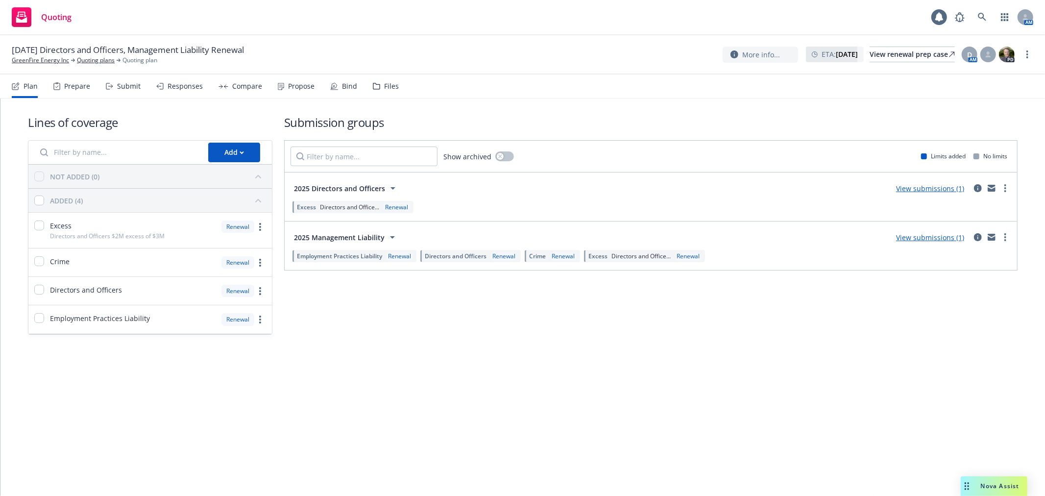
click at [185, 83] on div "Responses" at bounding box center [185, 86] width 35 height 8
